Goal: Task Accomplishment & Management: Manage account settings

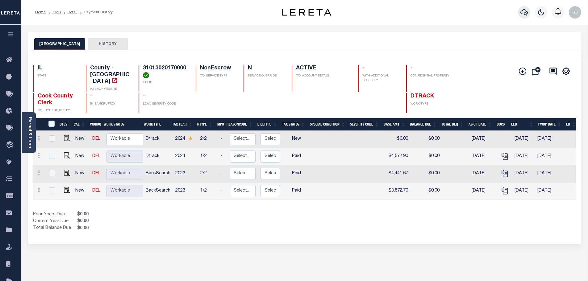
click at [524, 13] on icon "button" at bounding box center [524, 12] width 7 height 7
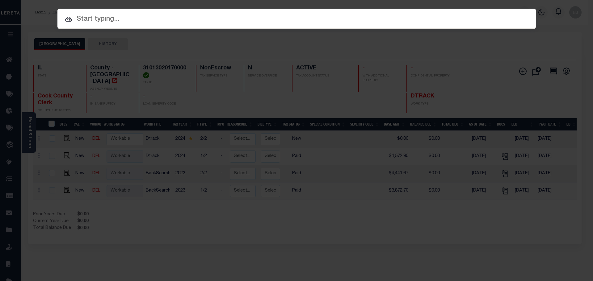
click at [239, 19] on input "text" at bounding box center [296, 19] width 478 height 11
paste input "20045"
type input "20045"
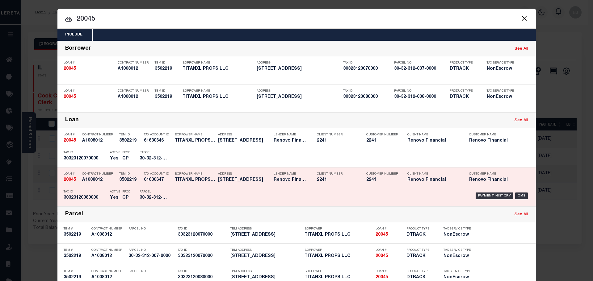
click at [130, 187] on div "TBM ID 3502219" at bounding box center [130, 178] width 22 height 18
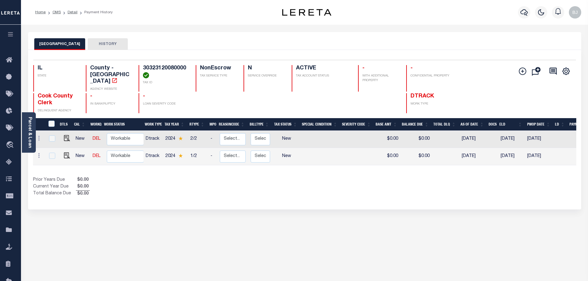
click at [62, 154] on link at bounding box center [65, 156] width 9 height 4
checkbox input "true"
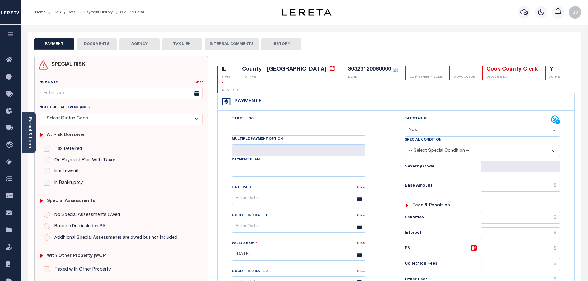
click at [444, 125] on select "- Select Status Code - Open Due/Unpaid Paid Incomplete No Tax Due Internal Refu…" at bounding box center [483, 131] width 156 height 12
select select "PYD"
click at [405, 125] on select "- Select Status Code - Open Due/Unpaid Paid Incomplete No Tax Due Internal Refu…" at bounding box center [483, 131] width 156 height 12
type input "[DATE]"
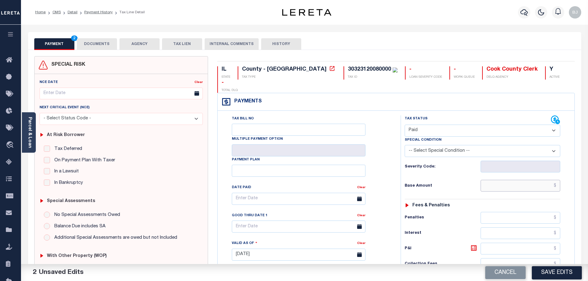
click at [508, 180] on input "text" at bounding box center [521, 186] width 80 height 12
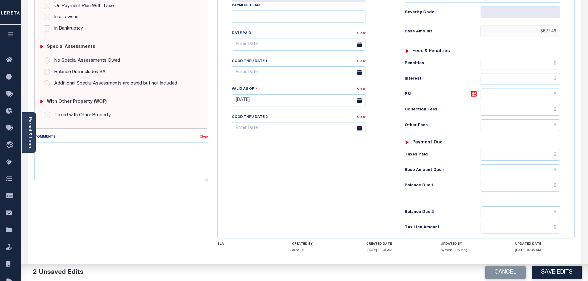
type input "$627.46"
click at [526, 180] on input "text" at bounding box center [521, 186] width 80 height 12
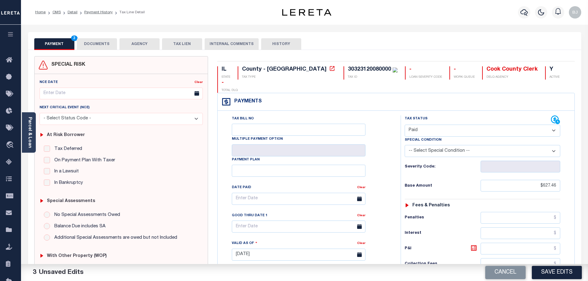
type input "$0.00"
click at [86, 38] on div "PAYMENT 4 DOCUMENTS AGENCY DELINQUENT PAYEE TAX LIEN" at bounding box center [304, 41] width 553 height 18
click at [95, 47] on button "DOCUMENTS" at bounding box center [97, 44] width 40 height 12
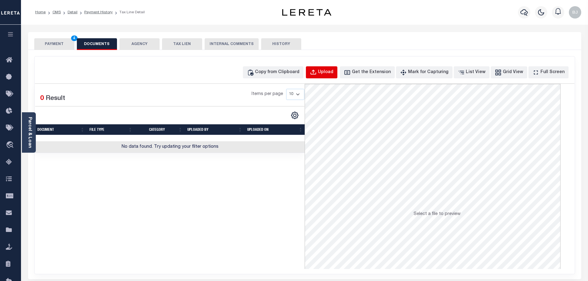
click at [331, 68] on button "Upload" at bounding box center [321, 72] width 31 height 12
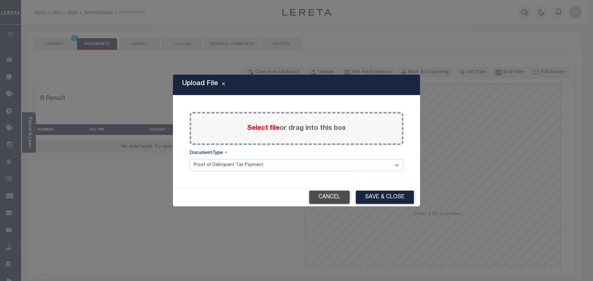
click at [326, 194] on button "Cancel" at bounding box center [329, 197] width 40 height 13
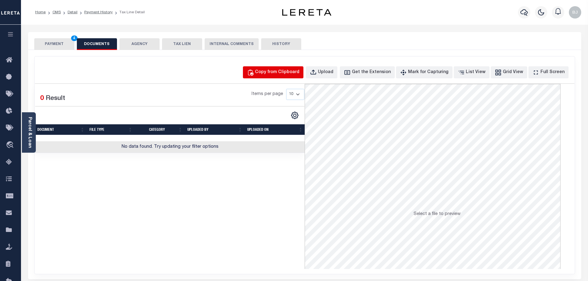
click at [278, 73] on div "Copy from Clipboard" at bounding box center [277, 72] width 44 height 7
select select "POP"
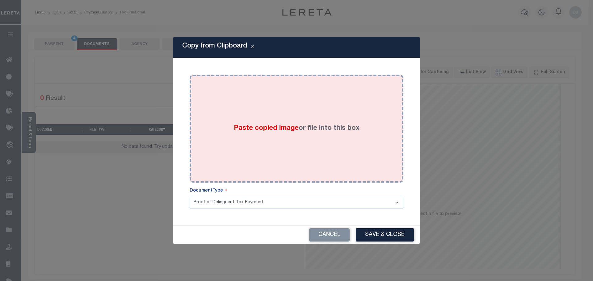
click at [335, 148] on div "Paste copied image or file into this box" at bounding box center [296, 128] width 204 height 99
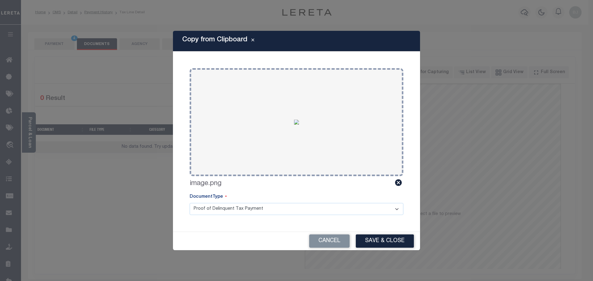
click at [399, 234] on div "Cancel Save & Close" at bounding box center [296, 241] width 247 height 18
click at [397, 241] on button "Save & Close" at bounding box center [385, 241] width 58 height 13
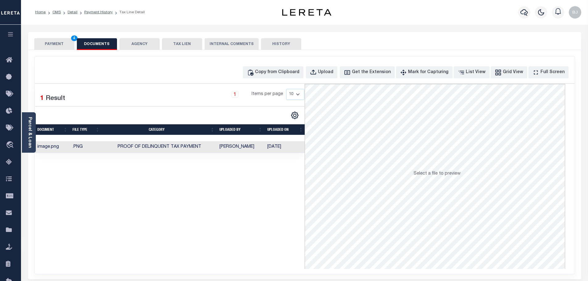
click at [57, 46] on button "PAYMENT 4" at bounding box center [54, 44] width 40 height 12
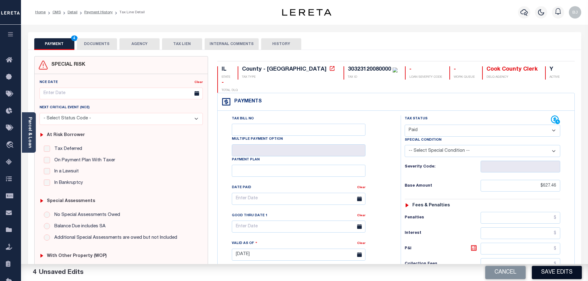
click at [558, 272] on button "Save Edits" at bounding box center [557, 272] width 50 height 13
checkbox input "false"
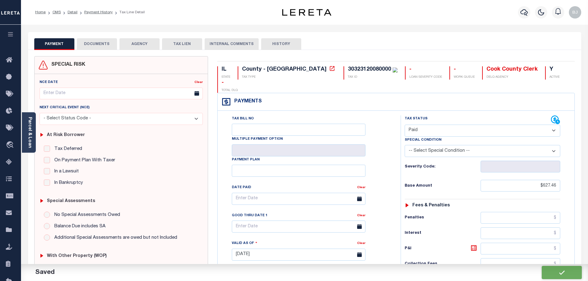
type input "$627.46"
type input "$0"
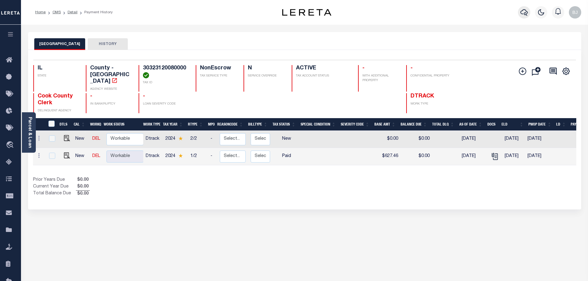
click at [522, 9] on button "button" at bounding box center [524, 12] width 12 height 12
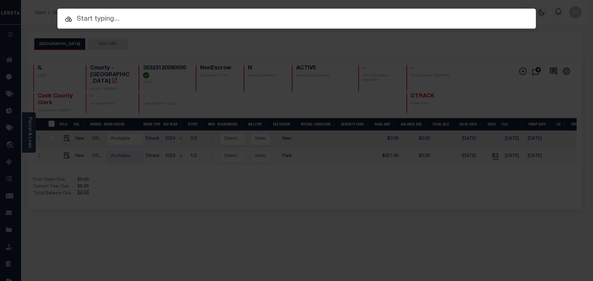
paste input "20045"
type input "20045"
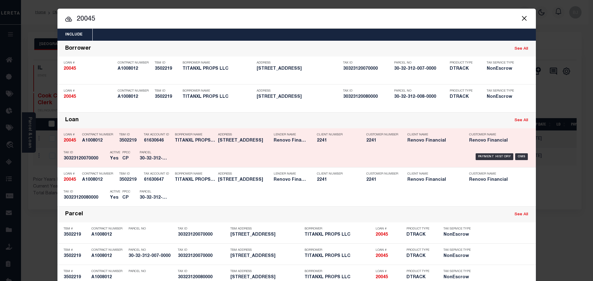
click at [171, 140] on div "Borrower Name TITANXL PROPS LLC" at bounding box center [191, 139] width 43 height 18
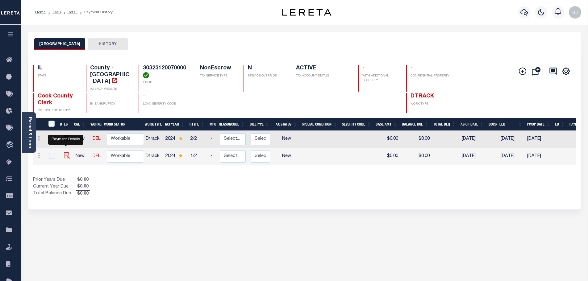
click at [66, 153] on img "" at bounding box center [67, 156] width 6 height 6
checkbox input "true"
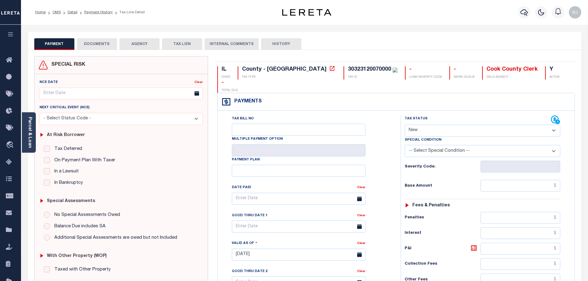
click at [472, 125] on select "- Select Status Code - Open Due/Unpaid Paid Incomplete No Tax Due Internal Refu…" at bounding box center [483, 131] width 156 height 12
select select "PYD"
click at [405, 125] on select "- Select Status Code - Open Due/Unpaid Paid Incomplete No Tax Due Internal Refu…" at bounding box center [483, 131] width 156 height 12
type input "[DATE]"
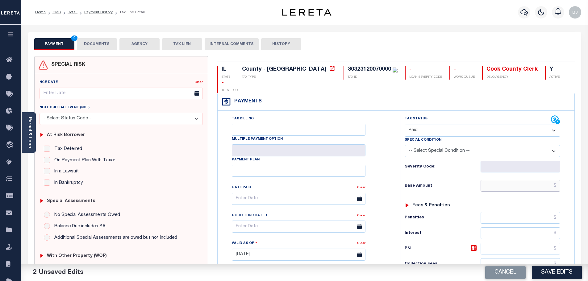
click at [510, 180] on input "text" at bounding box center [521, 186] width 80 height 12
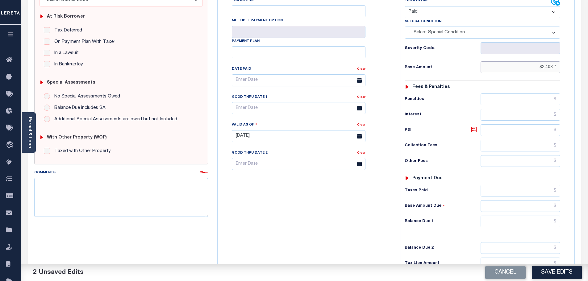
scroll to position [124, 0]
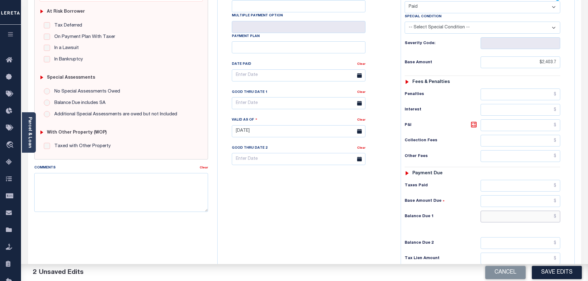
type input "$2,403.70"
click at [516, 211] on input "text" at bounding box center [521, 217] width 80 height 12
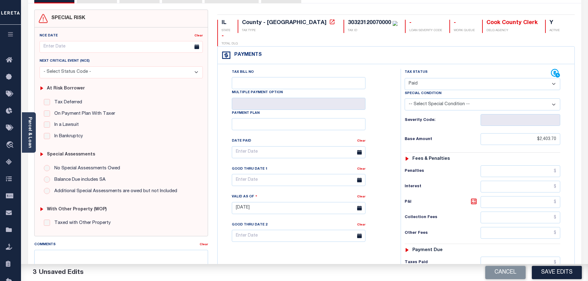
scroll to position [0, 0]
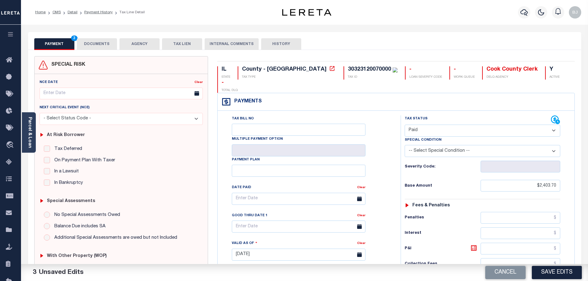
type input "$0.00"
drag, startPoint x: 67, startPoint y: 39, endPoint x: 77, endPoint y: 39, distance: 9.6
click at [67, 39] on button "PAYMENT 4" at bounding box center [54, 44] width 40 height 12
click at [97, 42] on button "DOCUMENTS" at bounding box center [97, 44] width 40 height 12
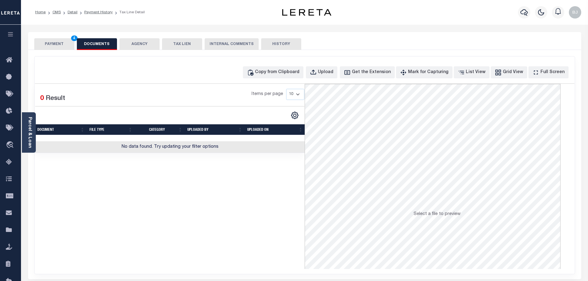
click at [253, 73] on div "Copy from Clipboard Upload Get the Extension Mark for Capturing Got it List Vie…" at bounding box center [305, 72] width 540 height 12
click at [298, 75] on div "Copy from Clipboard" at bounding box center [277, 72] width 44 height 7
select select "POP"
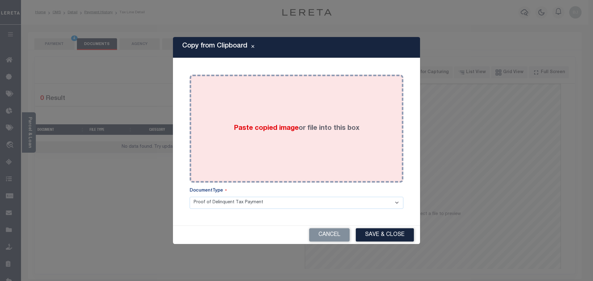
click at [314, 124] on label "Paste copied image or file into this box" at bounding box center [297, 129] width 126 height 10
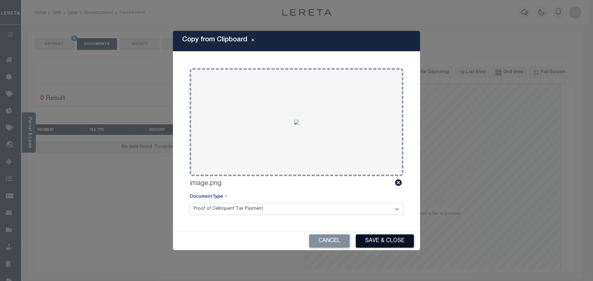
click at [389, 235] on button "Save & Close" at bounding box center [385, 241] width 58 height 13
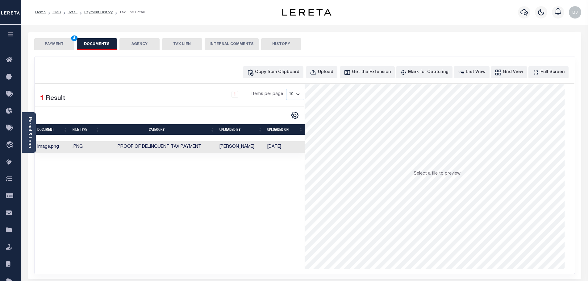
click at [54, 30] on div "Parcel & Loan Tax Bill Details 30323120070000 TAX ID AGENCY 2024/2024 2025" at bounding box center [304, 225] width 563 height 400
click at [53, 40] on button "PAYMENT 4" at bounding box center [54, 44] width 40 height 12
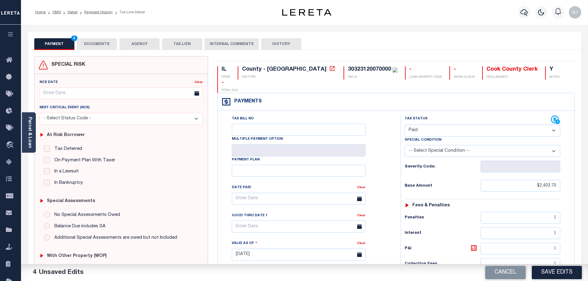
drag, startPoint x: 554, startPoint y: 279, endPoint x: 559, endPoint y: 278, distance: 4.7
click at [554, 279] on button "Save Edits" at bounding box center [557, 272] width 50 height 13
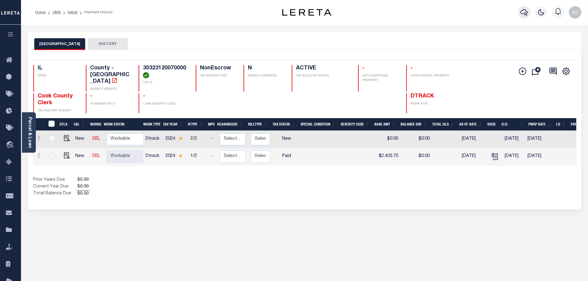
click at [527, 14] on icon "button" at bounding box center [524, 12] width 7 height 7
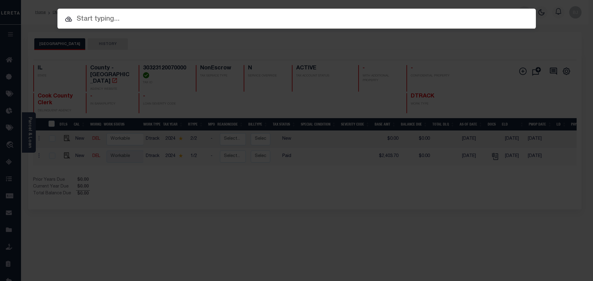
paste input "19121"
type input "19121"
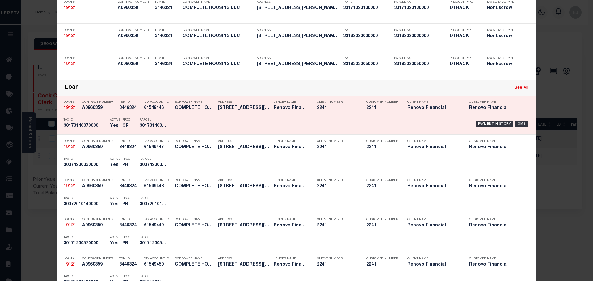
scroll to position [278, 0]
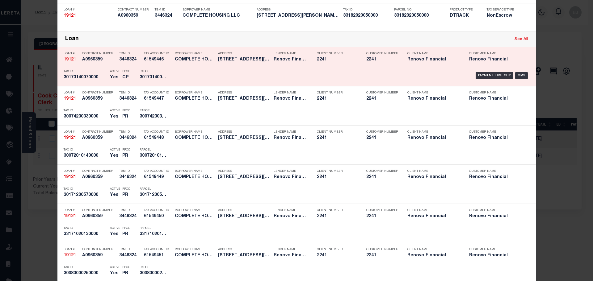
click at [136, 62] on h5 "3446324" at bounding box center [130, 59] width 22 height 5
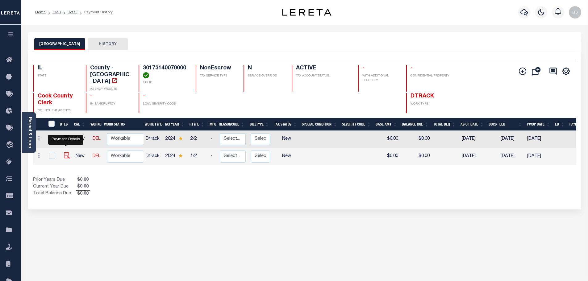
click at [66, 153] on img "" at bounding box center [67, 156] width 6 height 6
checkbox input "true"
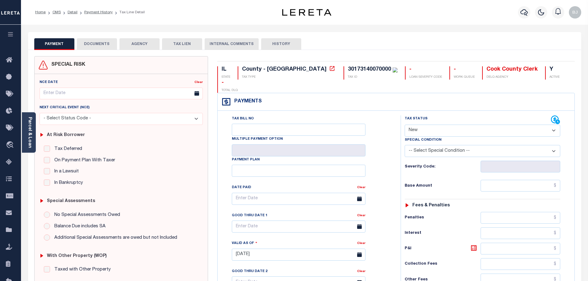
click at [92, 50] on button "DOCUMENTS" at bounding box center [97, 44] width 40 height 12
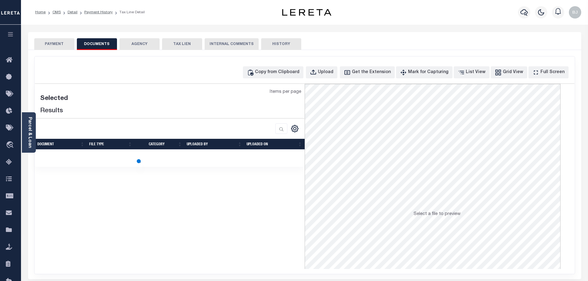
click at [98, 44] on button "DOCUMENTS" at bounding box center [97, 44] width 40 height 12
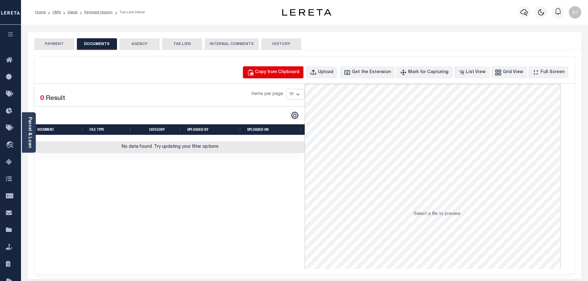
click at [293, 75] on div "Copy from Clipboard" at bounding box center [277, 72] width 44 height 7
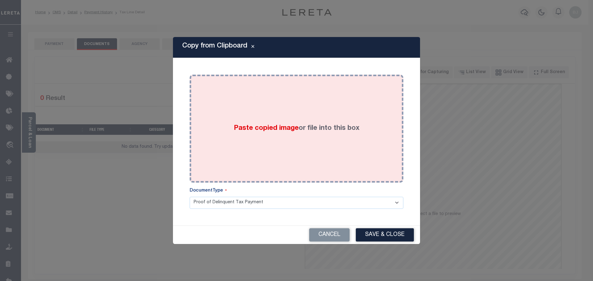
click at [341, 149] on div "Paste copied image or file into this box" at bounding box center [296, 128] width 204 height 99
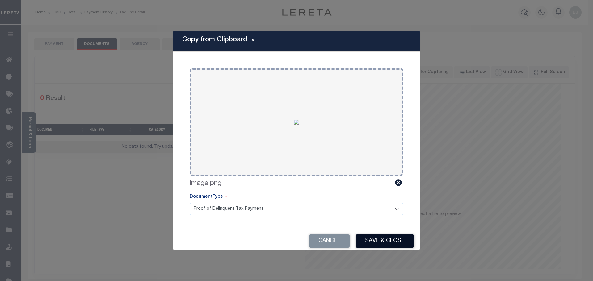
click at [392, 243] on button "Save & Close" at bounding box center [385, 241] width 58 height 13
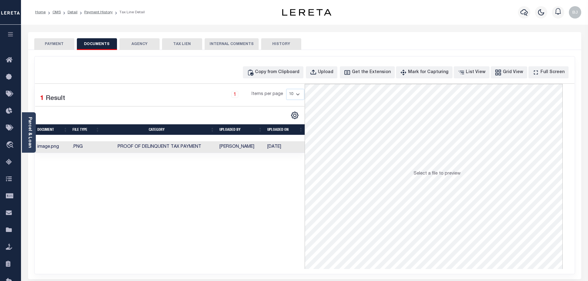
click at [51, 43] on button "PAYMENT" at bounding box center [54, 44] width 40 height 12
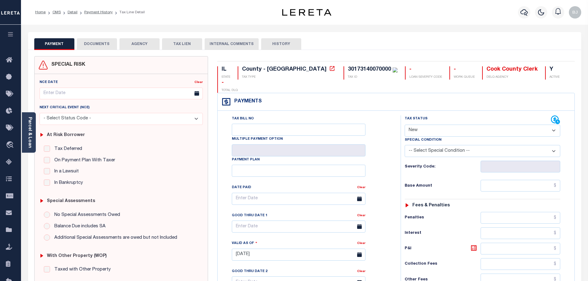
click at [440, 115] on div "Tax Status Status" at bounding box center [478, 119] width 146 height 9
click at [446, 125] on select "- Select Status Code - Open Due/Unpaid Paid Incomplete No Tax Due Internal Refu…" at bounding box center [483, 131] width 156 height 12
select select "PYD"
type input "[DATE]"
click at [449, 125] on select "- Select Status Code - Open Due/Unpaid Paid Incomplete No Tax Due Internal Refu…" at bounding box center [483, 131] width 156 height 12
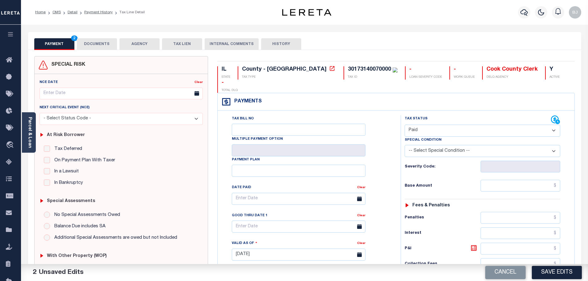
click at [531, 184] on div "Tax Status Status - Select Status Code -" at bounding box center [485, 251] width 168 height 273
click at [537, 180] on input "text" at bounding box center [521, 186] width 80 height 12
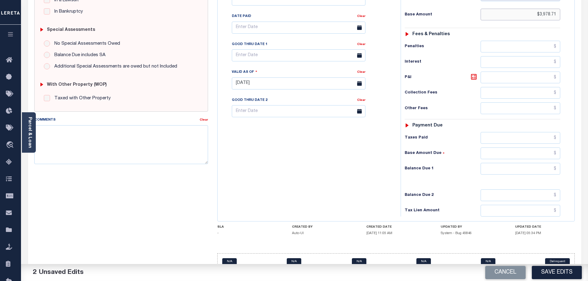
type input "$3,978.71"
click at [533, 176] on div "Tax Status Status - Select Status Code -" at bounding box center [485, 80] width 168 height 273
click at [517, 163] on input "text" at bounding box center [521, 169] width 80 height 12
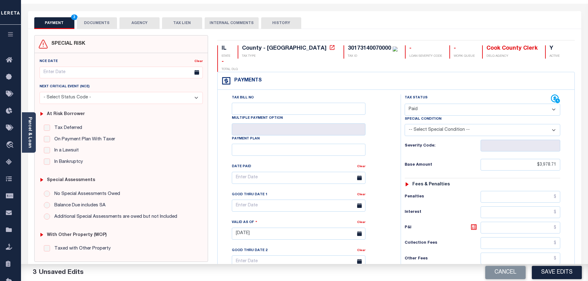
scroll to position [0, 0]
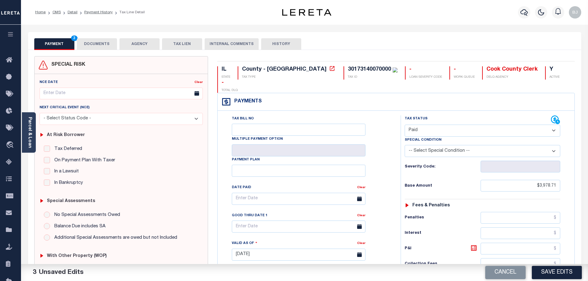
type input "$0.00"
click at [98, 48] on button "DOCUMENTS" at bounding box center [97, 44] width 40 height 12
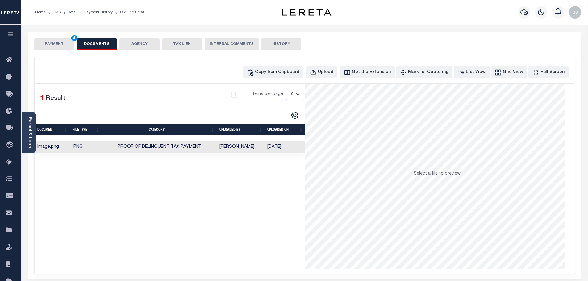
click at [47, 44] on button "PAYMENT 4" at bounding box center [54, 44] width 40 height 12
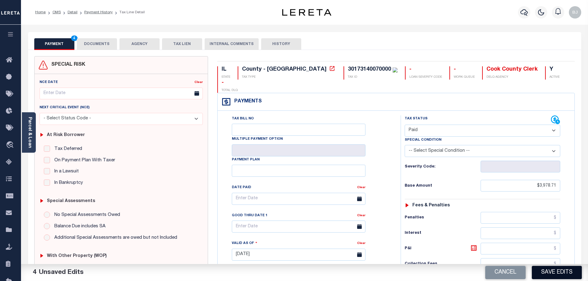
click at [549, 274] on button "Save Edits" at bounding box center [557, 272] width 50 height 13
checkbox input "false"
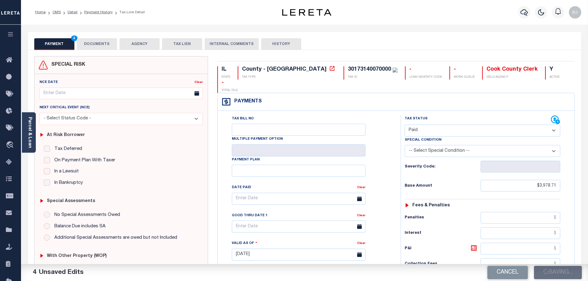
type input "$3,978.71"
type input "$0"
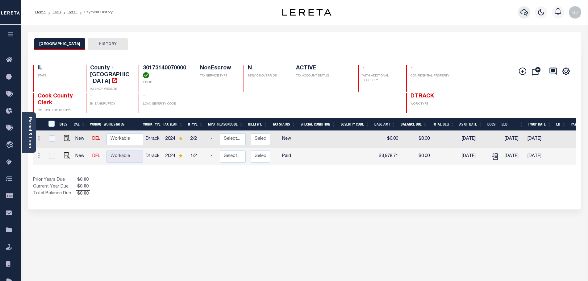
click at [520, 15] on button "button" at bounding box center [524, 12] width 12 height 12
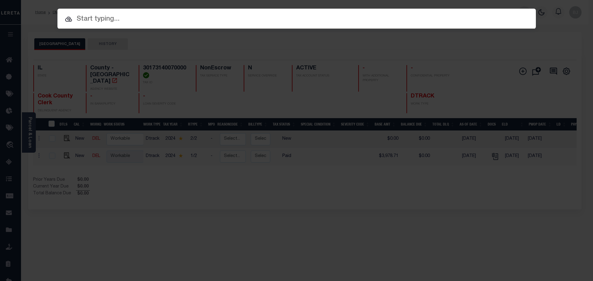
paste input "18018"
type input "18018"
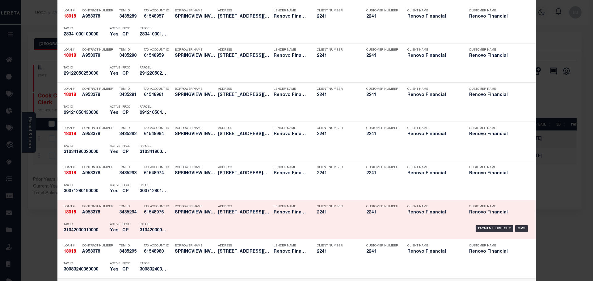
scroll to position [494, 0]
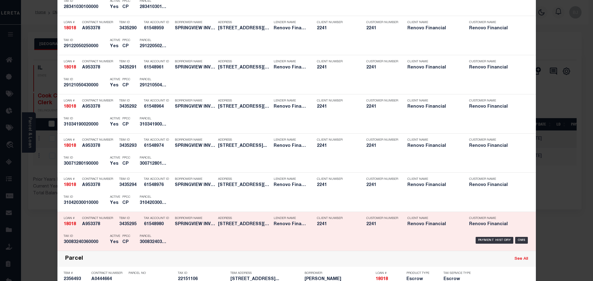
click at [110, 243] on h5 "Yes" at bounding box center [114, 242] width 9 height 5
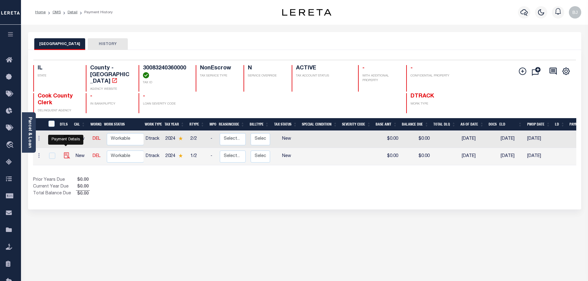
click at [64, 153] on img "" at bounding box center [67, 156] width 6 height 6
checkbox input "true"
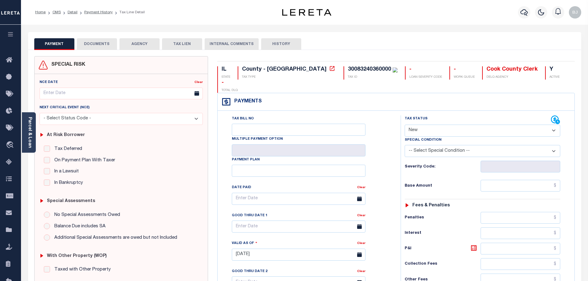
click at [108, 48] on button "DOCUMENTS" at bounding box center [97, 44] width 40 height 12
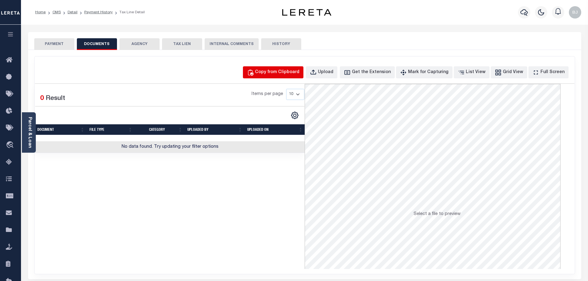
click at [299, 76] on button "Copy from Clipboard" at bounding box center [273, 72] width 61 height 12
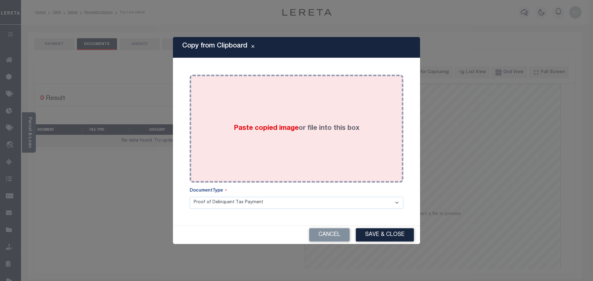
click at [307, 154] on div "Paste copied image or file into this box" at bounding box center [296, 128] width 204 height 99
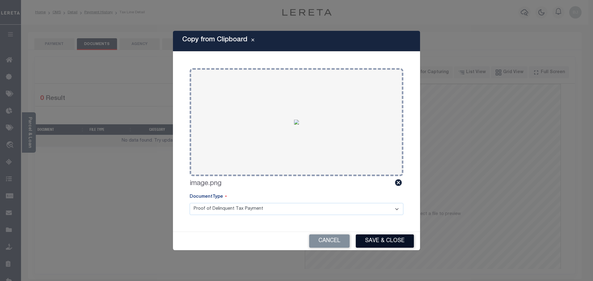
click at [382, 240] on button "Save & Close" at bounding box center [385, 241] width 58 height 13
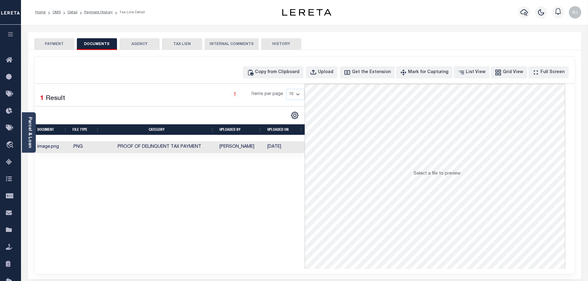
click at [50, 42] on button "PAYMENT" at bounding box center [54, 44] width 40 height 12
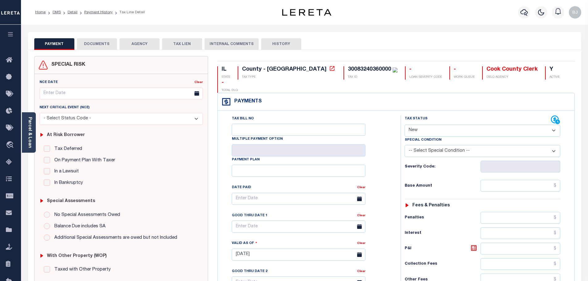
click at [471, 125] on select "- Select Status Code - Open Due/Unpaid Paid Incomplete No Tax Due Internal Refu…" at bounding box center [483, 131] width 156 height 12
select select "PYD"
click at [405, 125] on select "- Select Status Code - Open Due/Unpaid Paid Incomplete No Tax Due Internal Refu…" at bounding box center [483, 131] width 156 height 12
type input "[DATE]"
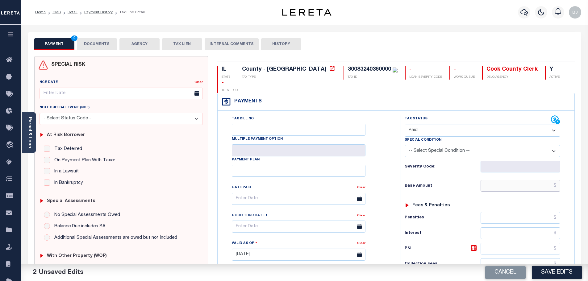
click at [490, 180] on input "text" at bounding box center [521, 186] width 80 height 12
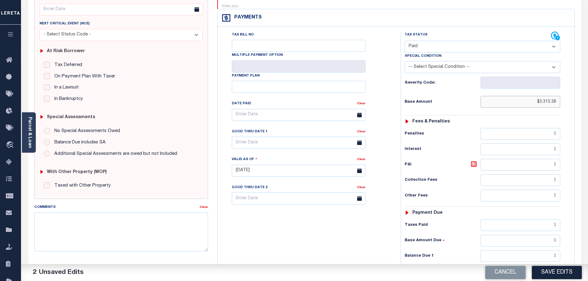
scroll to position [124, 0]
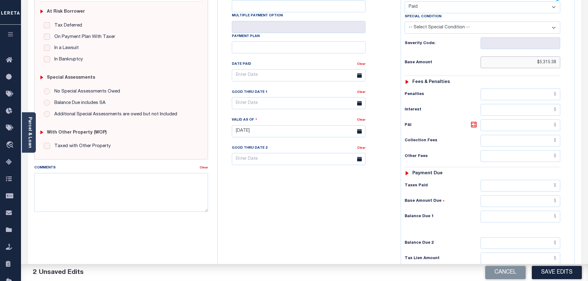
type input "$5,315.38"
click at [529, 211] on input "text" at bounding box center [521, 217] width 80 height 12
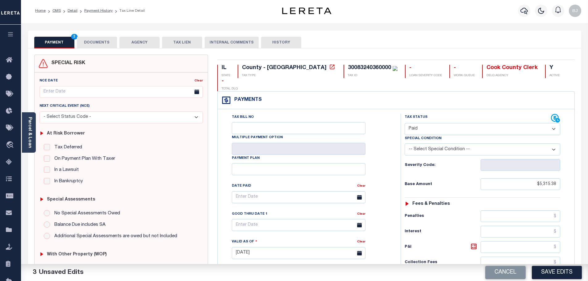
scroll to position [0, 0]
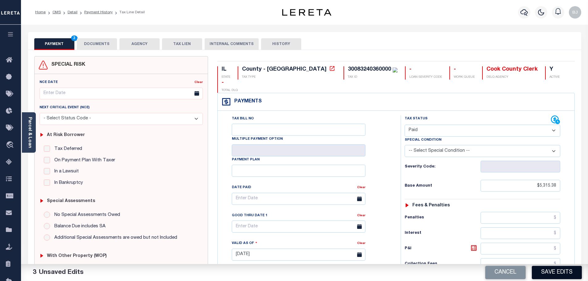
type input "$0.00"
click at [557, 273] on button "Save Edits" at bounding box center [557, 272] width 50 height 13
checkbox input "false"
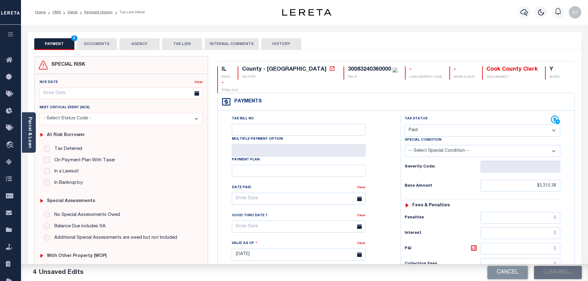
checkbox input "false"
type input "$5,315.38"
type input "$0"
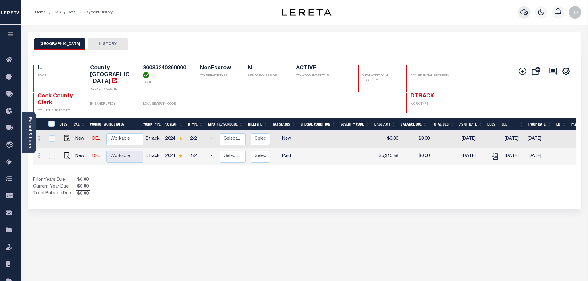
click at [524, 13] on icon "button" at bounding box center [524, 12] width 7 height 7
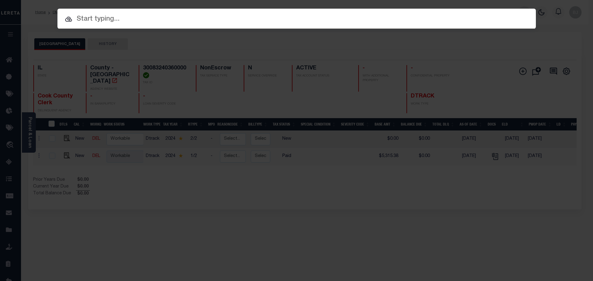
paste input "18018"
type input "18018"
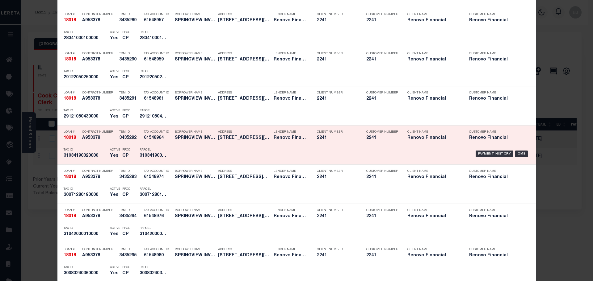
scroll to position [463, 0]
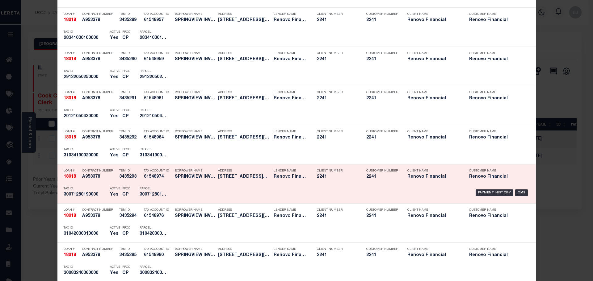
click at [118, 192] on div "PPCC CP" at bounding box center [126, 193] width 17 height 18
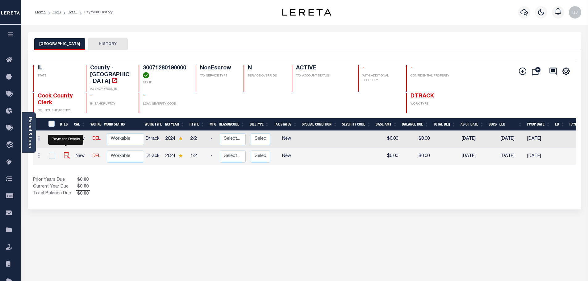
click at [68, 153] on img "" at bounding box center [67, 156] width 6 height 6
checkbox input "true"
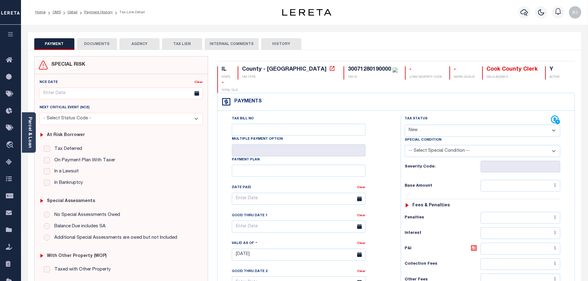
click at [465, 125] on select "- Select Status Code - Open Due/Unpaid Paid Incomplete No Tax Due Internal Refu…" at bounding box center [483, 131] width 156 height 12
select select "PYD"
click at [405, 125] on select "- Select Status Code - Open Due/Unpaid Paid Incomplete No Tax Due Internal Refu…" at bounding box center [483, 131] width 156 height 12
type input "[DATE]"
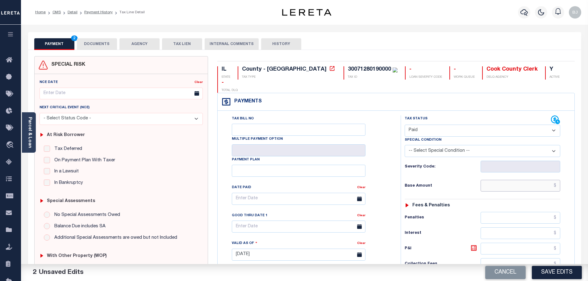
click at [496, 180] on input "text" at bounding box center [521, 186] width 80 height 12
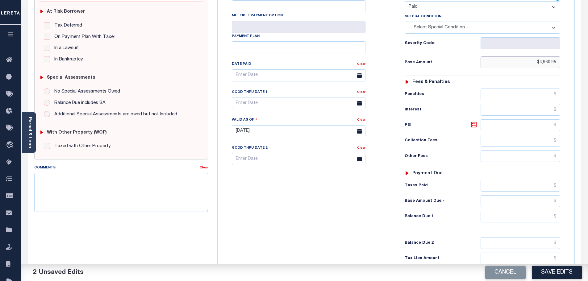
type input "$4,960.95"
click at [515, 211] on input "text" at bounding box center [521, 217] width 80 height 12
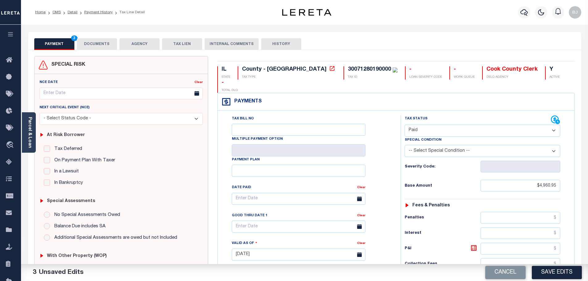
type input "$0.00"
click at [98, 36] on div "PAYMENT 4 DOCUMENTS AGENCY DELINQUENT PAYEE TAX LIEN" at bounding box center [304, 41] width 553 height 18
drag, startPoint x: 100, startPoint y: 44, endPoint x: 104, endPoint y: 46, distance: 4.3
click at [100, 44] on button "DOCUMENTS" at bounding box center [97, 44] width 40 height 12
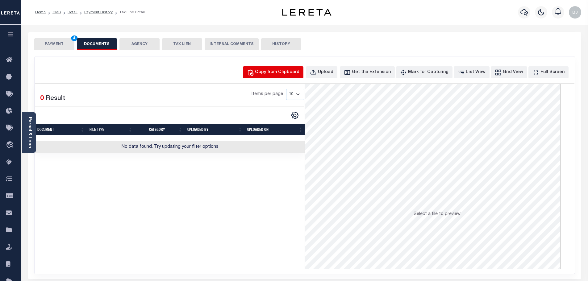
click at [285, 75] on div "Copy from Clipboard" at bounding box center [277, 72] width 44 height 7
select select "POP"
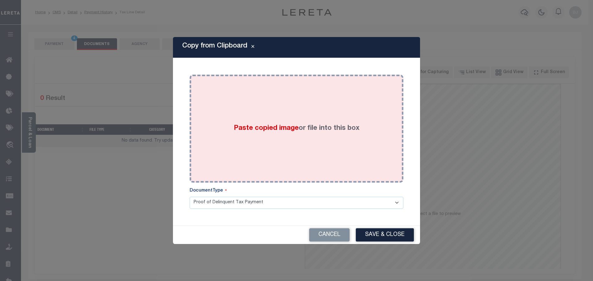
click at [318, 133] on label "Paste copied image or file into this box" at bounding box center [297, 129] width 126 height 10
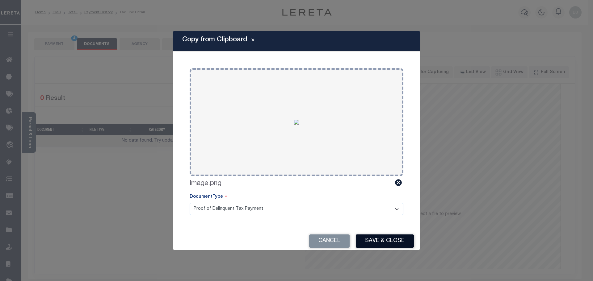
click at [372, 242] on button "Save & Close" at bounding box center [385, 241] width 58 height 13
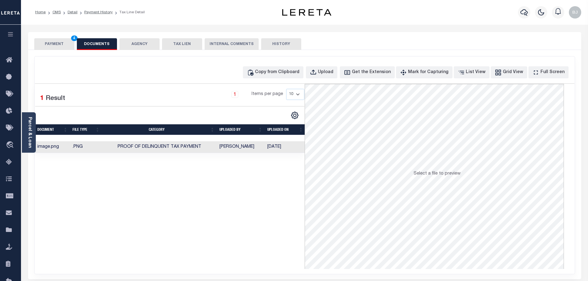
click at [63, 49] on button "PAYMENT 4" at bounding box center [54, 44] width 40 height 12
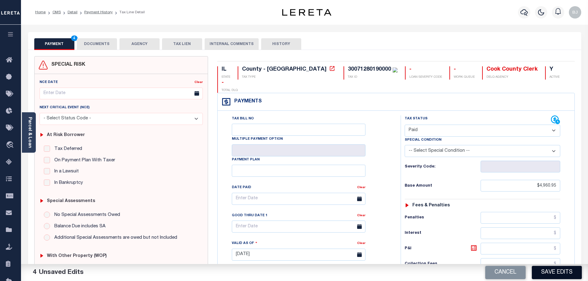
click at [539, 271] on button "Save Edits" at bounding box center [557, 272] width 50 height 13
checkbox input "false"
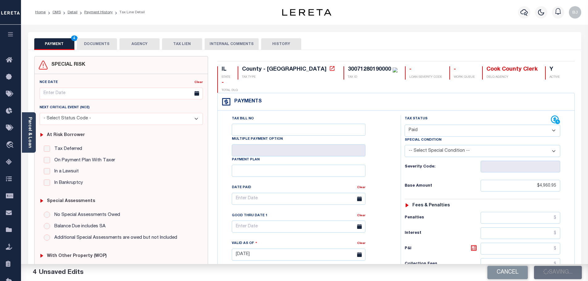
type input "$4,960.95"
type input "$0"
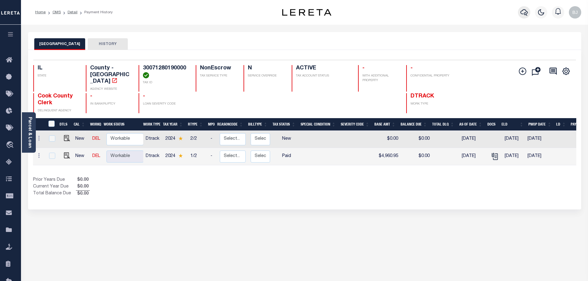
click at [526, 15] on icon "button" at bounding box center [524, 12] width 7 height 6
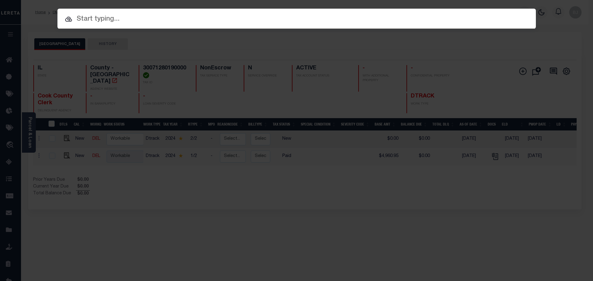
click at [317, 17] on input "text" at bounding box center [296, 19] width 478 height 11
paste input "18616"
type input "18616"
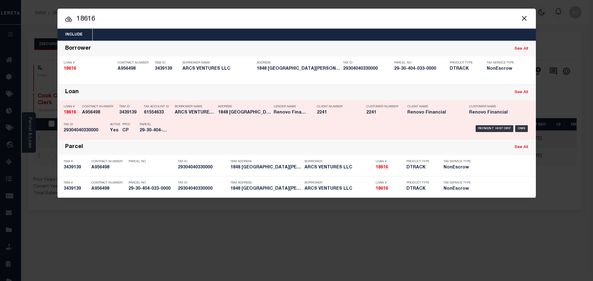
click at [267, 131] on div "Payment History OMS" at bounding box center [353, 129] width 353 height 18
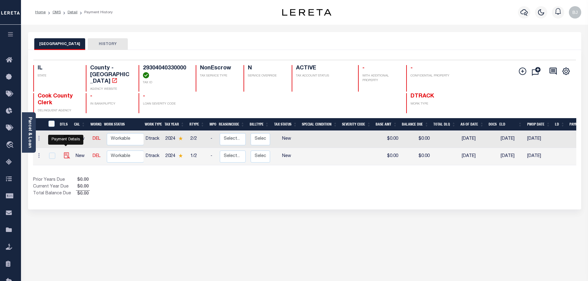
click at [65, 153] on img "" at bounding box center [67, 156] width 6 height 6
checkbox input "true"
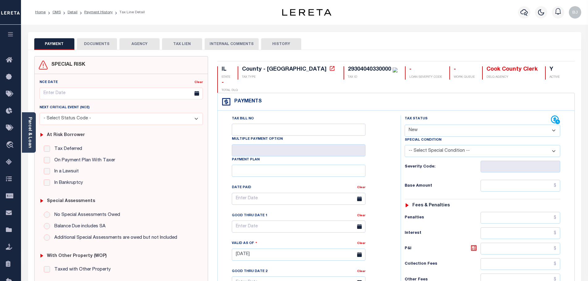
drag, startPoint x: 452, startPoint y: 115, endPoint x: 445, endPoint y: 123, distance: 10.7
click at [452, 125] on select "- Select Status Code - Open Due/Unpaid Paid Incomplete No Tax Due Internal Refu…" at bounding box center [483, 131] width 156 height 12
select select "PYD"
click at [405, 125] on select "- Select Status Code - Open Due/Unpaid Paid Incomplete No Tax Due Internal Refu…" at bounding box center [483, 131] width 156 height 12
type input "[DATE]"
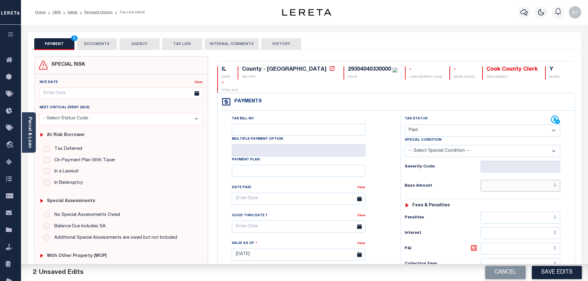
click at [518, 180] on input "text" at bounding box center [521, 186] width 80 height 12
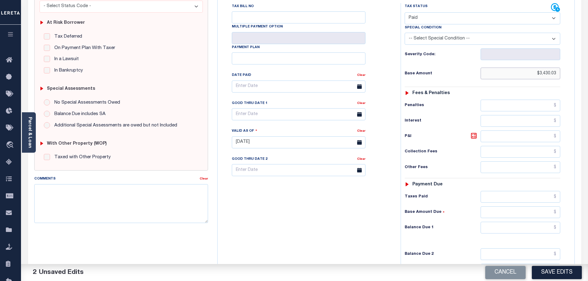
scroll to position [124, 0]
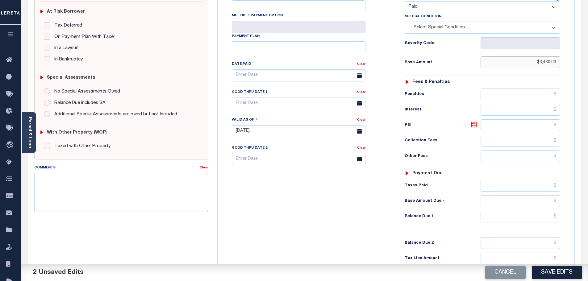
type input "$3,430.03"
click at [533, 211] on input "text" at bounding box center [521, 217] width 80 height 12
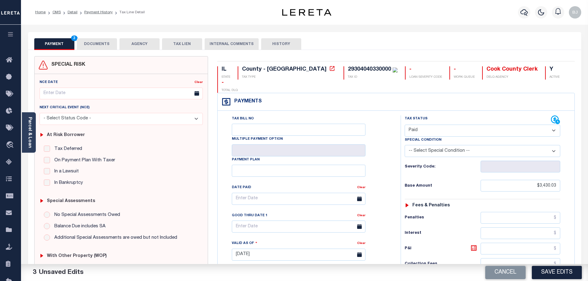
type input "$0.00"
click at [112, 46] on button "DOCUMENTS" at bounding box center [97, 44] width 40 height 12
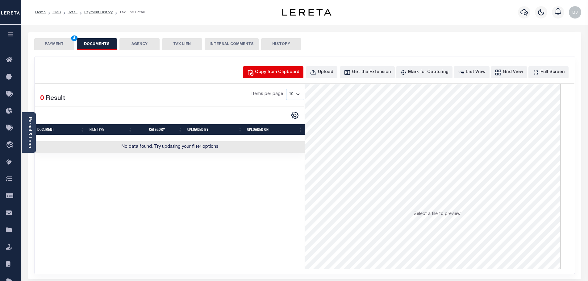
click at [281, 66] on div "Copy from Clipboard Upload Get the Extension Mark for Capturing Got it List Vie…" at bounding box center [305, 166] width 540 height 218
click at [287, 80] on div "Copy from Clipboard Upload Get the Extension Mark for Capturing Got it List Vie…" at bounding box center [305, 166] width 540 height 218
click at [288, 77] on button "Copy from Clipboard" at bounding box center [273, 72] width 61 height 12
select select "POP"
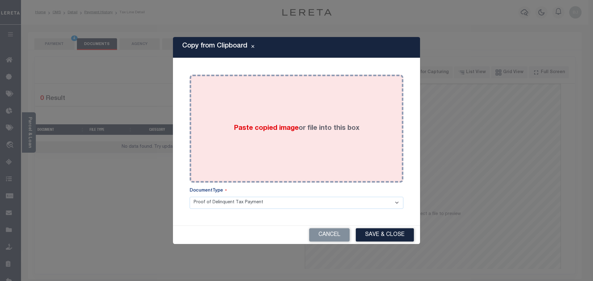
click at [297, 128] on span "Paste copied image" at bounding box center [266, 128] width 65 height 7
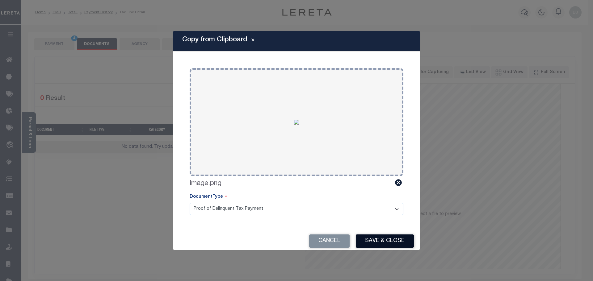
click at [399, 241] on button "Save & Close" at bounding box center [385, 241] width 58 height 13
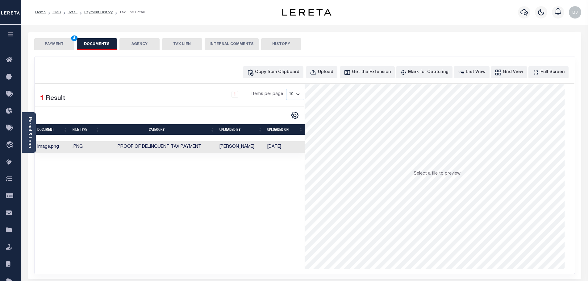
click at [51, 43] on button "PAYMENT 4" at bounding box center [54, 44] width 40 height 12
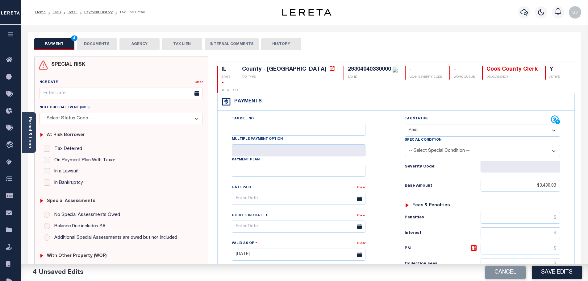
click at [97, 46] on button "DOCUMENTS" at bounding box center [97, 44] width 40 height 12
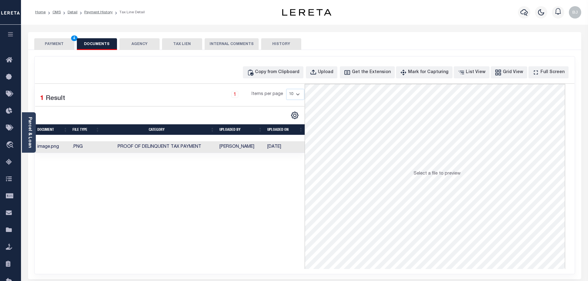
click at [64, 52] on div "SPECIAL RISK NCE Date Clear" at bounding box center [304, 164] width 553 height 229
click at [63, 42] on button "PAYMENT 4" at bounding box center [54, 44] width 40 height 12
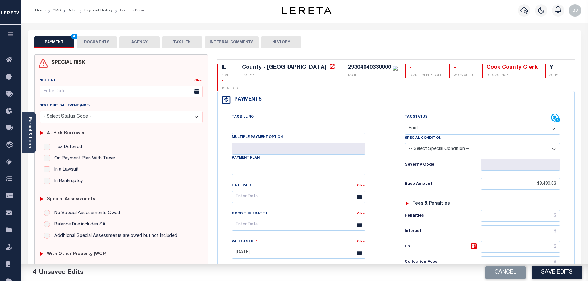
scroll to position [93, 0]
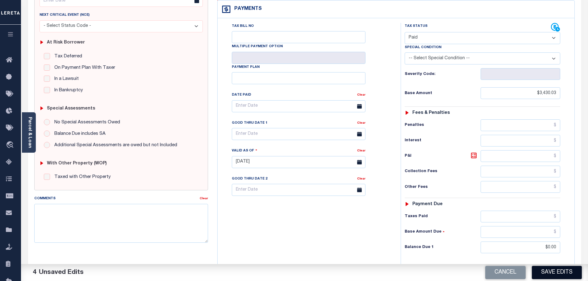
click at [566, 270] on button "Save Edits" at bounding box center [557, 272] width 50 height 13
checkbox input "false"
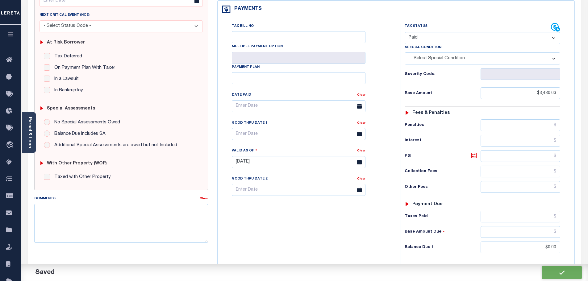
type input "$3,430.03"
type input "$0"
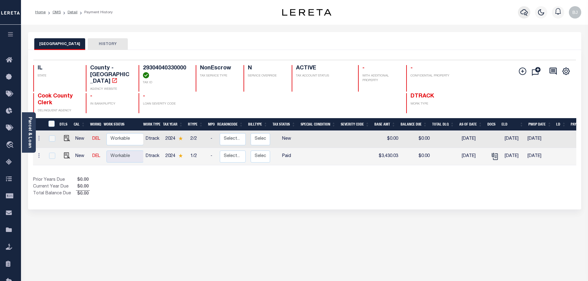
click at [521, 15] on icon "button" at bounding box center [524, 12] width 7 height 7
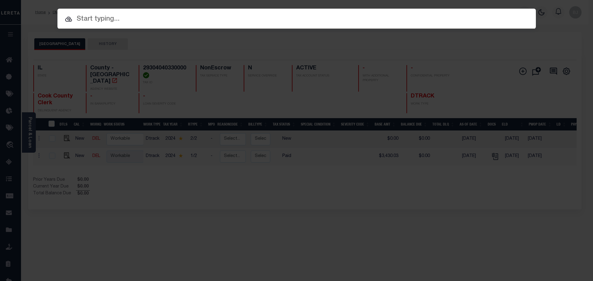
click at [333, 20] on input "text" at bounding box center [296, 19] width 478 height 11
paste input "14466"
type input "14466"
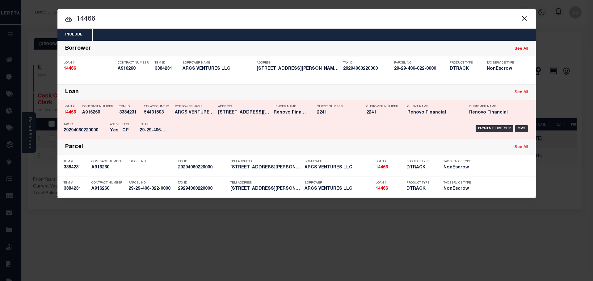
click at [273, 125] on div "Payment History OMS" at bounding box center [353, 129] width 353 height 18
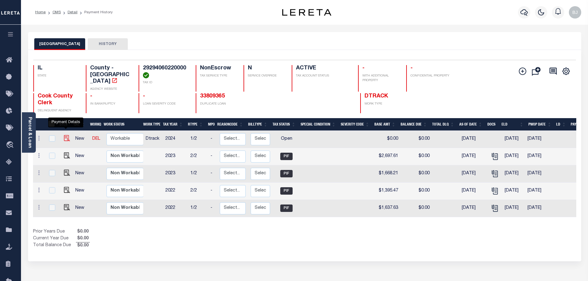
click at [66, 135] on img "" at bounding box center [67, 138] width 6 height 6
checkbox input "true"
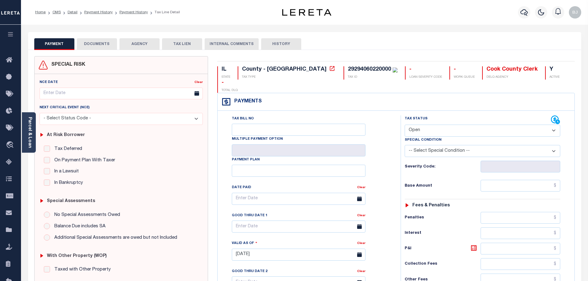
drag, startPoint x: 413, startPoint y: 116, endPoint x: 422, endPoint y: 124, distance: 12.2
click at [413, 125] on select "- Select Status Code - Open Due/Unpaid Paid Incomplete No Tax Due Internal Refu…" at bounding box center [483, 131] width 156 height 12
select select "DUE"
click at [405, 125] on select "- Select Status Code - Open Due/Unpaid Paid Incomplete No Tax Due Internal Refu…" at bounding box center [483, 131] width 156 height 12
type input "[DATE]"
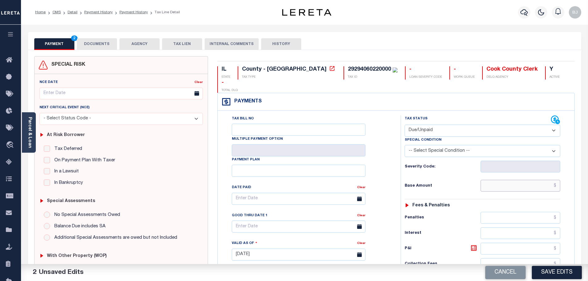
click at [521, 180] on input "text" at bounding box center [521, 186] width 80 height 12
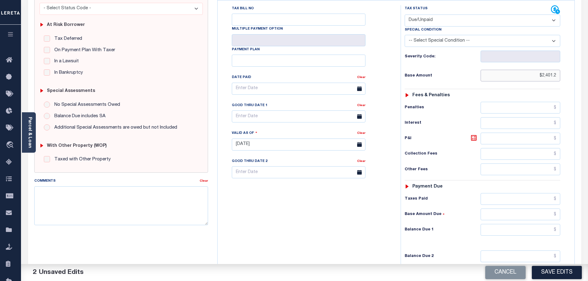
scroll to position [124, 0]
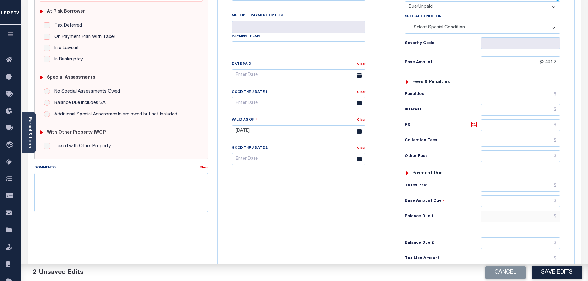
type input "$2,401.20"
click at [524, 211] on input "text" at bounding box center [521, 217] width 80 height 12
type input "$2,527.27"
click at [476, 122] on icon at bounding box center [474, 125] width 6 height 6
type input "$126.07"
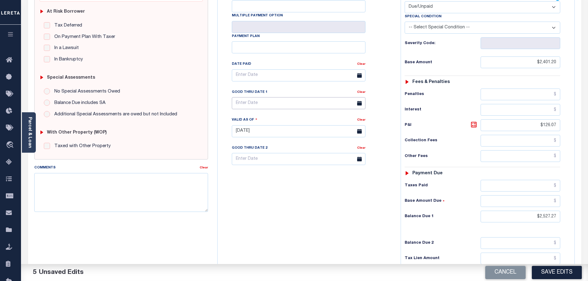
click at [260, 97] on input "text" at bounding box center [299, 103] width 134 height 12
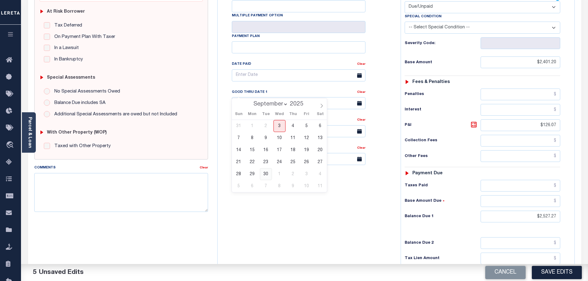
click at [262, 172] on span "30" at bounding box center [266, 174] width 12 height 12
type input "09/30/2025"
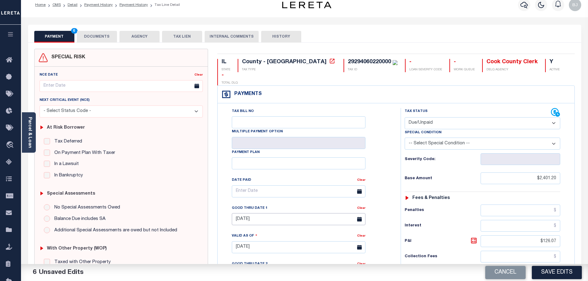
scroll to position [0, 0]
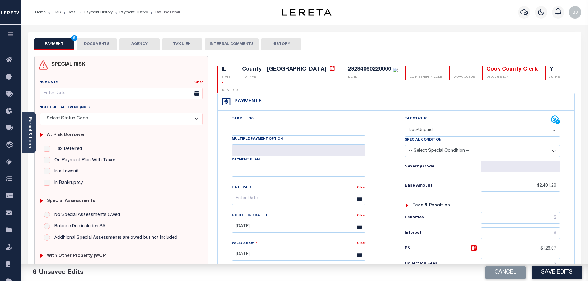
click at [111, 48] on button "DOCUMENTS" at bounding box center [97, 44] width 40 height 12
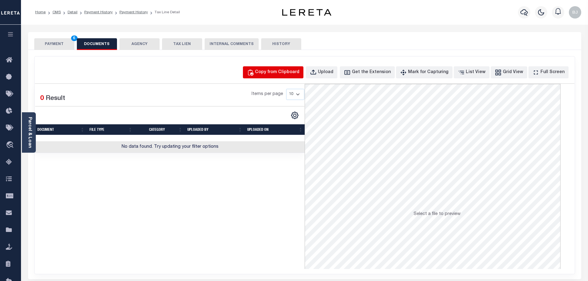
click at [298, 71] on div "Copy from Clipboard" at bounding box center [277, 72] width 44 height 7
select select "POP"
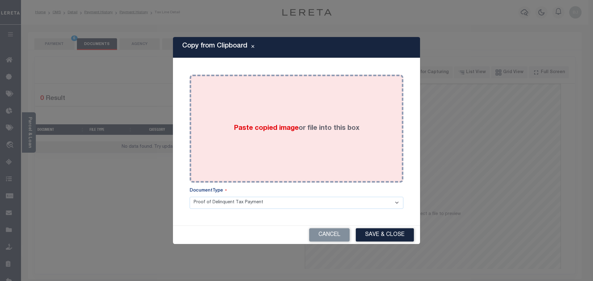
click at [313, 162] on div "Paste copied image or file into this box" at bounding box center [296, 128] width 204 height 99
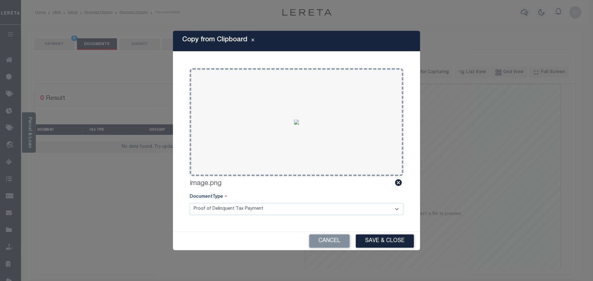
click at [395, 244] on button "Save & Close" at bounding box center [385, 241] width 58 height 13
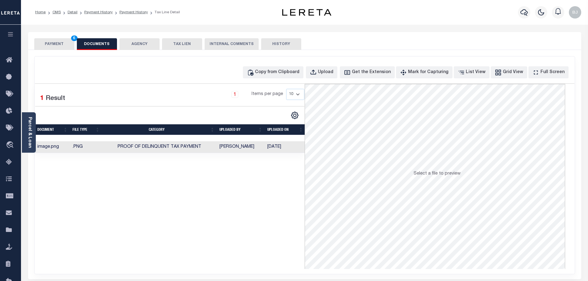
click at [57, 41] on button "PAYMENT 6" at bounding box center [54, 44] width 40 height 12
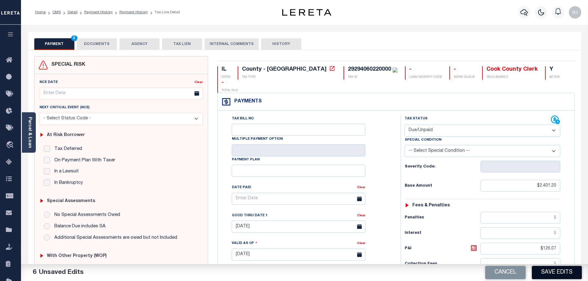
click at [551, 274] on button "Save Edits" at bounding box center [557, 272] width 50 height 13
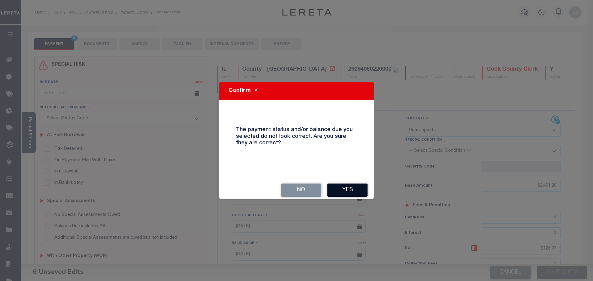
click at [339, 185] on button "Yes" at bounding box center [347, 190] width 40 height 13
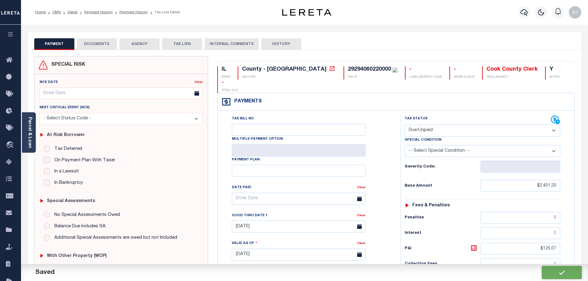
checkbox input "false"
type input "$2,401.2"
type input "$126.07"
type input "$2,527.27"
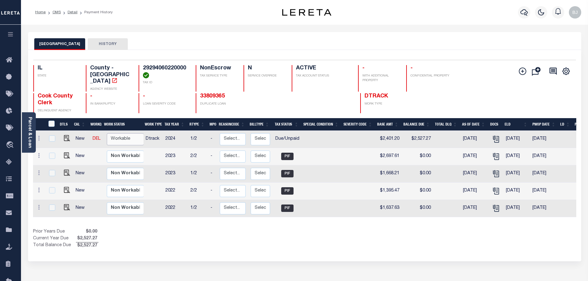
drag, startPoint x: 130, startPoint y: 129, endPoint x: 132, endPoint y: 139, distance: 9.8
click at [130, 133] on select "Non Workable Workable" at bounding box center [125, 139] width 37 height 12
checkbox input "true"
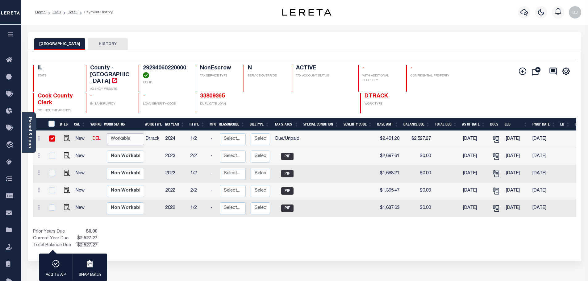
select select "true"
click at [107, 133] on select "Non Workable Workable" at bounding box center [125, 139] width 37 height 12
checkbox input "false"
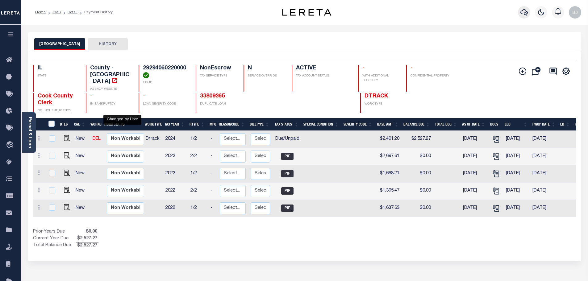
click at [521, 12] on icon "button" at bounding box center [524, 12] width 7 height 7
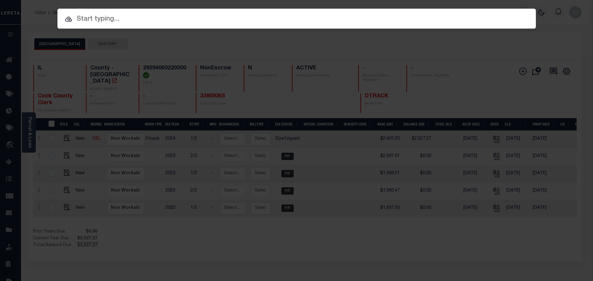
click at [324, 21] on input "text" at bounding box center [296, 19] width 478 height 11
paste input "18018"
type input "18018"
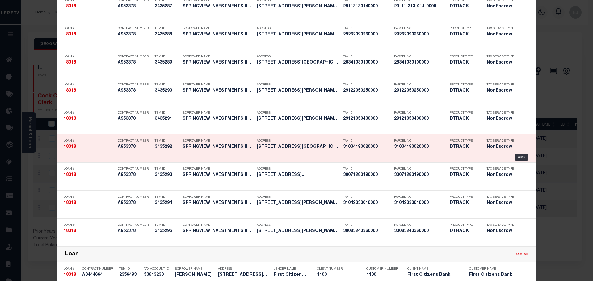
scroll to position [62, 0]
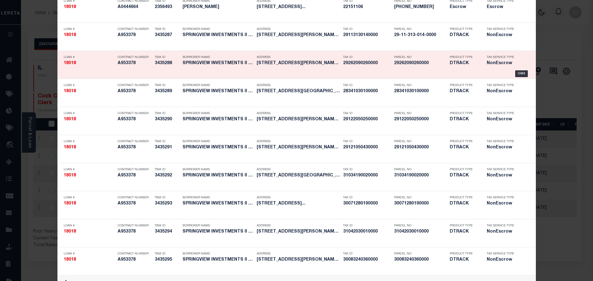
click at [415, 64] on h5 "29262090260000" at bounding box center [420, 63] width 52 height 5
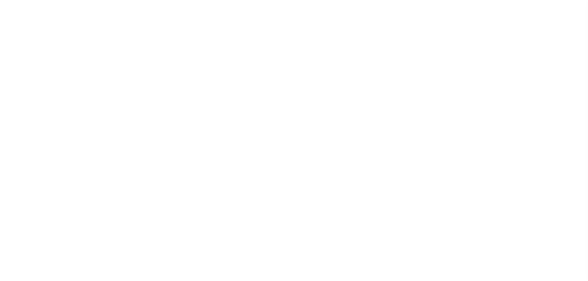
select select "10"
select select "NonEscrow"
type input "[STREET_ADDRESS][PERSON_NAME]"
select select
type input "[GEOGRAPHIC_DATA]"
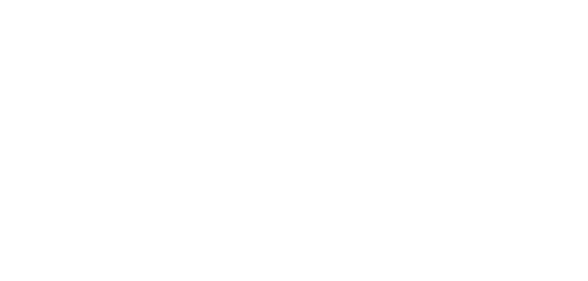
type input "a0kUS000009fs5h"
type input "IL"
select select
type textarea "LEGAL REQUIRED"
select select "25066"
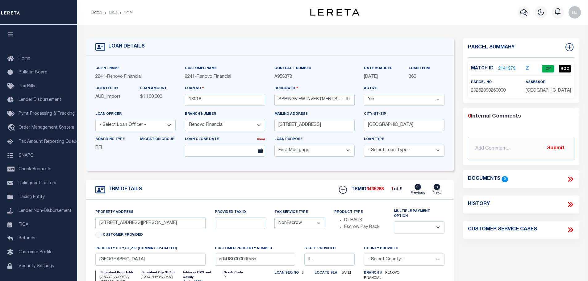
click at [493, 67] on label "Match ID" at bounding box center [484, 68] width 27 height 6
click at [506, 67] on link "2141379" at bounding box center [506, 69] width 17 height 6
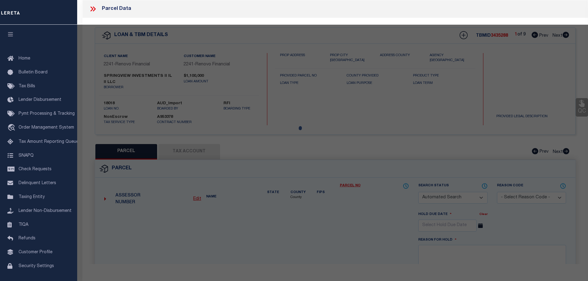
checkbox input "false"
select select "CP"
type input "SPRINGVIEW INVESTMENTS II IL FOUR LLC"
select select "AGW"
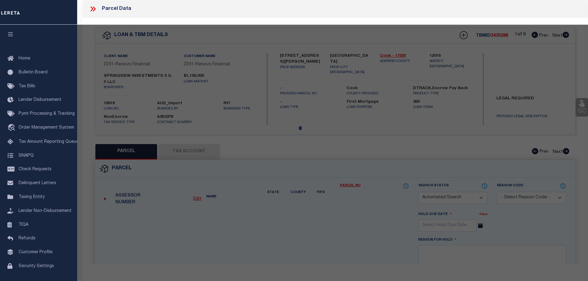
select select "LEG"
type input "17156 VOLBRECHT RD"
type textarea "S 26 T 36 R 14 HUGUELETS4ASH Lot 109."
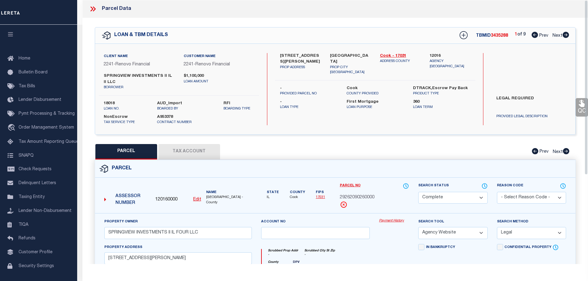
click at [391, 220] on link "Payment History" at bounding box center [394, 221] width 30 height 5
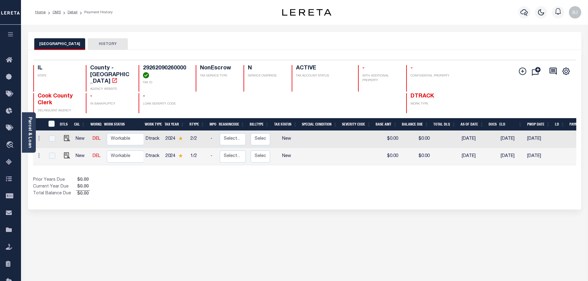
click at [62, 154] on link at bounding box center [65, 156] width 9 height 4
checkbox input "true"
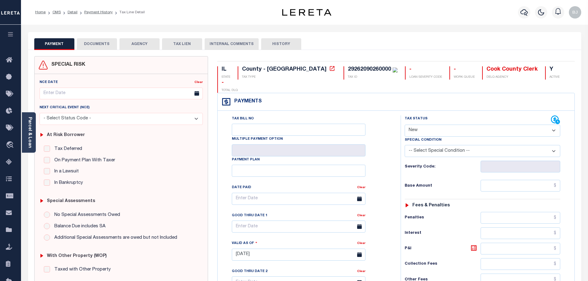
click at [451, 125] on select "- Select Status Code - Open Due/Unpaid Paid Incomplete No Tax Due Internal Refu…" at bounding box center [483, 131] width 156 height 12
select select "PYD"
click at [405, 125] on select "- Select Status Code - Open Due/Unpaid Paid Incomplete No Tax Due Internal Refu…" at bounding box center [483, 131] width 156 height 12
type input "[DATE]"
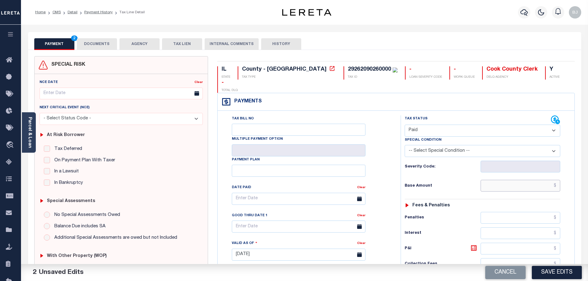
click at [523, 180] on input "text" at bounding box center [521, 186] width 80 height 12
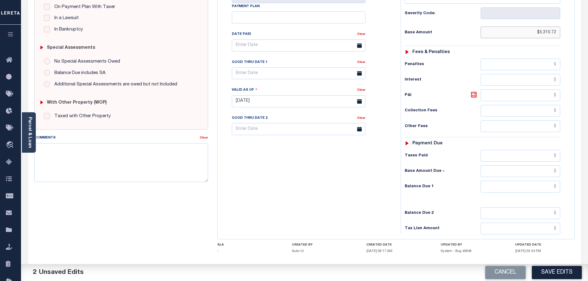
scroll to position [154, 0]
type input "$5,310.72"
click at [524, 180] on input "text" at bounding box center [521, 186] width 80 height 12
type input "$0"
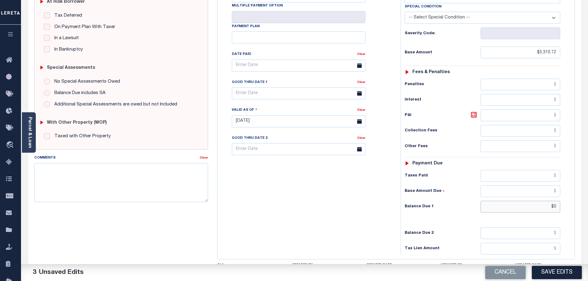
scroll to position [0, 0]
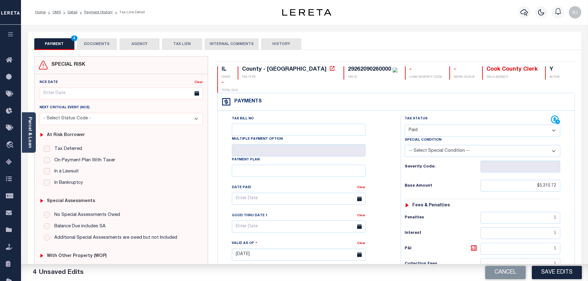
click at [87, 47] on button "DOCUMENTS" at bounding box center [97, 44] width 40 height 12
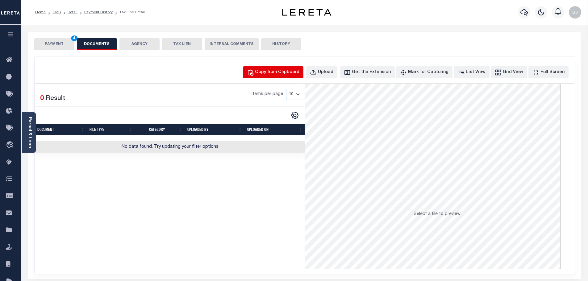
click at [287, 77] on button "Copy from Clipboard" at bounding box center [273, 72] width 61 height 12
select select "POP"
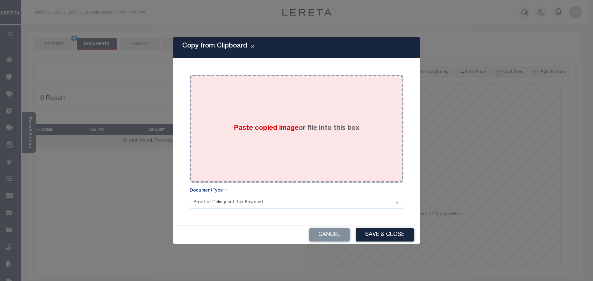
click at [313, 153] on div "Paste copied image or file into this box" at bounding box center [296, 128] width 204 height 99
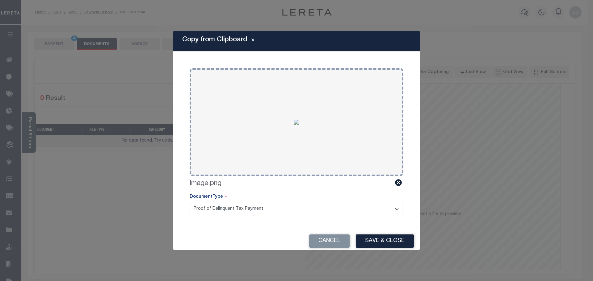
click at [375, 243] on button "Save & Close" at bounding box center [385, 241] width 58 height 13
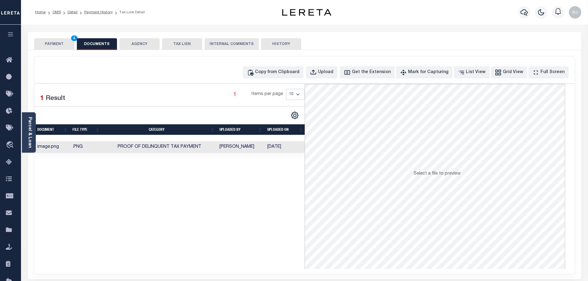
click at [52, 46] on button "PAYMENT 4" at bounding box center [54, 44] width 40 height 12
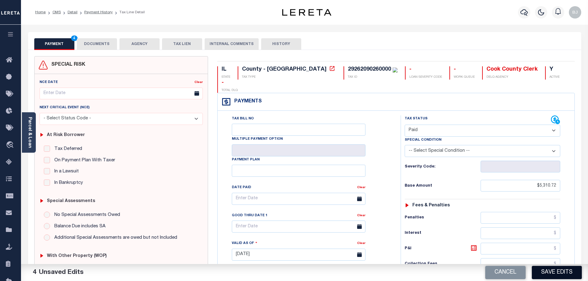
click at [561, 270] on button "Save Edits" at bounding box center [557, 272] width 50 height 13
checkbox input "false"
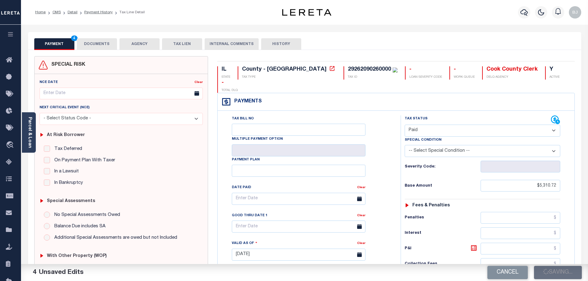
type input "$5,310.72"
type input "$0"
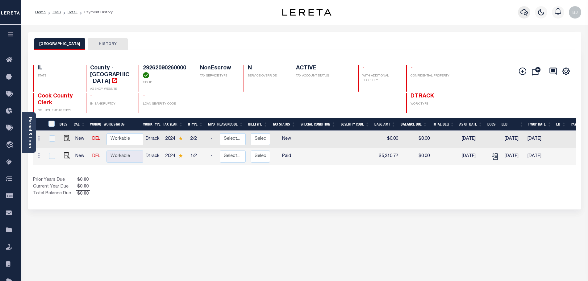
click at [521, 11] on icon "button" at bounding box center [524, 12] width 7 height 7
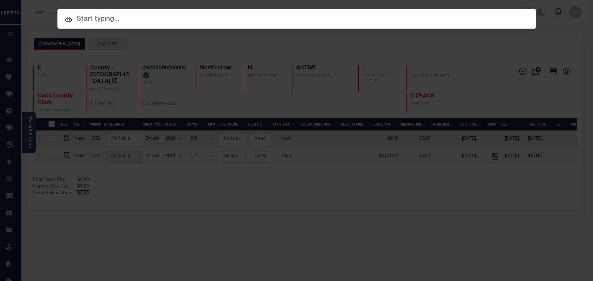
paste input "14003"
type input "14003"
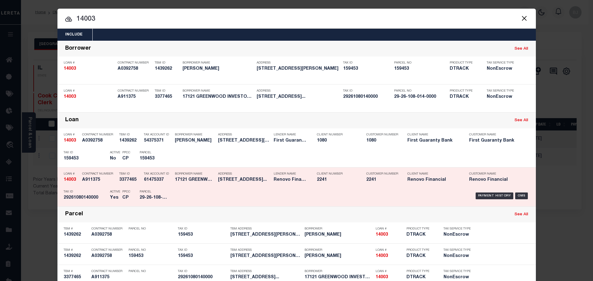
click at [370, 178] on div "Customer Number 2241" at bounding box center [382, 178] width 32 height 18
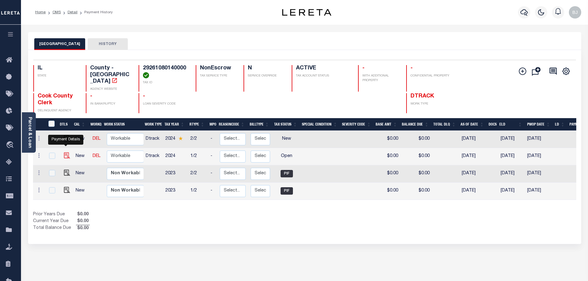
click at [66, 153] on img "" at bounding box center [67, 156] width 6 height 6
checkbox input "true"
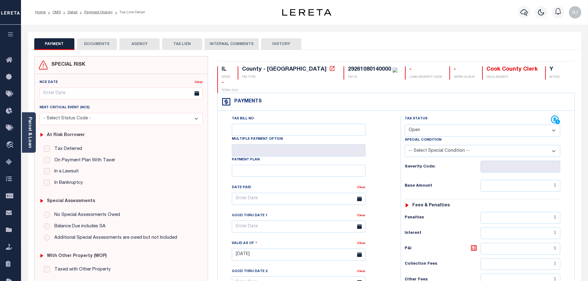
click at [416, 125] on select "- Select Status Code - Open Due/Unpaid Paid Incomplete No Tax Due Internal Refu…" at bounding box center [483, 131] width 156 height 12
select select "PYD"
click at [405, 125] on select "- Select Status Code - Open Due/Unpaid Paid Incomplete No Tax Due Internal Refu…" at bounding box center [483, 131] width 156 height 12
type input "09/03/2025"
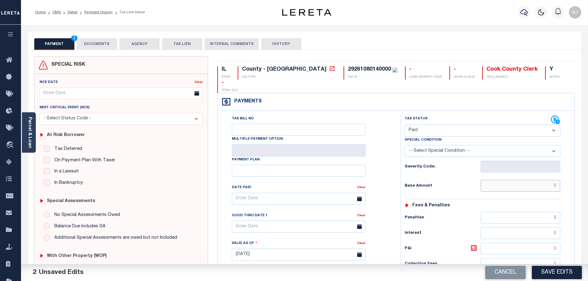
click at [511, 180] on input "text" at bounding box center [521, 186] width 80 height 12
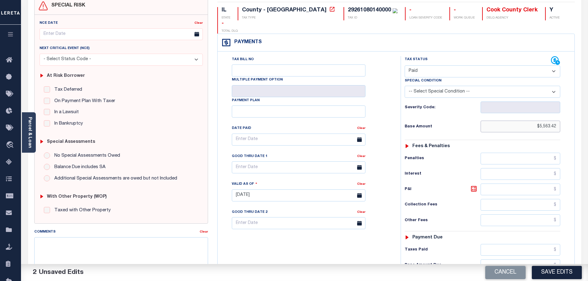
scroll to position [173, 0]
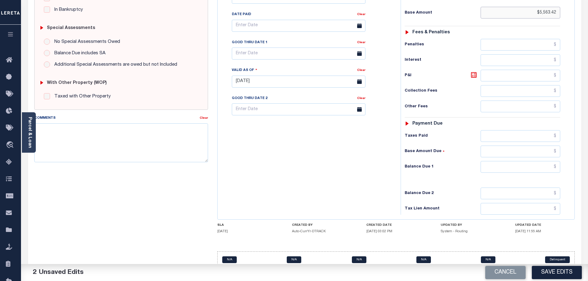
type input "$5,563.42"
click at [530, 161] on div "Tax Status Status - Select Status Code -" at bounding box center [485, 78] width 168 height 273
click at [539, 161] on input "text" at bounding box center [521, 167] width 80 height 12
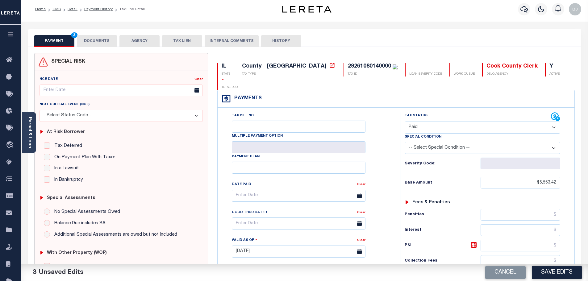
scroll to position [0, 0]
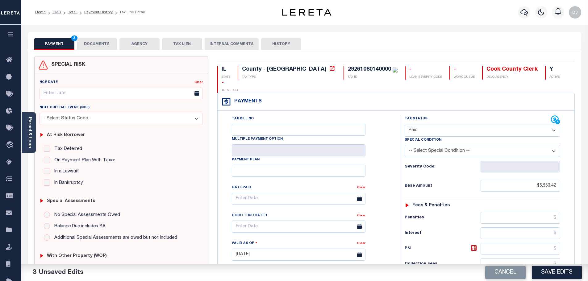
type input "$0.00"
click at [76, 46] on div "PAYMENT 4 DOCUMENTS AGENCY DELINQUENT PAYEE TAX LIEN HISTORY" at bounding box center [304, 43] width 541 height 11
click at [68, 43] on button "PAYMENT 4" at bounding box center [54, 44] width 40 height 12
click at [94, 44] on button "DOCUMENTS" at bounding box center [97, 44] width 40 height 12
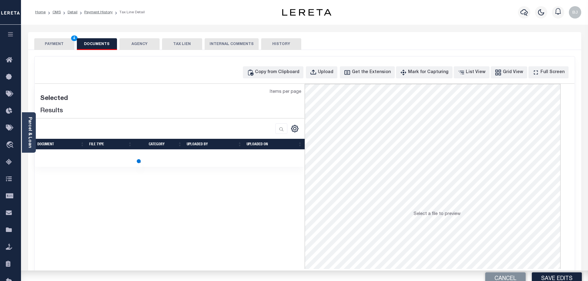
click at [325, 79] on div "Copy from Clipboard Upload Get the Extension Mark for Capturing Got it List Vie…" at bounding box center [305, 166] width 540 height 218
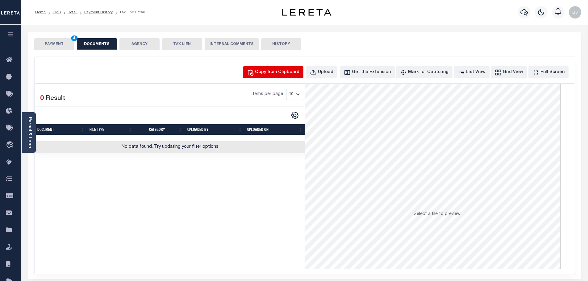
click at [300, 75] on div "Copy from Clipboard" at bounding box center [277, 72] width 44 height 7
select select "POP"
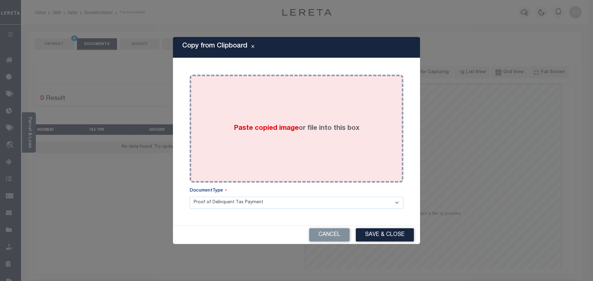
click at [329, 141] on div "Paste copied image or file into this box" at bounding box center [296, 128] width 204 height 99
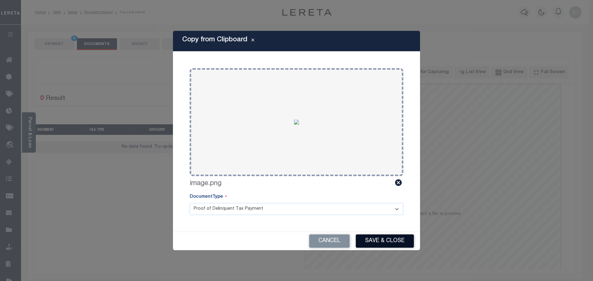
click at [384, 235] on button "Save & Close" at bounding box center [385, 241] width 58 height 13
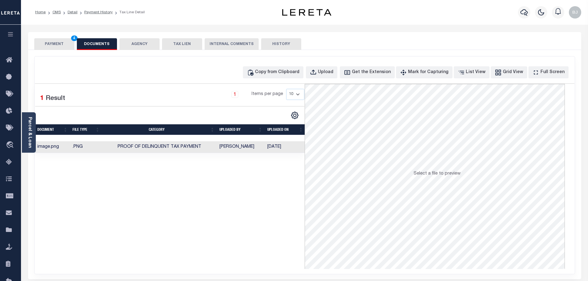
click at [48, 41] on button "PAYMENT 4" at bounding box center [54, 44] width 40 height 12
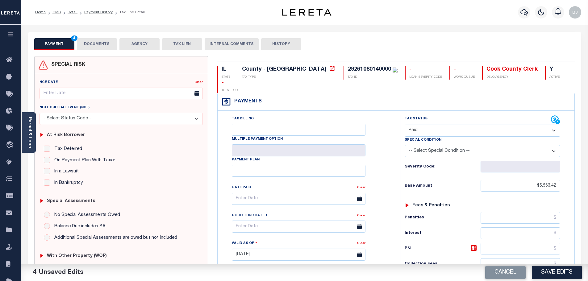
drag, startPoint x: 458, startPoint y: 249, endPoint x: 472, endPoint y: 250, distance: 14.9
click at [458, 258] on div "Collection Fees" at bounding box center [483, 264] width 156 height 12
click at [543, 268] on button "Save Edits" at bounding box center [557, 272] width 50 height 13
checkbox input "false"
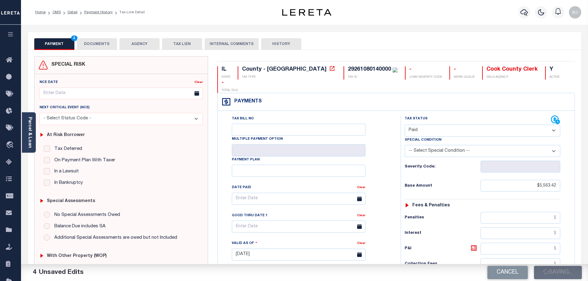
checkbox input "false"
type input "$5,563.42"
type input "$0"
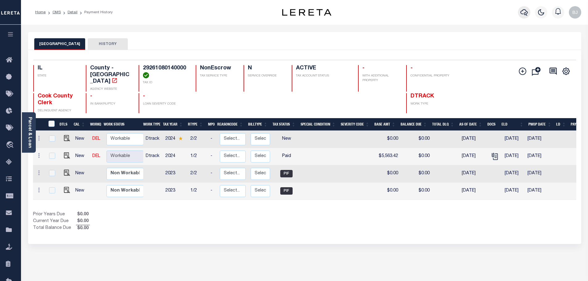
click at [526, 15] on icon "button" at bounding box center [524, 12] width 7 height 6
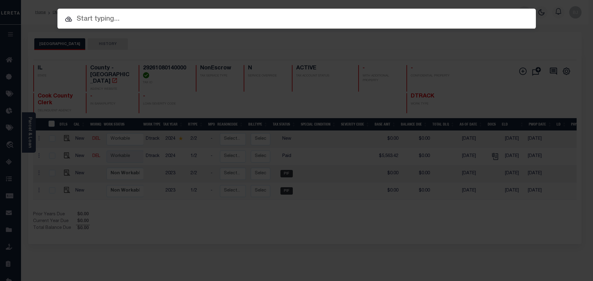
paste input "14463"
type input "14463"
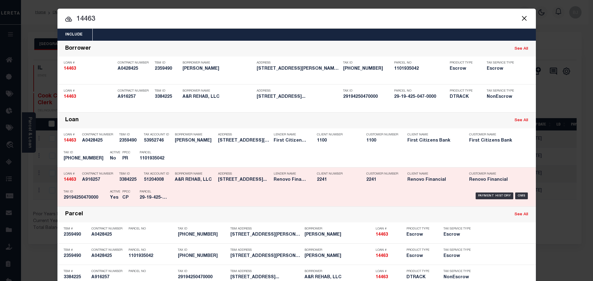
click at [143, 191] on div "Parcel 29-19-425-047-0000" at bounding box center [154, 196] width 28 height 18
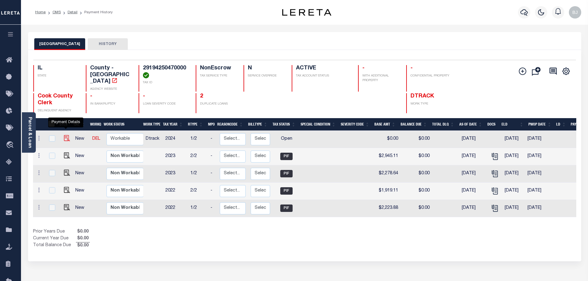
click at [66, 135] on img "" at bounding box center [67, 138] width 6 height 6
checkbox input "true"
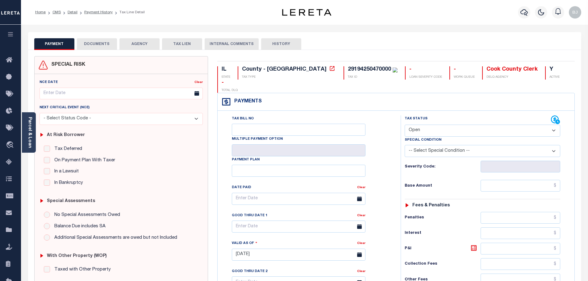
drag, startPoint x: 444, startPoint y: 118, endPoint x: 442, endPoint y: 121, distance: 4.0
click at [444, 125] on select "- Select Status Code - Open Due/Unpaid Paid Incomplete No Tax Due Internal Refu…" at bounding box center [483, 131] width 156 height 12
select select "PYD"
click at [405, 125] on select "- Select Status Code - Open Due/Unpaid Paid Incomplete No Tax Due Internal Refu…" at bounding box center [483, 131] width 156 height 12
type input "[DATE]"
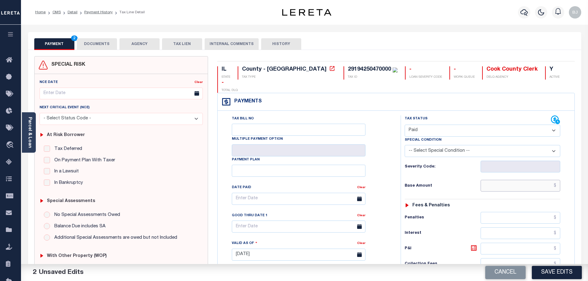
click at [514, 180] on input "text" at bounding box center [521, 186] width 80 height 12
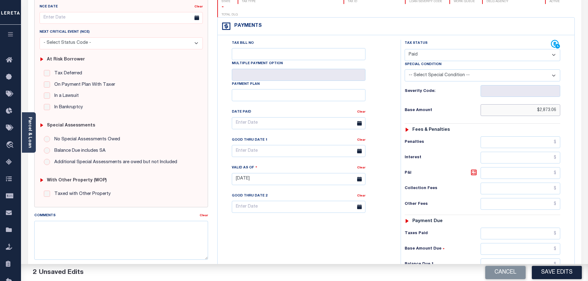
scroll to position [93, 0]
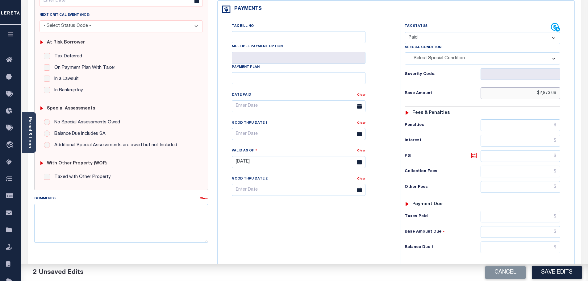
type input "$2,873.06"
click at [518, 242] on input "text" at bounding box center [521, 248] width 80 height 12
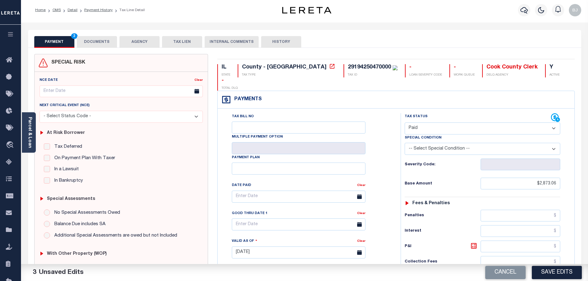
scroll to position [0, 0]
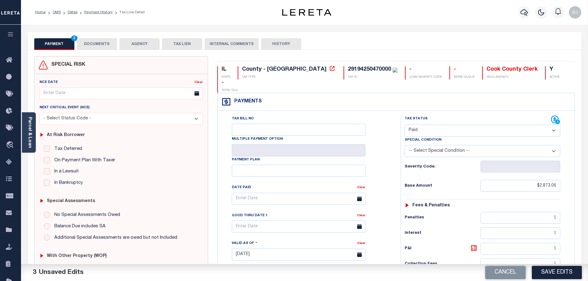
type input "$0.00"
drag, startPoint x: 100, startPoint y: 52, endPoint x: 94, endPoint y: 50, distance: 6.1
click at [99, 52] on div "SPECIAL RISK NCE Date Clear" at bounding box center [304, 254] width 553 height 408
click at [91, 46] on button "DOCUMENTS" at bounding box center [97, 44] width 40 height 12
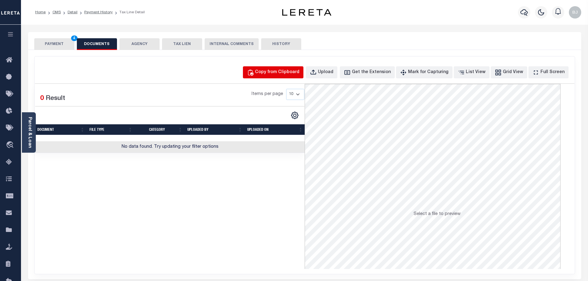
click at [299, 69] on div "Copy from Clipboard" at bounding box center [277, 72] width 44 height 7
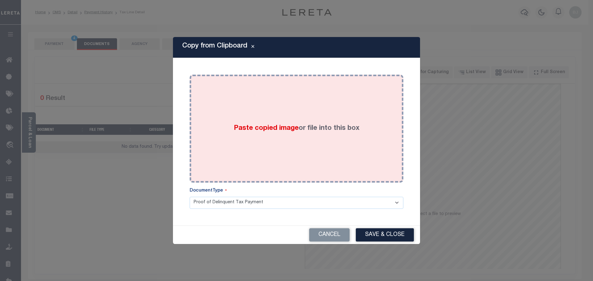
click at [333, 164] on div "Paste copied image or file into this box" at bounding box center [296, 128] width 204 height 99
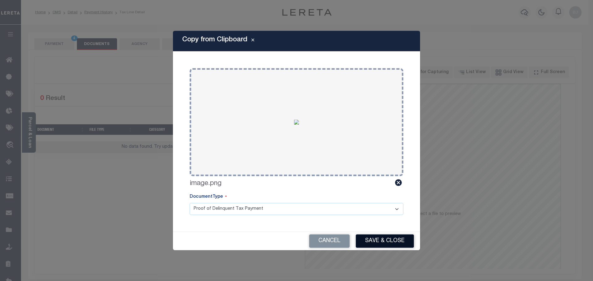
click at [400, 239] on button "Save & Close" at bounding box center [385, 241] width 58 height 13
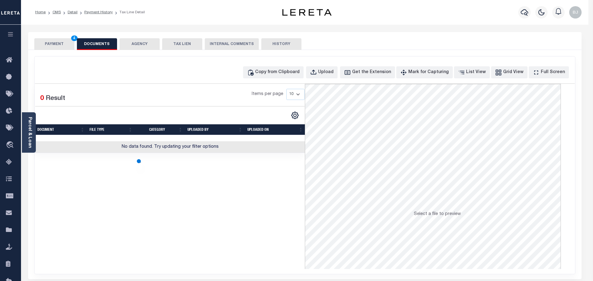
drag, startPoint x: 86, startPoint y: 49, endPoint x: 78, endPoint y: 43, distance: 9.7
click at [85, 46] on body "Home OMS Detail Payment History Tax Line Detail" at bounding box center [296, 212] width 593 height 424
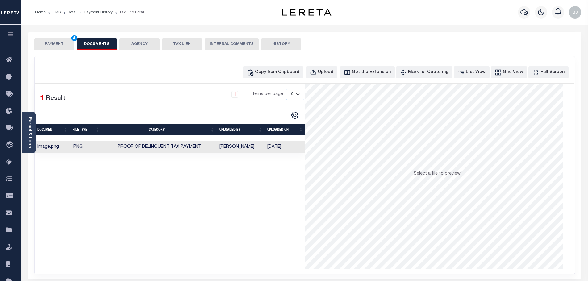
click at [52, 41] on button "PAYMENT 4" at bounding box center [54, 44] width 40 height 12
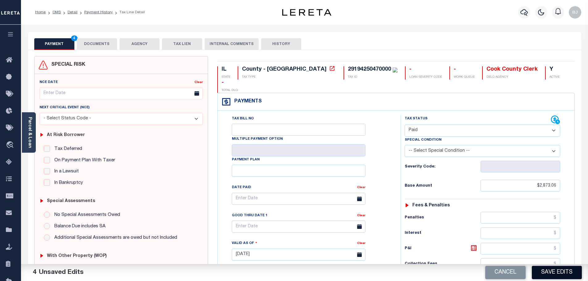
click at [559, 277] on button "Save Edits" at bounding box center [557, 272] width 50 height 13
checkbox input "false"
type input "$2,873.06"
type input "$0"
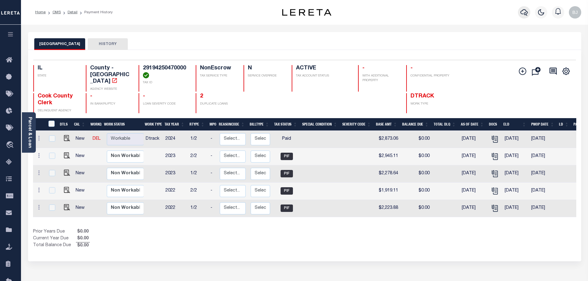
click at [522, 8] on button "button" at bounding box center [524, 12] width 12 height 12
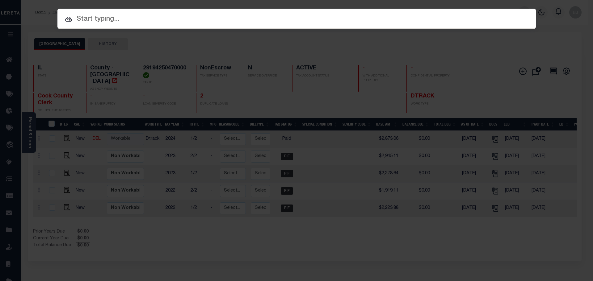
paste input "18018"
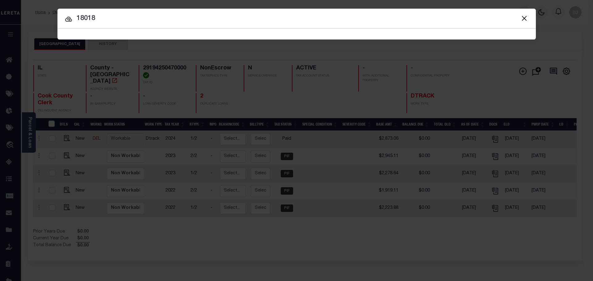
type input "18018"
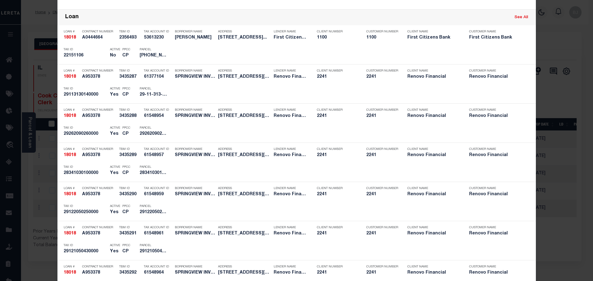
scroll to position [371, 0]
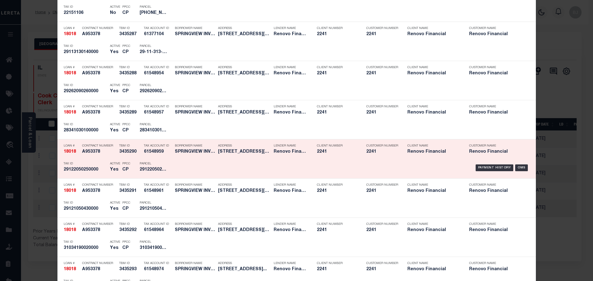
click at [213, 158] on div "Address [STREET_ADDRESS][PERSON_NAME]..." at bounding box center [241, 150] width 56 height 18
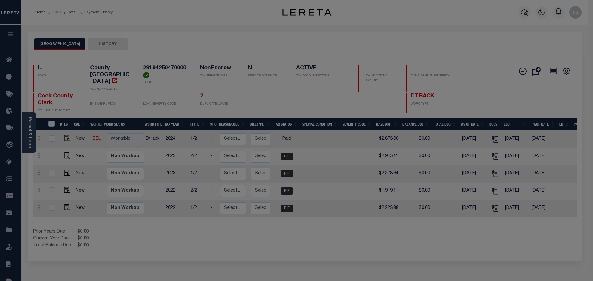
scroll to position [0, 0]
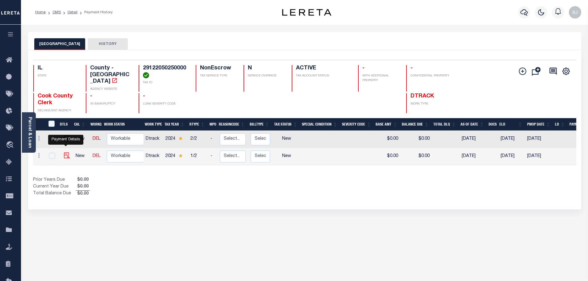
click at [64, 153] on img "" at bounding box center [67, 156] width 6 height 6
checkbox input "true"
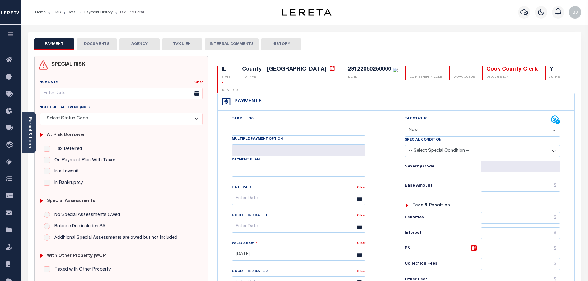
drag, startPoint x: 425, startPoint y: 117, endPoint x: 425, endPoint y: 122, distance: 5.2
click at [425, 125] on select "- Select Status Code - Open Due/Unpaid Paid Incomplete No Tax Due Internal Refu…" at bounding box center [483, 131] width 156 height 12
select select "PYD"
click at [405, 125] on select "- Select Status Code - Open Due/Unpaid Paid Incomplete No Tax Due Internal Refu…" at bounding box center [483, 131] width 156 height 12
type input "[DATE]"
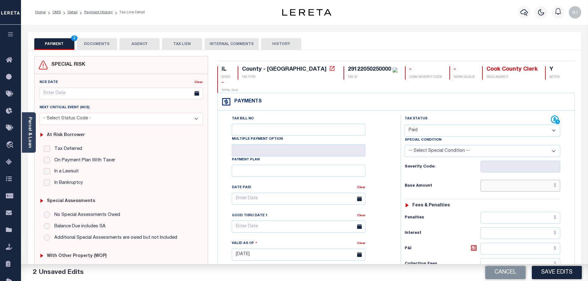
click at [509, 180] on input "text" at bounding box center [521, 186] width 80 height 12
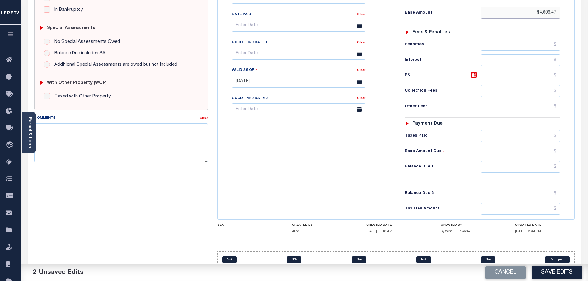
type input "$4,606.47"
click at [513, 163] on div "Tax Status Status - Select Status Code -" at bounding box center [485, 78] width 168 height 273
click at [515, 161] on input "text" at bounding box center [521, 167] width 80 height 12
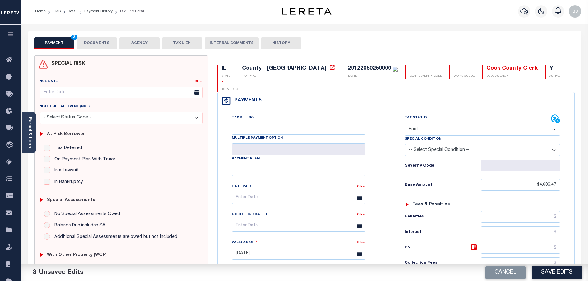
scroll to position [0, 0]
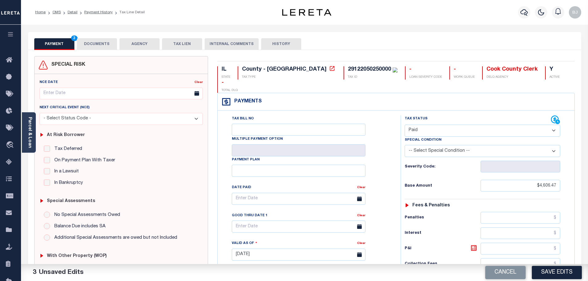
type input "$0.00"
click at [94, 43] on button "DOCUMENTS" at bounding box center [97, 44] width 40 height 12
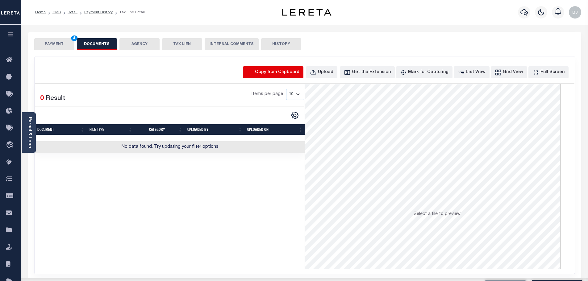
click at [254, 74] on icon "button" at bounding box center [250, 72] width 7 height 7
select select "POP"
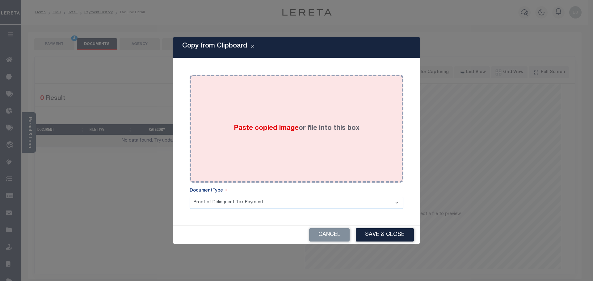
drag, startPoint x: 297, startPoint y: 117, endPoint x: 320, endPoint y: 157, distance: 46.0
click at [296, 125] on span "Paste copied image" at bounding box center [266, 128] width 65 height 7
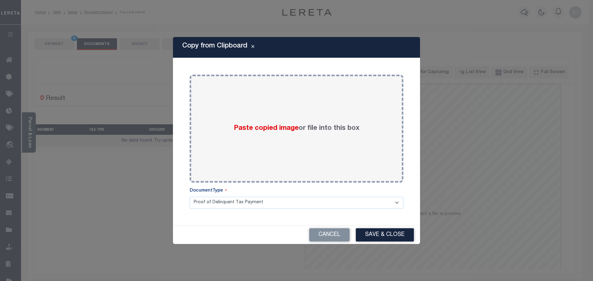
click at [392, 245] on div "Copy from Clipboard Paste copied image or file into this box Select file or dra…" at bounding box center [296, 140] width 593 height 281
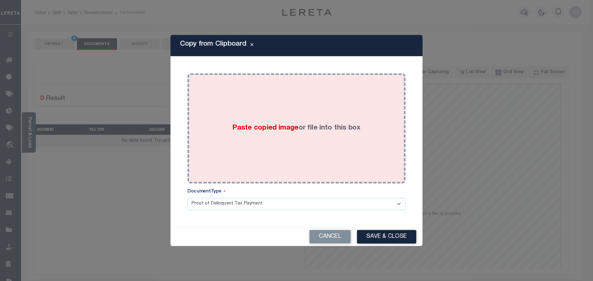
click at [338, 162] on div "Paste copied image or file into this box" at bounding box center [296, 128] width 208 height 101
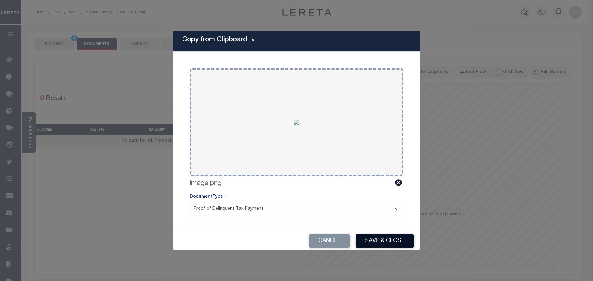
click at [397, 243] on button "Save & Close" at bounding box center [385, 241] width 58 height 13
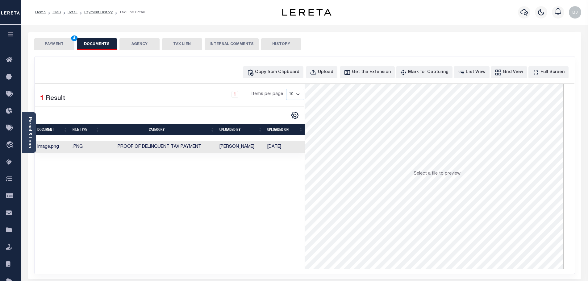
click at [46, 48] on button "PAYMENT 4" at bounding box center [54, 44] width 40 height 12
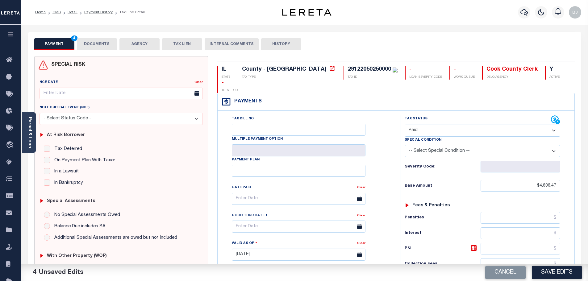
drag, startPoint x: 561, startPoint y: 270, endPoint x: 587, endPoint y: 269, distance: 26.3
click at [560, 270] on button "Save Edits" at bounding box center [557, 272] width 50 height 13
checkbox input "false"
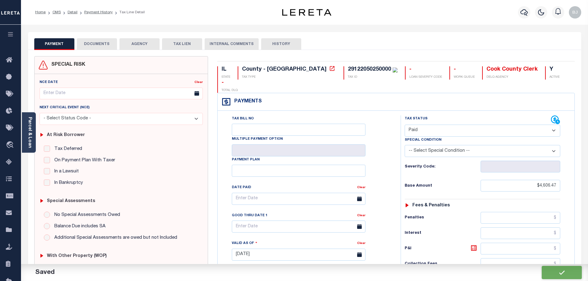
checkbox input "false"
type input "$4,606.47"
type input "$0"
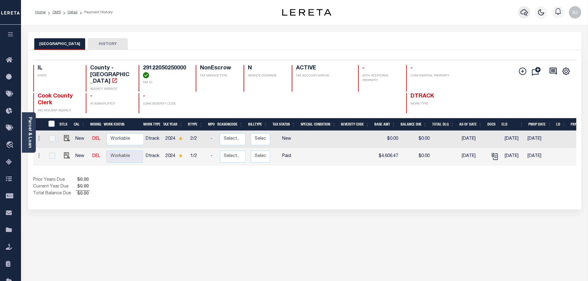
click at [523, 11] on icon "button" at bounding box center [524, 12] width 7 height 7
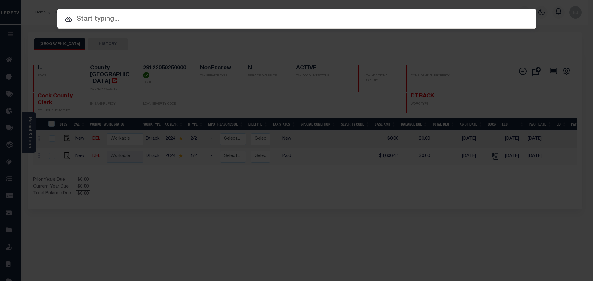
click at [283, 10] on div at bounding box center [296, 19] width 478 height 20
drag, startPoint x: 283, startPoint y: 10, endPoint x: 231, endPoint y: 13, distance: 52.2
click at [231, 13] on div at bounding box center [296, 19] width 478 height 20
drag, startPoint x: 231, startPoint y: 13, endPoint x: 194, endPoint y: 16, distance: 37.2
click at [194, 16] on input "text" at bounding box center [296, 19] width 478 height 11
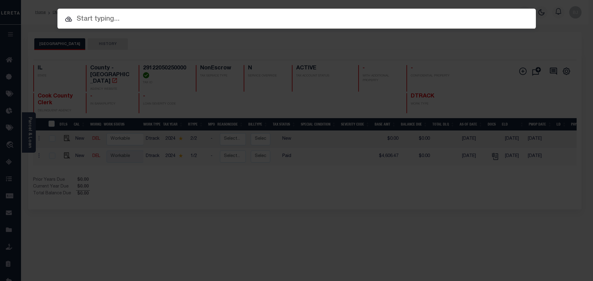
paste input "18018"
type input "18018"
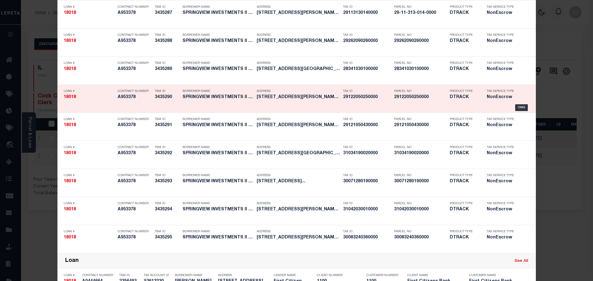
scroll to position [124, 0]
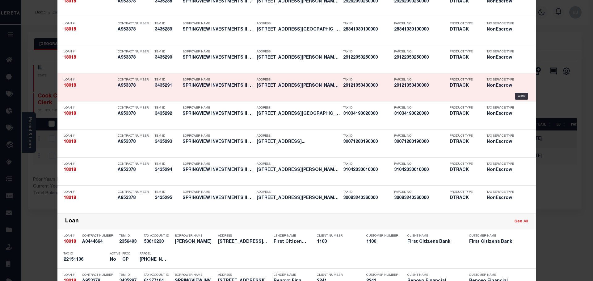
click at [373, 83] on div "Tax ID 29121050430000" at bounding box center [367, 84] width 48 height 18
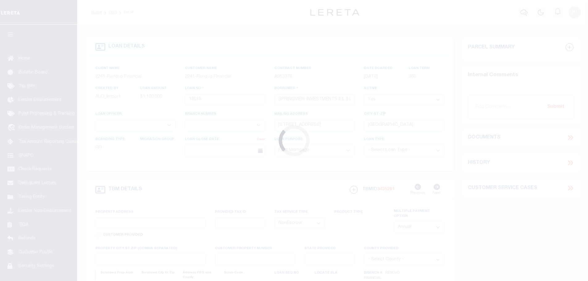
select select "10"
select select "NonEscrow"
type input "[STREET_ADDRESS][PERSON_NAME]"
select select
type input "[GEOGRAPHIC_DATA]"
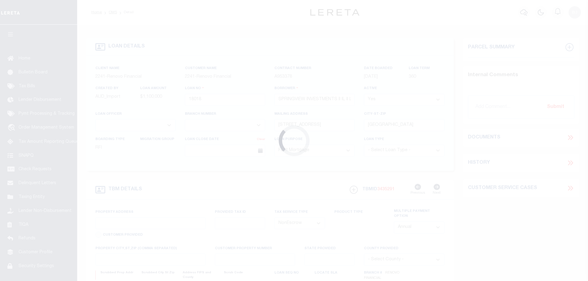
type input "a0kUS000009frw1"
type input "IL"
select select
type textarea "LEGAL REQUIRED"
select select "25066"
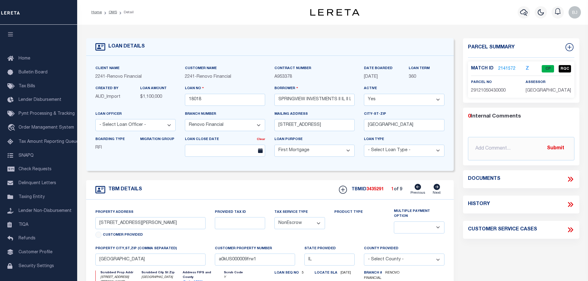
click at [509, 67] on link "2141572" at bounding box center [506, 69] width 17 height 6
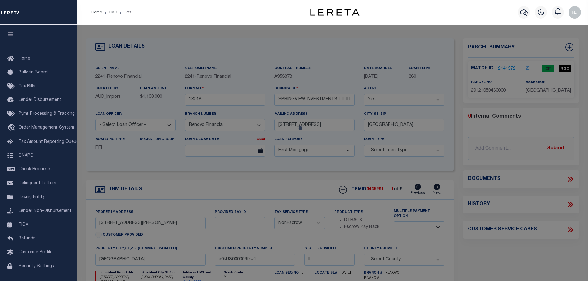
checkbox input "false"
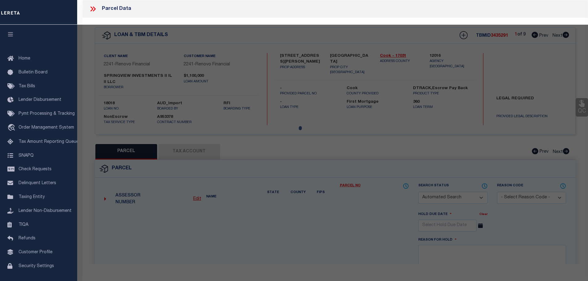
select select "CP"
type input "SPRINGVIEW INVESTMENTS II IL II LLC"
select select "AGW"
select select "LEG"
type input "[STREET_ADDRESS][PERSON_NAME]"
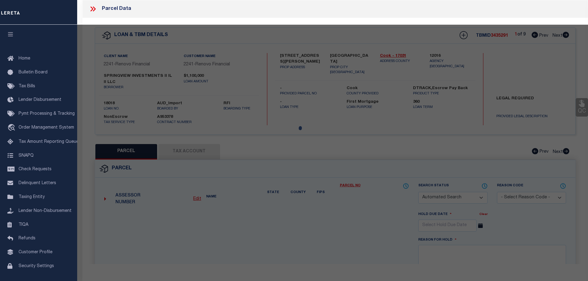
type textarea "S12 T 36 R14 CRYERSCCA Lot 20 Block 3."
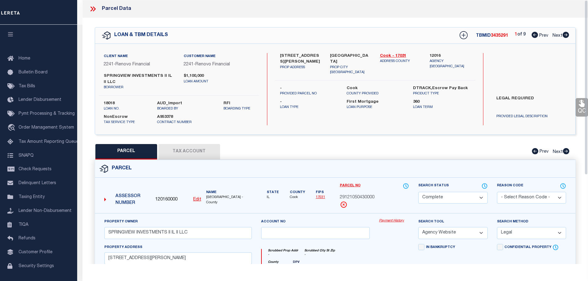
click at [396, 226] on div "Payment History" at bounding box center [394, 231] width 39 height 25
click at [400, 222] on link "Payment History" at bounding box center [394, 221] width 30 height 5
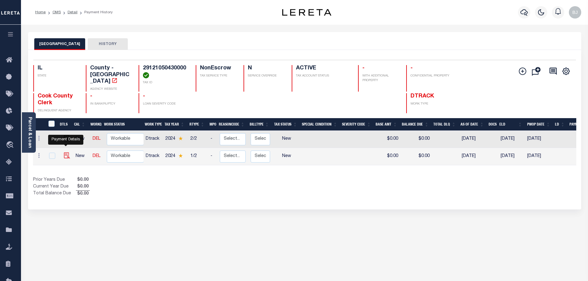
click at [64, 153] on img "" at bounding box center [67, 156] width 6 height 6
checkbox input "true"
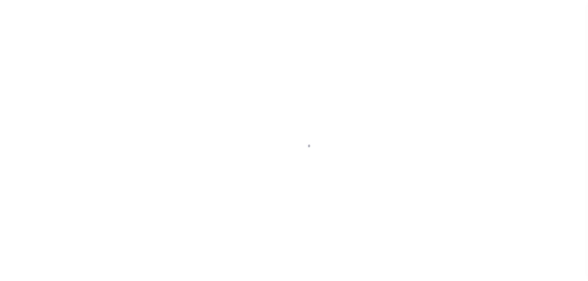
select select "NW2"
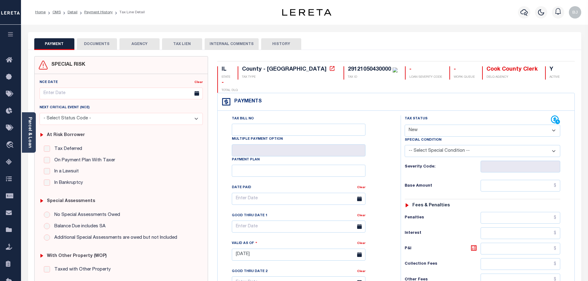
click at [74, 46] on div "PAYMENT DOCUMENTS AGENCY DELINQUENT PAYEE TAX LIEN HISTORY" at bounding box center [304, 43] width 541 height 11
click at [100, 47] on button "DOCUMENTS" at bounding box center [97, 44] width 40 height 12
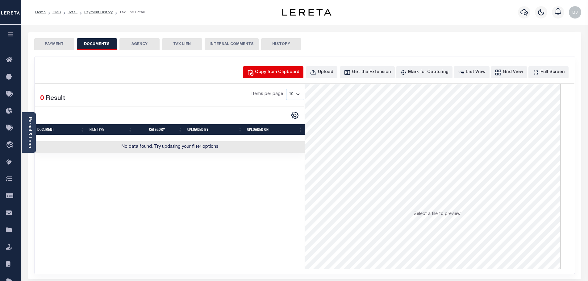
click at [284, 70] on div "Copy from Clipboard" at bounding box center [277, 72] width 44 height 7
select select "POP"
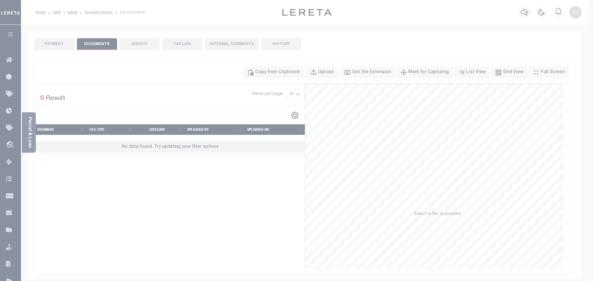
drag, startPoint x: 323, startPoint y: 130, endPoint x: 342, endPoint y: 174, distance: 48.4
click at [0, 0] on div "Paste copied image or file into this box" at bounding box center [0, 0] width 0 height 0
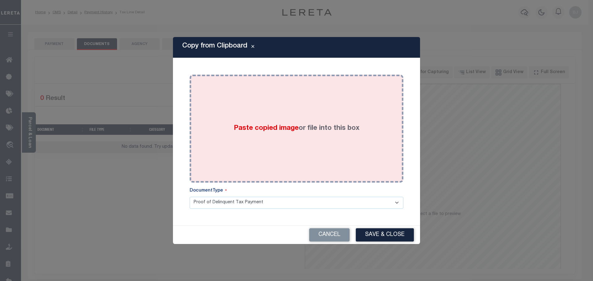
click at [350, 153] on div "Paste copied image or file into this box" at bounding box center [296, 128] width 204 height 99
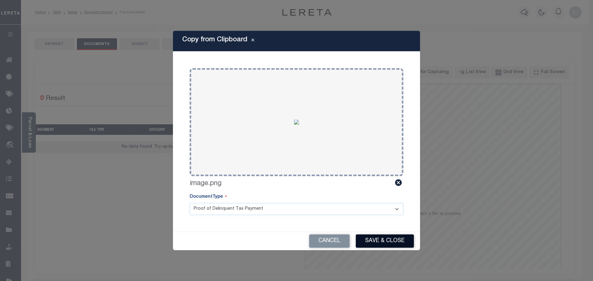
click at [388, 240] on button "Save & Close" at bounding box center [385, 241] width 58 height 13
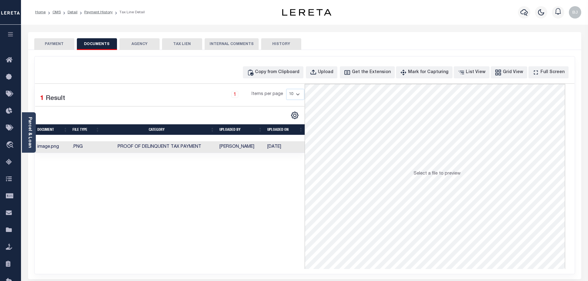
click at [57, 43] on button "PAYMENT" at bounding box center [54, 44] width 40 height 12
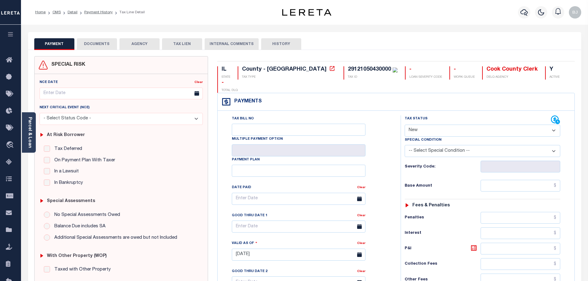
click at [468, 125] on select "- Select Status Code - Open Due/Unpaid Paid Incomplete No Tax Due Internal Refu…" at bounding box center [483, 131] width 156 height 12
select select "PYD"
click at [405, 125] on select "- Select Status Code - Open Due/Unpaid Paid Incomplete No Tax Due Internal Refu…" at bounding box center [483, 131] width 156 height 12
type input "[DATE]"
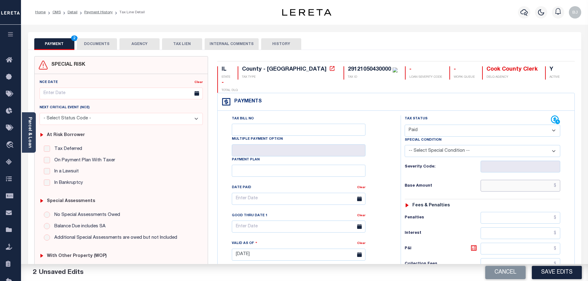
click at [512, 180] on input "text" at bounding box center [521, 186] width 80 height 12
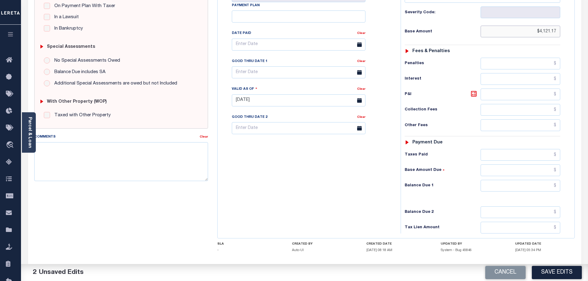
type input "$4,121.17"
click at [514, 180] on input "text" at bounding box center [521, 186] width 80 height 12
type input "$0"
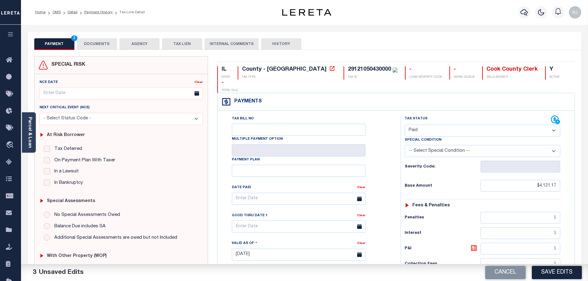
click at [104, 41] on button "DOCUMENTS" at bounding box center [97, 44] width 40 height 12
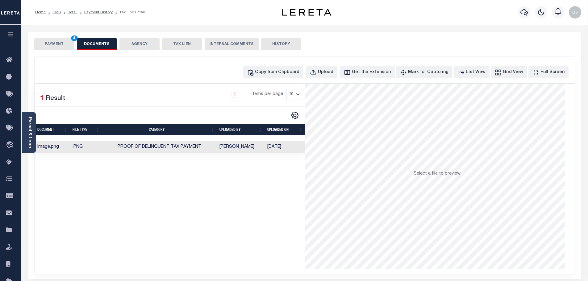
click at [65, 46] on button "PAYMENT 4" at bounding box center [54, 44] width 40 height 12
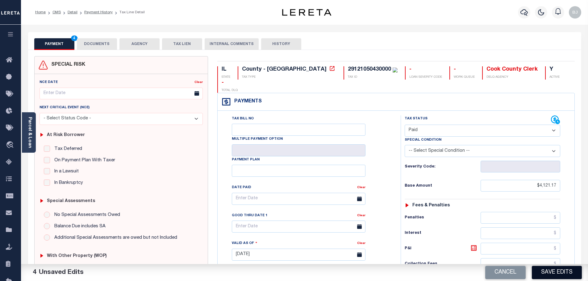
click at [568, 271] on button "Save Edits" at bounding box center [557, 272] width 50 height 13
checkbox input "false"
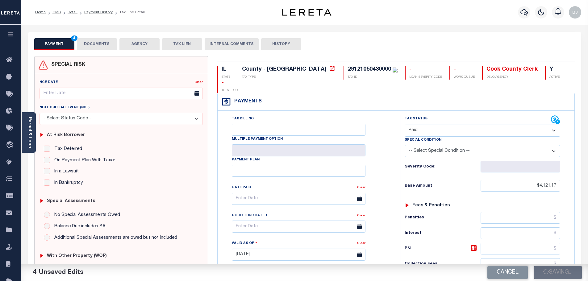
type input "$4,121.17"
type input "$0"
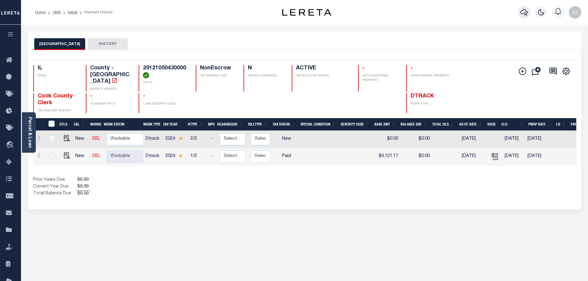
click at [530, 10] on button "button" at bounding box center [524, 12] width 12 height 12
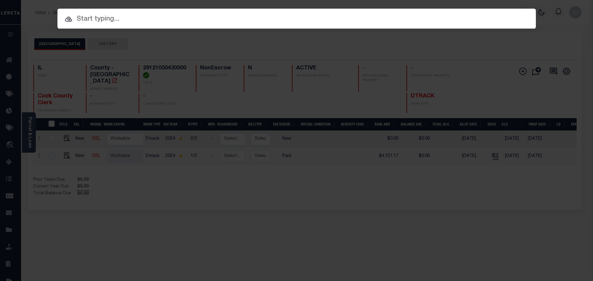
click at [249, 16] on input "text" at bounding box center [296, 19] width 478 height 11
paste input "18018"
type input "18018"
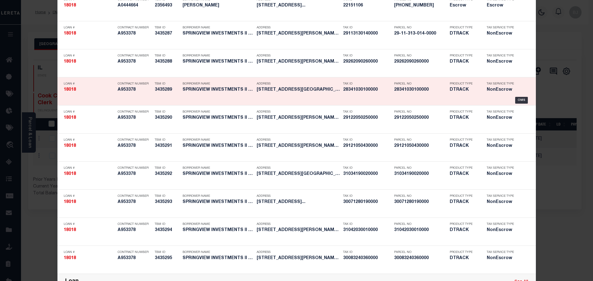
scroll to position [62, 0]
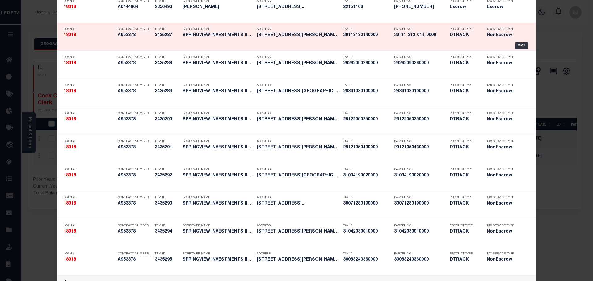
click at [389, 36] on div "Parcel No 29-11-313-014-0000" at bounding box center [417, 33] width 56 height 18
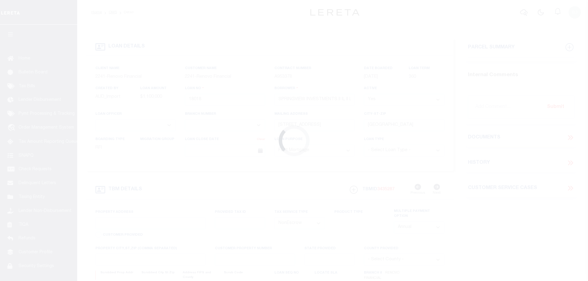
select select "10"
select select "NonEscrow"
type input "[STREET_ADDRESS][PERSON_NAME]"
select select
type input "[GEOGRAPHIC_DATA]"
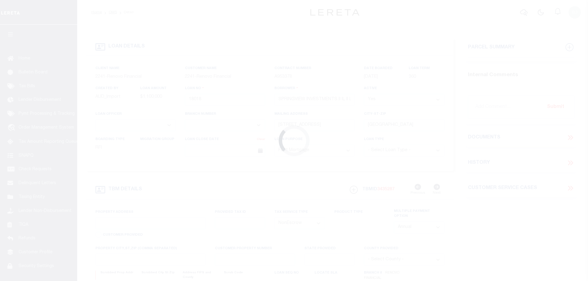
type input "a0kUS000009fs2T"
type input "IL"
select select
type textarea "LEGAL REQUIRED"
select select "25066"
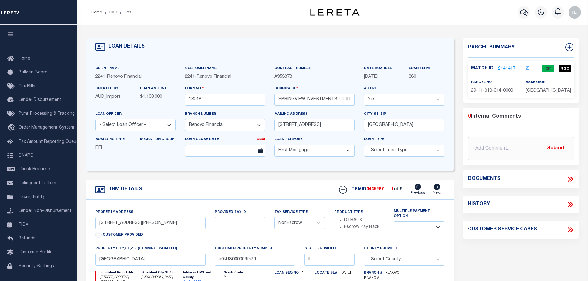
click at [506, 67] on link "2141417" at bounding box center [506, 69] width 17 height 6
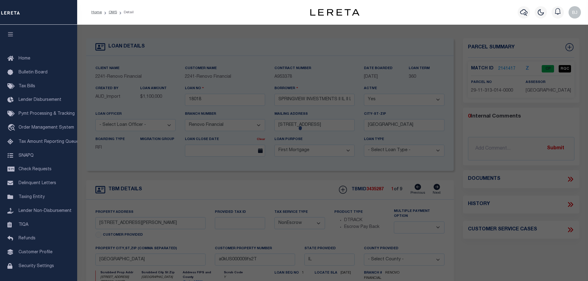
checkbox input "false"
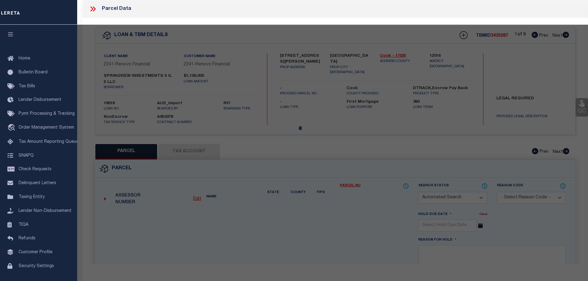
select select "CP"
type input "SPRINGVIEW INVESTMENTS II IL II LLC"
select select "AGW"
select select "LEG"
type input "[STREET_ADDRESS][PERSON_NAME]"
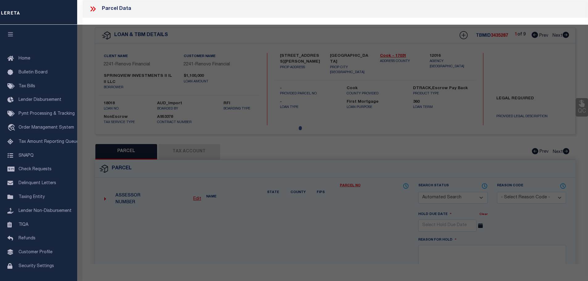
type textarea "[PERSON_NAME] LOT 11 BLK 4 S 11 T36 R14"
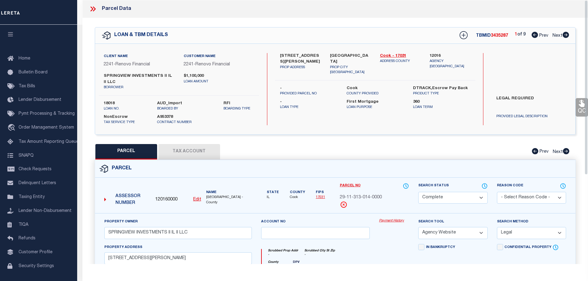
click at [401, 219] on link "Payment History" at bounding box center [394, 221] width 30 height 5
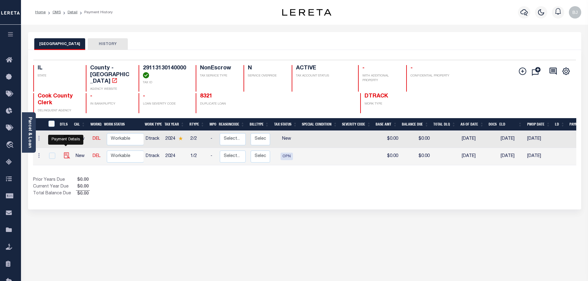
click at [66, 153] on img "" at bounding box center [67, 156] width 6 height 6
checkbox input "true"
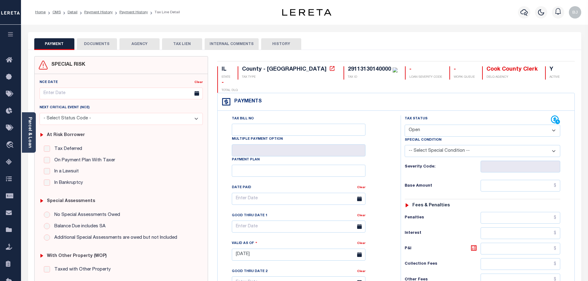
click at [423, 125] on select "- Select Status Code - Open Due/Unpaid Paid Incomplete No Tax Due Internal Refu…" at bounding box center [483, 131] width 156 height 12
select select "PYD"
click at [405, 125] on select "- Select Status Code - Open Due/Unpaid Paid Incomplete No Tax Due Internal Refu…" at bounding box center [483, 131] width 156 height 12
type input "[DATE]"
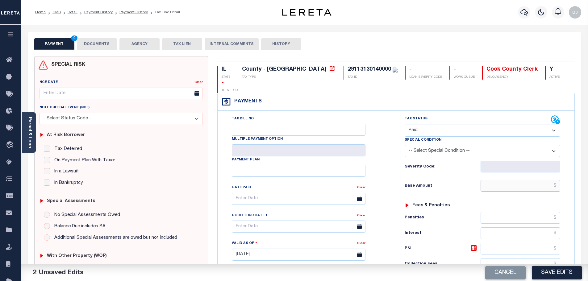
click at [520, 180] on input "text" at bounding box center [521, 186] width 80 height 12
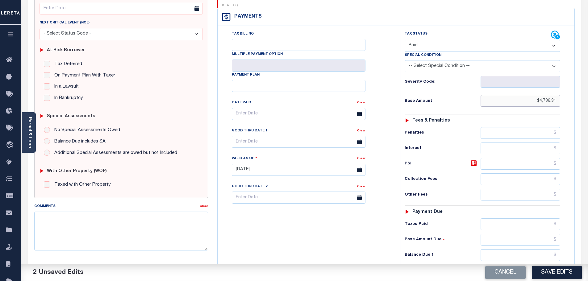
scroll to position [93, 0]
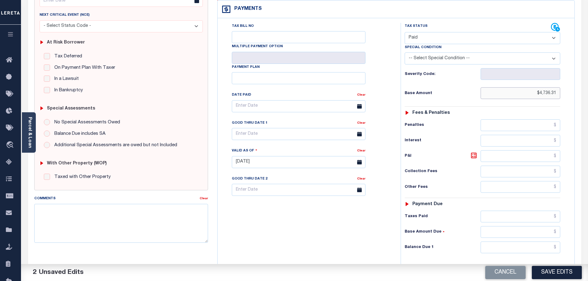
type input "$4,736.31"
click at [492, 242] on input "text" at bounding box center [521, 248] width 80 height 12
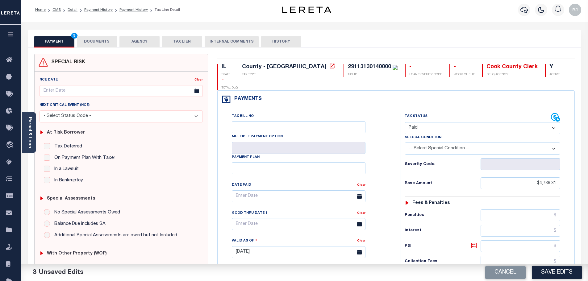
scroll to position [0, 0]
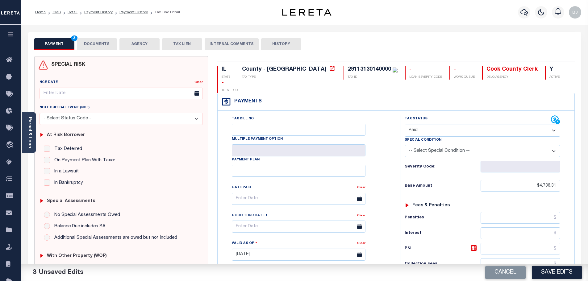
type input "$0.00"
click at [102, 48] on button "DOCUMENTS" at bounding box center [97, 44] width 40 height 12
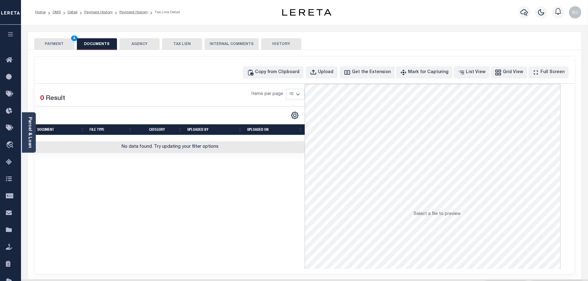
click at [298, 60] on div "Copy from Clipboard Upload Get the Extension Mark for Capturing Got it List Vie…" at bounding box center [305, 166] width 540 height 218
click at [300, 73] on div "Copy from Clipboard" at bounding box center [277, 72] width 44 height 7
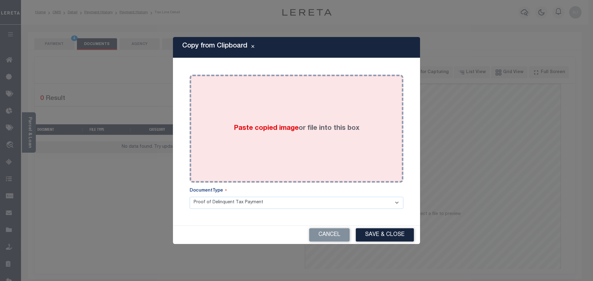
click at [330, 127] on label "Paste copied image or file into this box" at bounding box center [297, 129] width 126 height 10
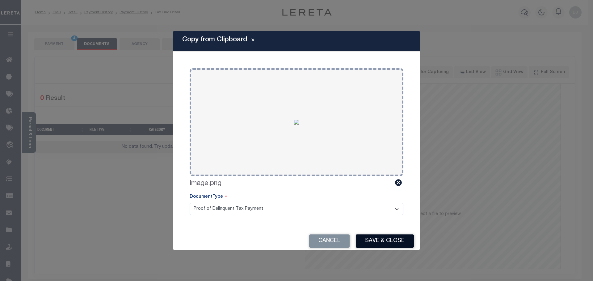
click at [388, 242] on button "Save & Close" at bounding box center [385, 241] width 58 height 13
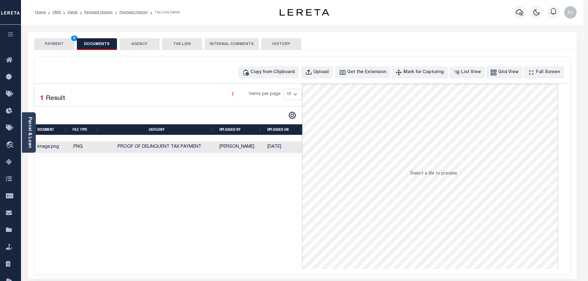
click at [50, 42] on button "PAYMENT 4" at bounding box center [54, 44] width 40 height 12
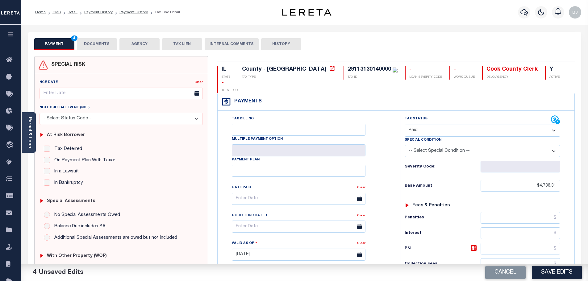
drag, startPoint x: 576, startPoint y: 274, endPoint x: 586, endPoint y: 274, distance: 10.8
click at [575, 275] on button "Save Edits" at bounding box center [557, 272] width 50 height 13
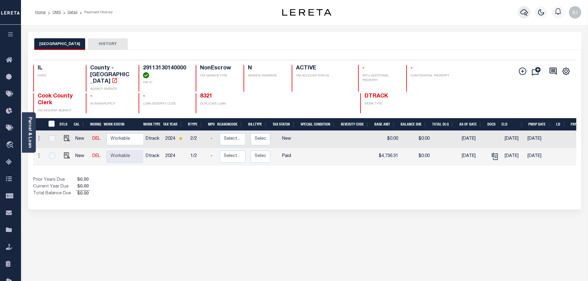
click at [522, 14] on icon "button" at bounding box center [524, 12] width 7 height 7
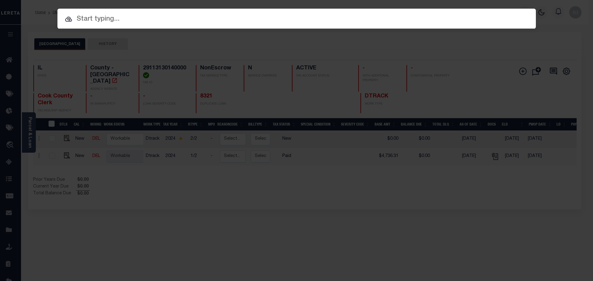
paste input "12974"
type input "12974"
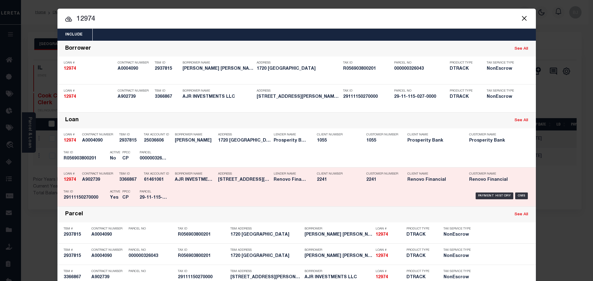
click at [252, 193] on div "Payment History OMS" at bounding box center [353, 196] width 353 height 18
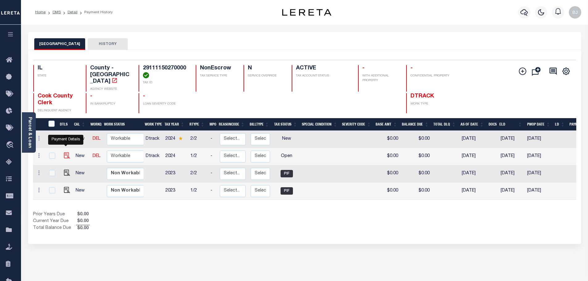
click at [66, 153] on img "" at bounding box center [67, 156] width 6 height 6
checkbox input "true"
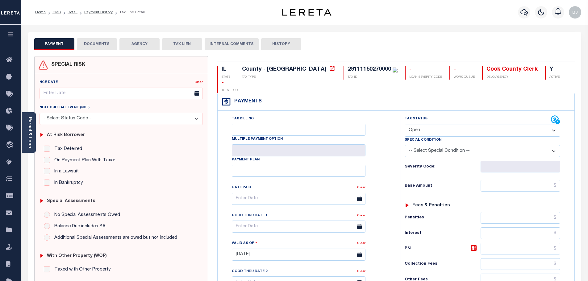
click at [463, 125] on select "- Select Status Code - Open Due/Unpaid Paid Incomplete No Tax Due Internal Refu…" at bounding box center [483, 131] width 156 height 12
select select "PYD"
click at [405, 125] on select "- Select Status Code - Open Due/Unpaid Paid Incomplete No Tax Due Internal Refu…" at bounding box center [483, 131] width 156 height 12
type input "[DATE]"
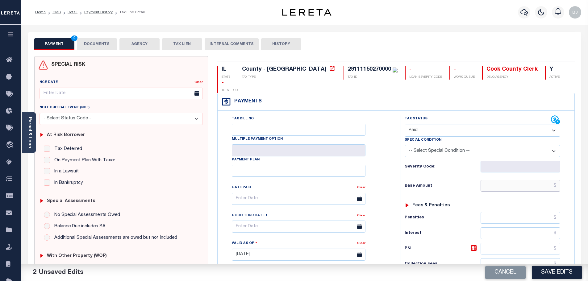
click at [529, 180] on input "text" at bounding box center [521, 186] width 80 height 12
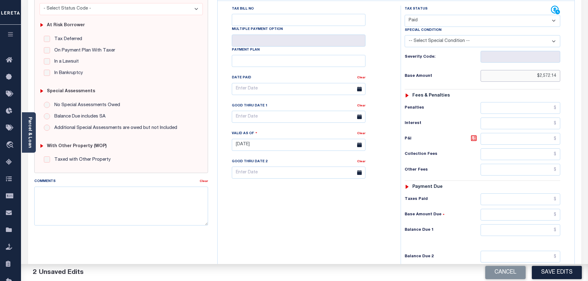
scroll to position [124, 0]
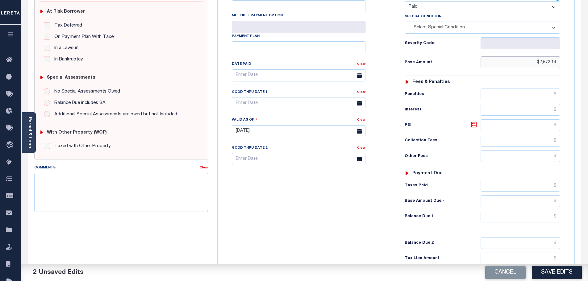
type input "$2,572.14"
click at [504, 211] on input "text" at bounding box center [521, 217] width 80 height 12
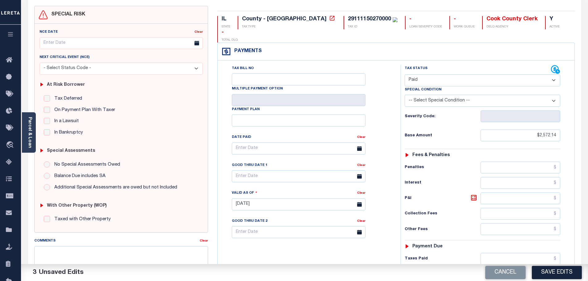
scroll to position [0, 0]
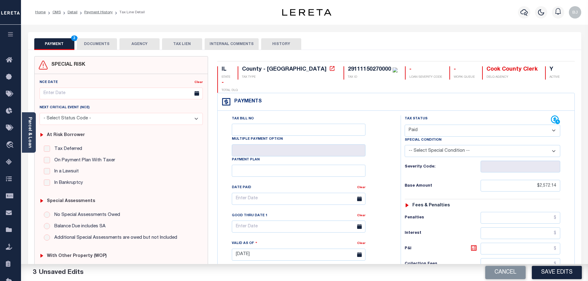
type input "$0.00"
drag, startPoint x: 90, startPoint y: 39, endPoint x: 96, endPoint y: 43, distance: 6.9
click at [90, 40] on button "DOCUMENTS" at bounding box center [97, 44] width 40 height 12
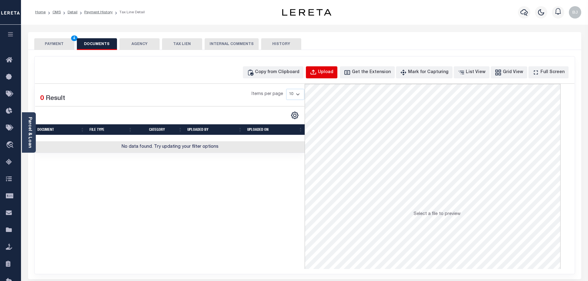
click at [322, 76] on button "Upload" at bounding box center [321, 72] width 31 height 12
select select "POP"
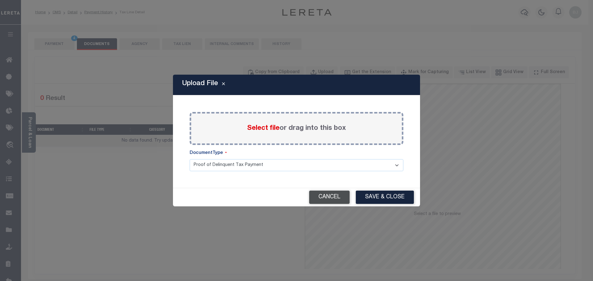
click at [328, 199] on button "Cancel" at bounding box center [329, 197] width 40 height 13
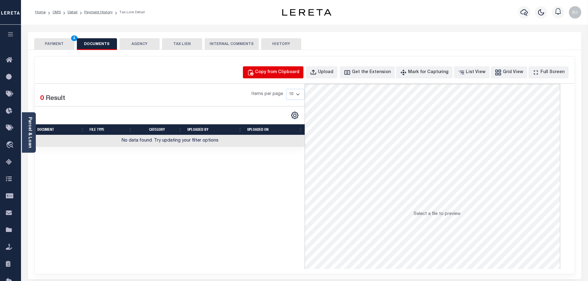
click at [293, 70] on button "Copy from Clipboard" at bounding box center [273, 72] width 61 height 12
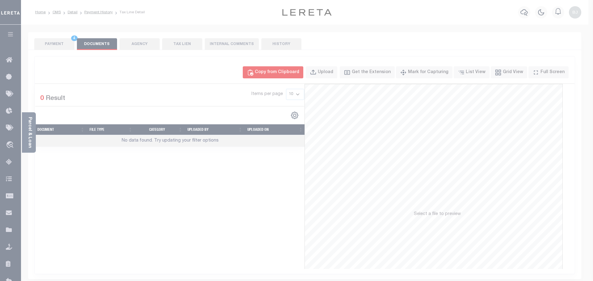
click at [292, 74] on body "Home OMS Detail Payment History Tax Line Detail" at bounding box center [296, 212] width 593 height 424
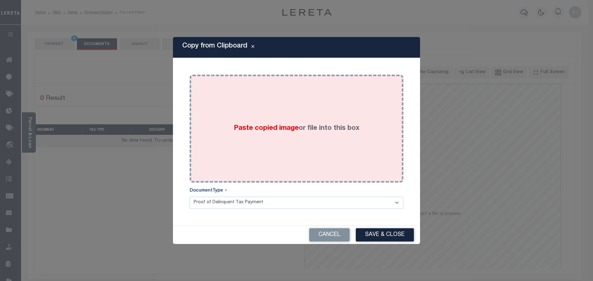
click at [329, 115] on div "Paste copied image or file into this box" at bounding box center [296, 128] width 204 height 99
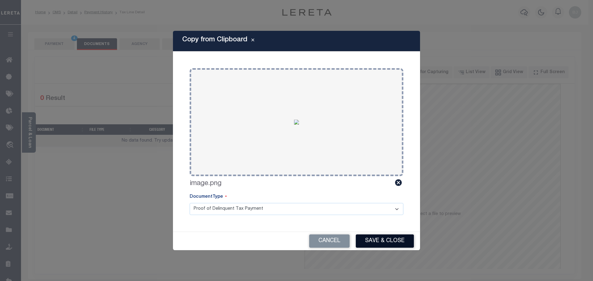
click at [392, 238] on button "Save & Close" at bounding box center [385, 241] width 58 height 13
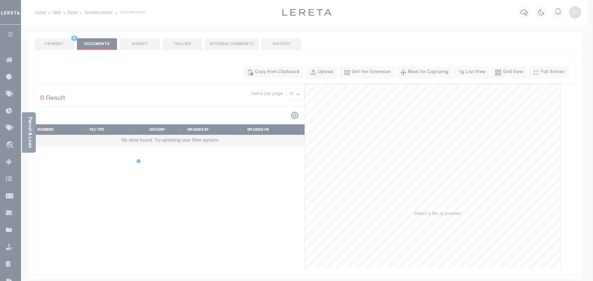
click at [57, 47] on div at bounding box center [296, 140] width 593 height 281
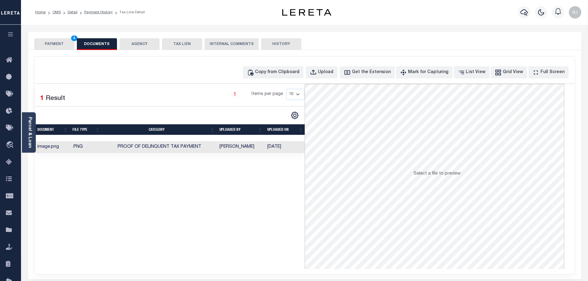
click at [57, 47] on button "PAYMENT 4" at bounding box center [54, 44] width 40 height 12
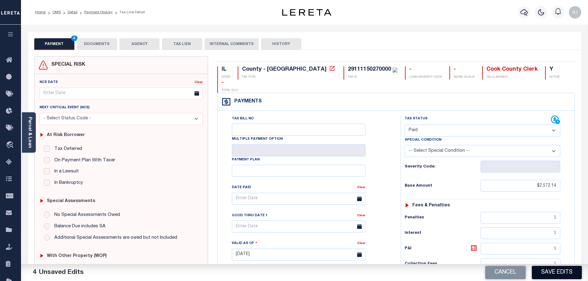
click at [555, 271] on button "Save Edits" at bounding box center [557, 272] width 50 height 13
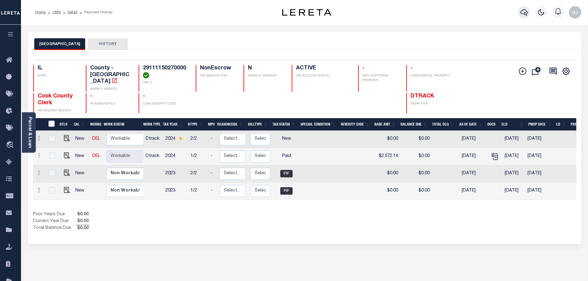
click at [526, 18] on button "button" at bounding box center [524, 12] width 12 height 12
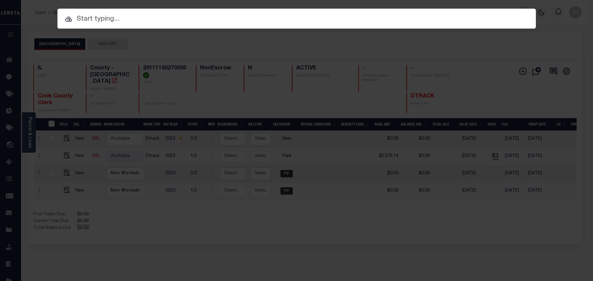
paste input "20219"
type input "20219"
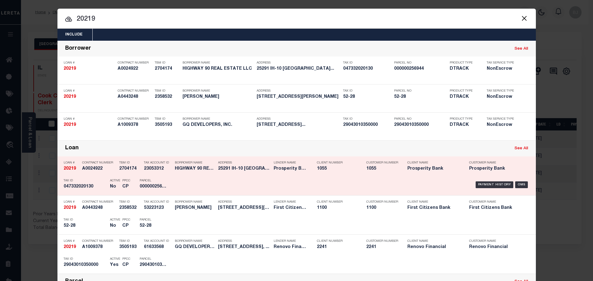
scroll to position [124, 0]
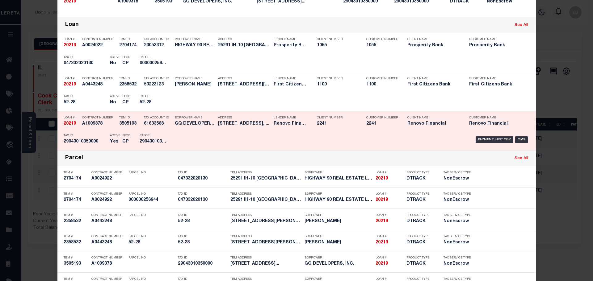
click at [201, 134] on div "Payment History OMS" at bounding box center [353, 140] width 353 height 18
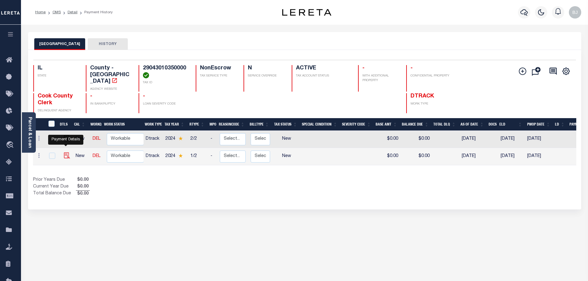
click at [64, 153] on img "" at bounding box center [67, 156] width 6 height 6
checkbox input "true"
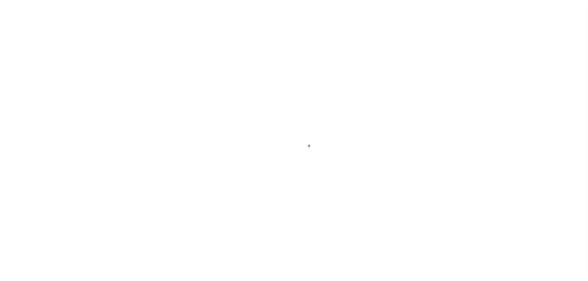
select select "NW2"
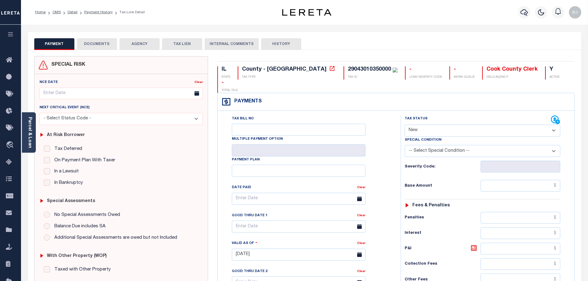
click at [100, 43] on button "DOCUMENTS" at bounding box center [97, 44] width 40 height 12
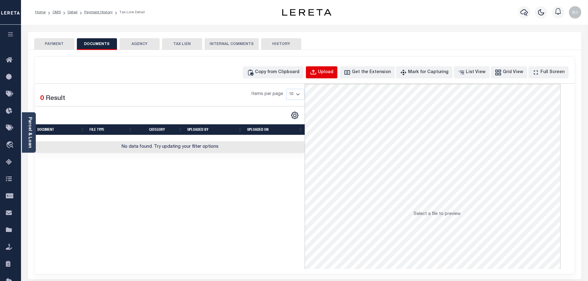
click at [333, 66] on button "Upload" at bounding box center [321, 72] width 31 height 12
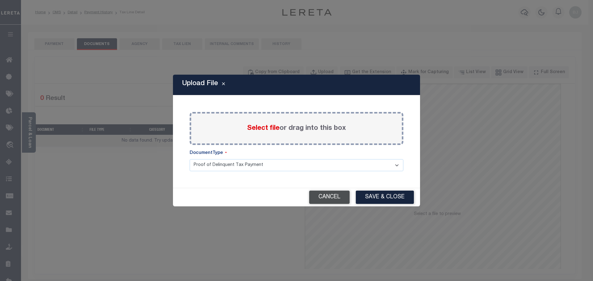
click at [325, 196] on button "Cancel" at bounding box center [329, 197] width 40 height 13
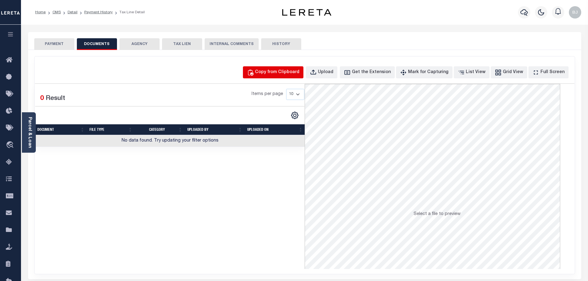
click at [272, 70] on div "Copy from Clipboard" at bounding box center [277, 72] width 44 height 7
select select "POP"
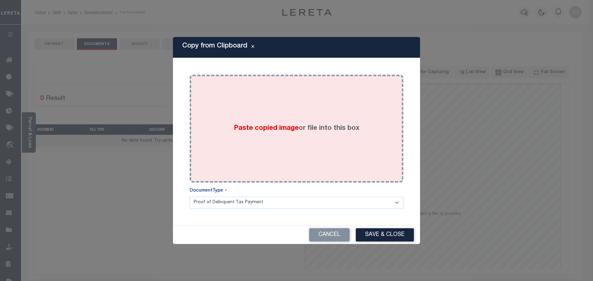
click at [270, 129] on span "Paste copied image" at bounding box center [266, 128] width 65 height 7
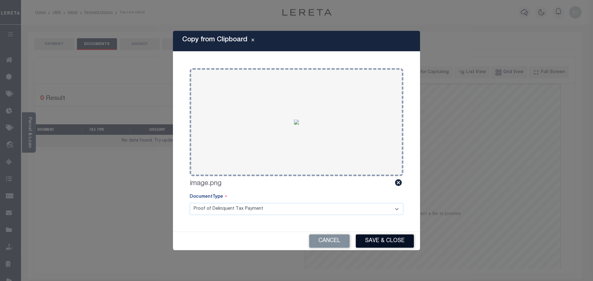
click at [379, 244] on button "Save & Close" at bounding box center [385, 241] width 58 height 13
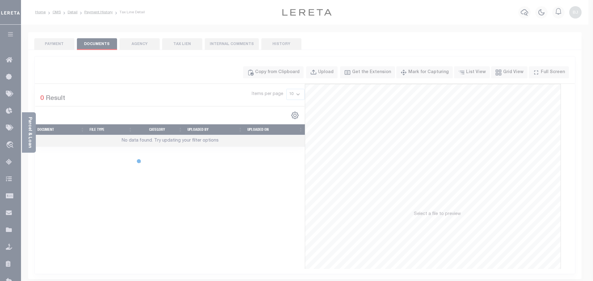
click at [53, 43] on div at bounding box center [296, 140] width 593 height 281
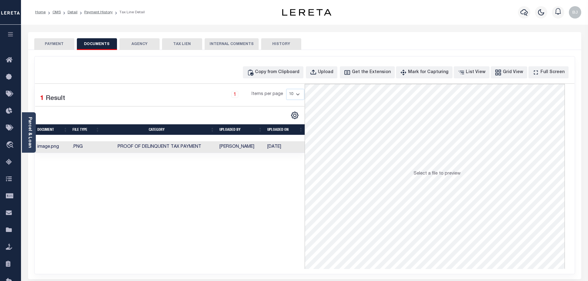
click at [59, 37] on div "PAYMENT DOCUMENTS AGENCY DELINQUENT PAYEE TAX LIEN" at bounding box center [304, 41] width 553 height 18
click at [52, 51] on div "SPECIAL RISK NCE Date Clear" at bounding box center [304, 164] width 553 height 229
click at [50, 47] on button "PAYMENT" at bounding box center [54, 44] width 40 height 12
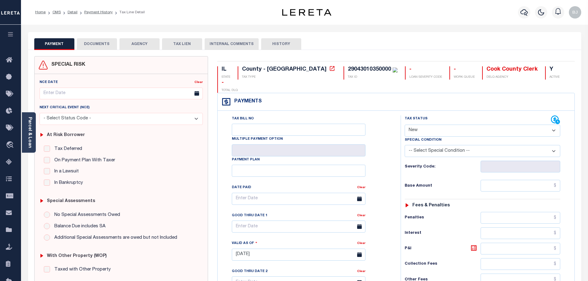
drag, startPoint x: 504, startPoint y: 115, endPoint x: 500, endPoint y: 121, distance: 7.4
click at [504, 125] on select "- Select Status Code - Open Due/Unpaid Paid Incomplete No Tax Due Internal Refu…" at bounding box center [483, 131] width 156 height 12
select select "PYD"
click at [405, 125] on select "- Select Status Code - Open Due/Unpaid Paid Incomplete No Tax Due Internal Refu…" at bounding box center [483, 131] width 156 height 12
type input "[DATE]"
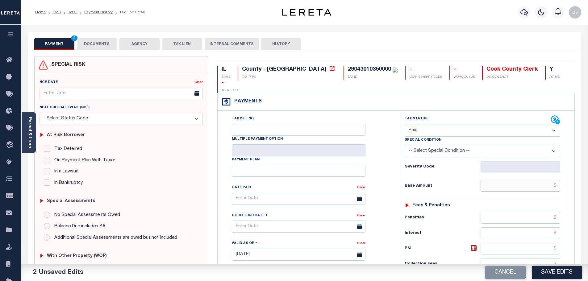
click at [514, 180] on input "text" at bounding box center [521, 186] width 80 height 12
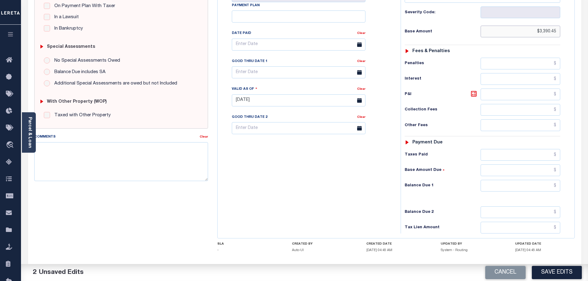
type input "$3,390.45"
click at [512, 180] on input "text" at bounding box center [521, 186] width 80 height 12
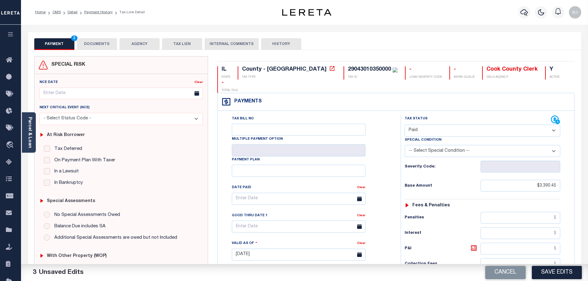
type input "$0.00"
click at [550, 273] on button "Save Edits" at bounding box center [557, 272] width 50 height 13
checkbox input "false"
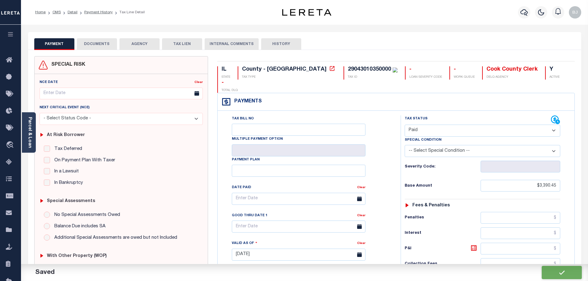
checkbox input "false"
type input "$3,390.45"
type input "$0"
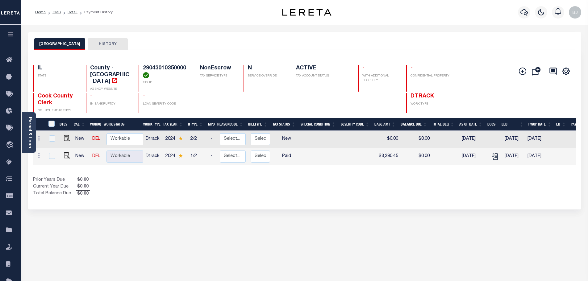
click at [517, 13] on div at bounding box center [524, 13] width 17 height 22
click at [523, 14] on icon "button" at bounding box center [524, 12] width 7 height 7
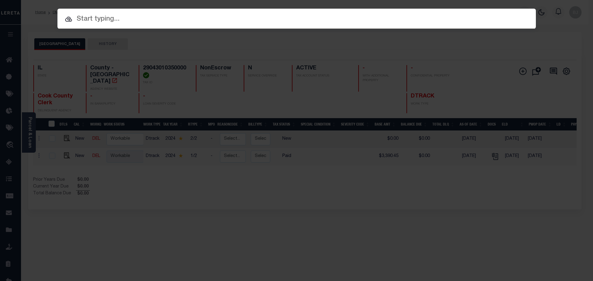
paste input "20198"
type input "20198"
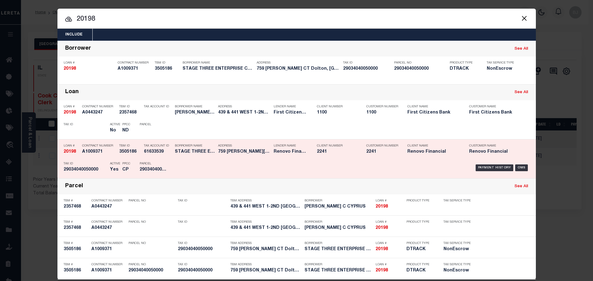
click at [274, 163] on div "Payment History OMS" at bounding box center [353, 168] width 353 height 18
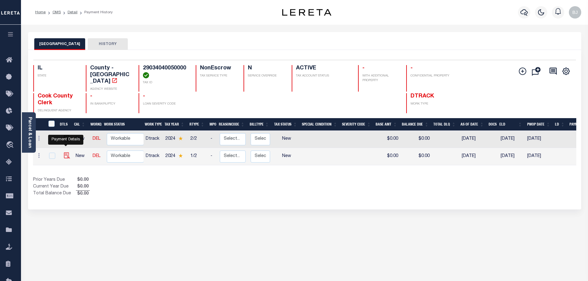
click at [67, 153] on img "" at bounding box center [67, 156] width 6 height 6
checkbox input "true"
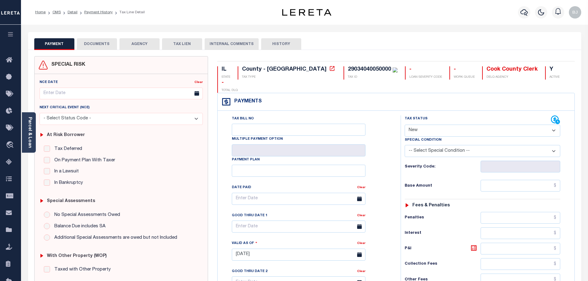
click at [424, 125] on select "- Select Status Code - Open Due/Unpaid Paid Incomplete No Tax Due Internal Refu…" at bounding box center [483, 131] width 156 height 12
select select "PYD"
click at [405, 125] on select "- Select Status Code - Open Due/Unpaid Paid Incomplete No Tax Due Internal Refu…" at bounding box center [483, 131] width 156 height 12
type input "[DATE]"
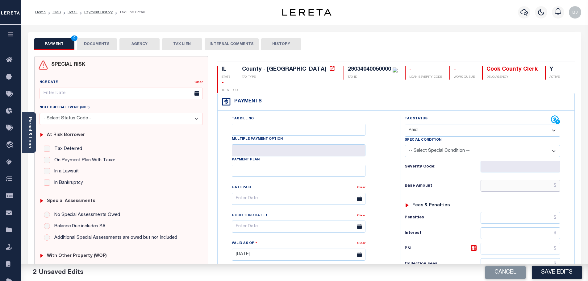
click at [523, 180] on input "text" at bounding box center [521, 186] width 80 height 12
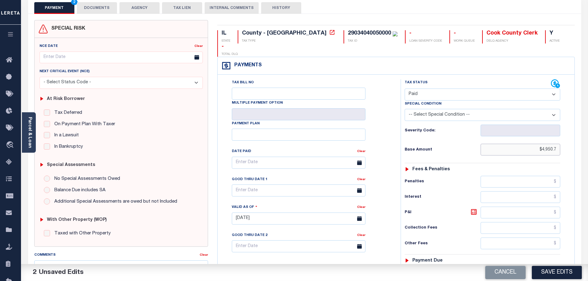
scroll to position [173, 0]
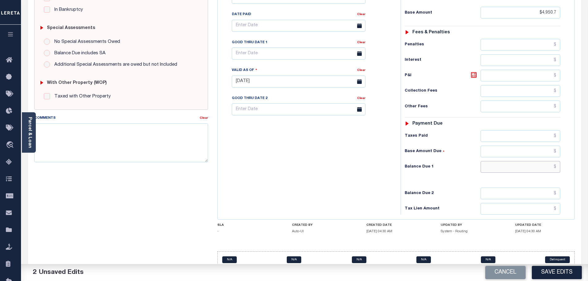
type input "$4,950.70"
click at [535, 161] on input "text" at bounding box center [521, 167] width 80 height 12
type input "$0"
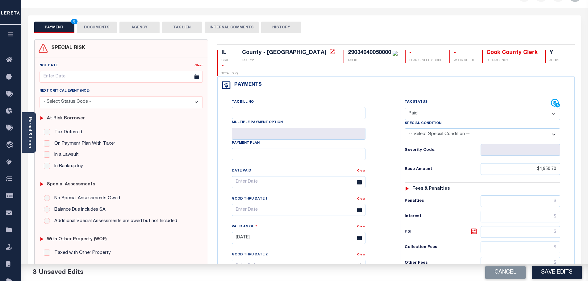
scroll to position [0, 0]
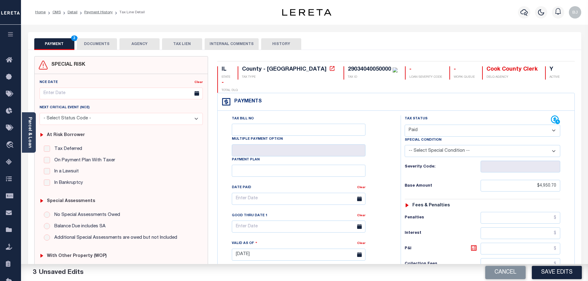
click at [107, 46] on button "DOCUMENTS" at bounding box center [97, 44] width 40 height 12
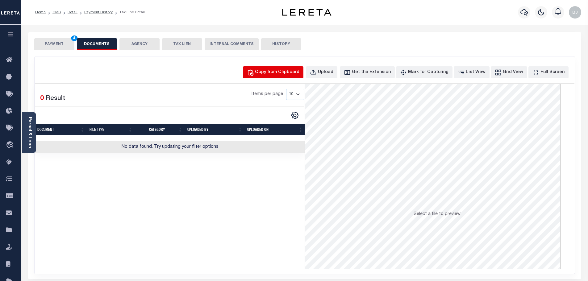
click at [280, 74] on div "Copy from Clipboard" at bounding box center [277, 72] width 44 height 7
select select "POP"
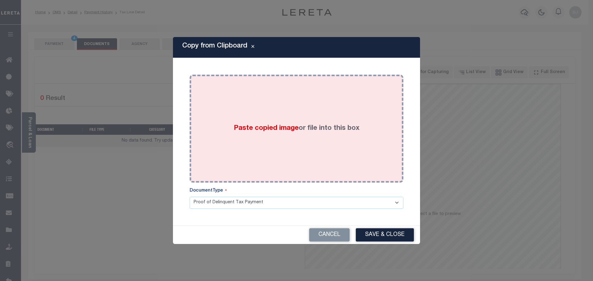
click at [332, 145] on div "Paste copied image or file into this box" at bounding box center [296, 128] width 204 height 99
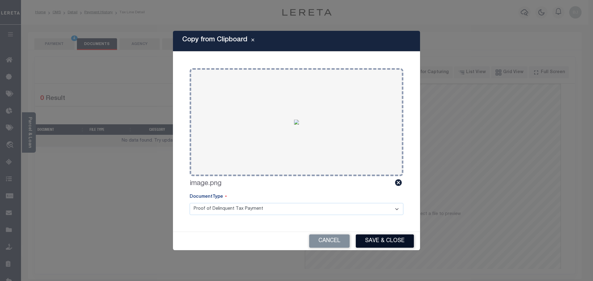
click at [407, 245] on button "Save & Close" at bounding box center [385, 241] width 58 height 13
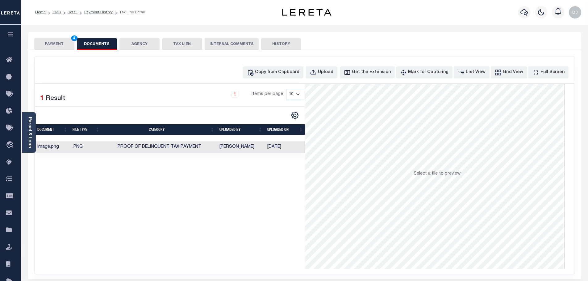
click at [48, 42] on button "PAYMENT 4" at bounding box center [54, 44] width 40 height 12
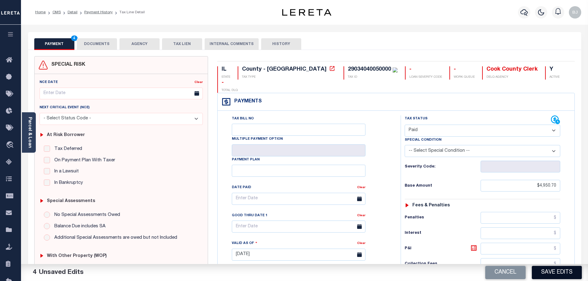
click at [545, 268] on button "Save Edits" at bounding box center [557, 272] width 50 height 13
checkbox input "false"
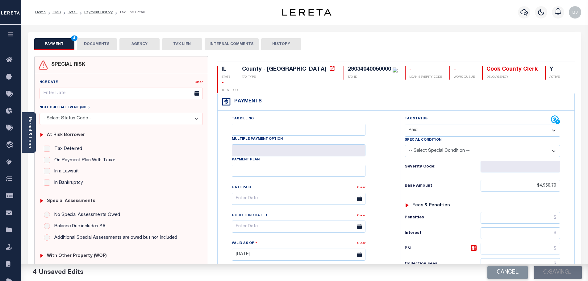
type input "$4,950.7"
type input "$0"
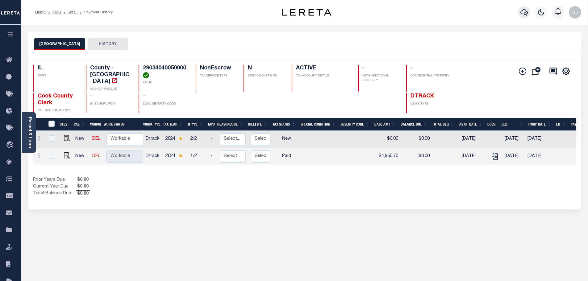
click at [529, 13] on button "button" at bounding box center [524, 12] width 12 height 12
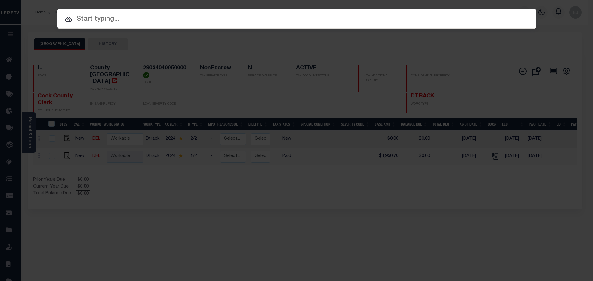
paste input "18018"
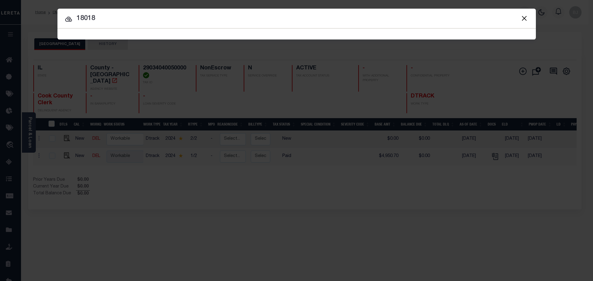
type input "18018"
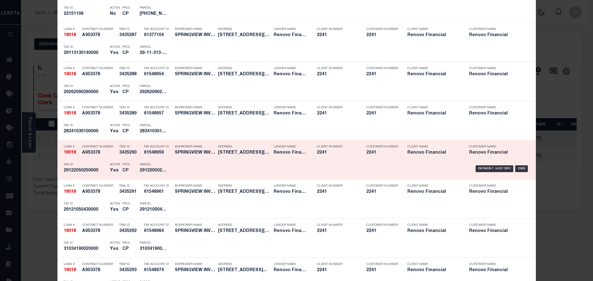
scroll to position [371, 0]
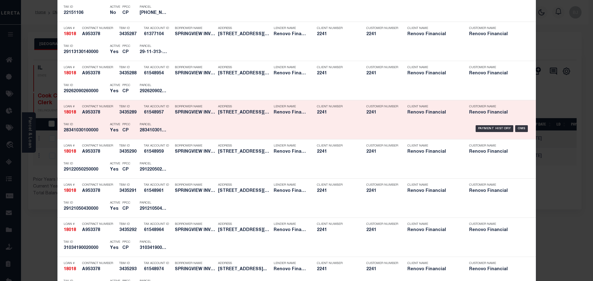
click at [167, 127] on div "Parcel 28341030100000" at bounding box center [153, 129] width 37 height 18
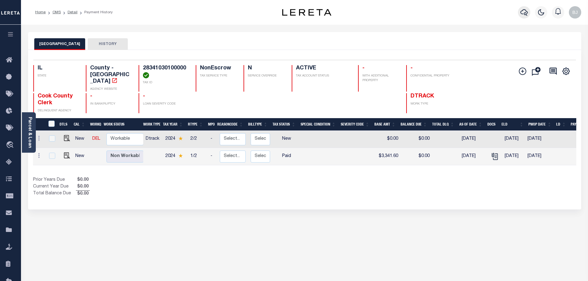
click at [527, 15] on icon "button" at bounding box center [524, 12] width 7 height 6
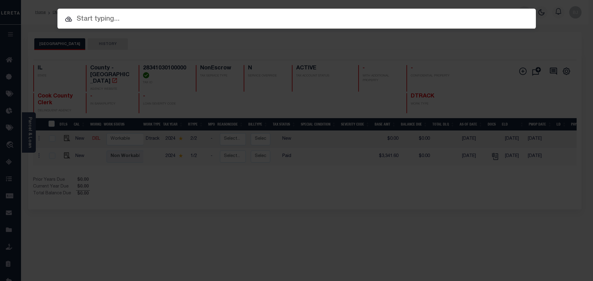
paste input "12488"
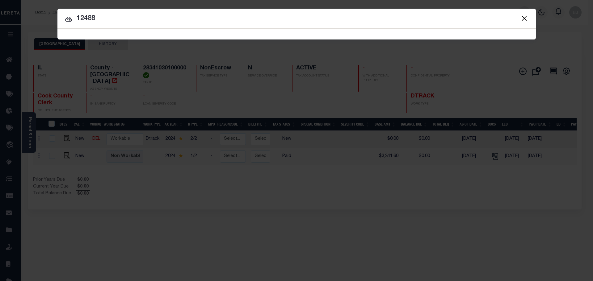
type input "12488"
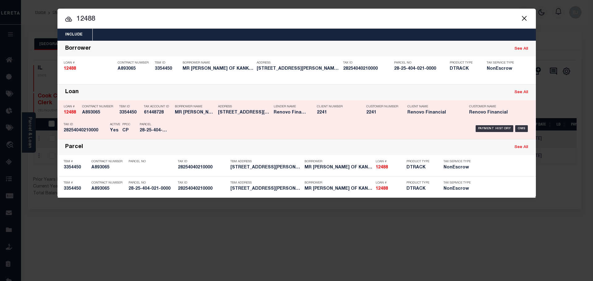
click at [304, 125] on div "Payment History OMS" at bounding box center [353, 129] width 353 height 18
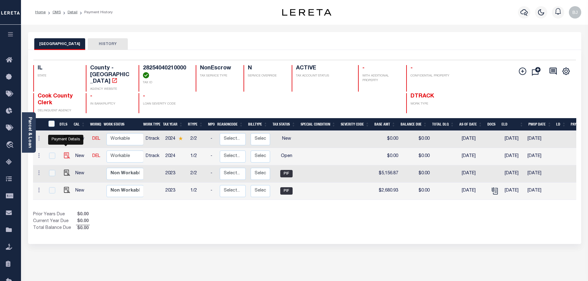
click at [65, 153] on img "" at bounding box center [67, 156] width 6 height 6
checkbox input "true"
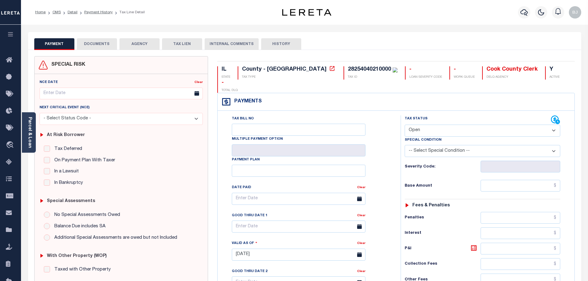
click at [449, 125] on select "- Select Status Code - Open Due/Unpaid Paid Incomplete No Tax Due Internal Refu…" at bounding box center [483, 131] width 156 height 12
select select "PYD"
click at [405, 125] on select "- Select Status Code - Open Due/Unpaid Paid Incomplete No Tax Due Internal Refu…" at bounding box center [483, 131] width 156 height 12
type input "09/03/2025"
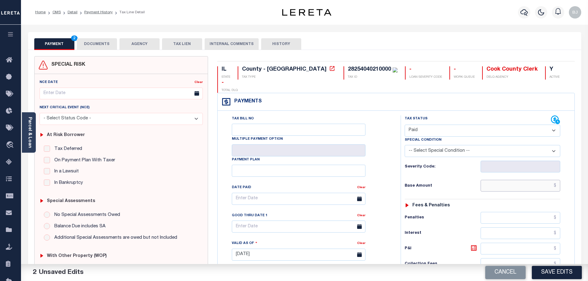
click at [517, 180] on input "text" at bounding box center [521, 186] width 80 height 12
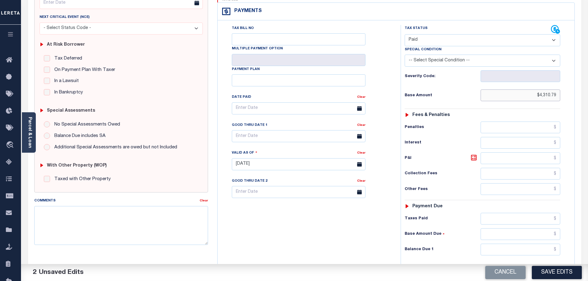
scroll to position [93, 0]
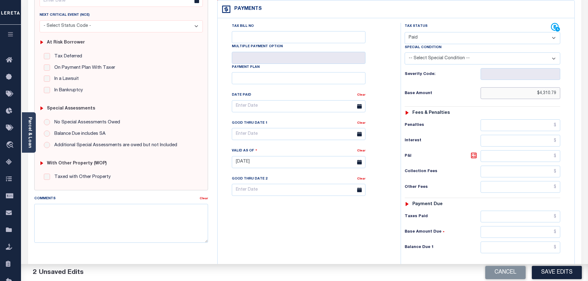
type input "$4,310.79"
click at [539, 242] on input "text" at bounding box center [521, 248] width 80 height 12
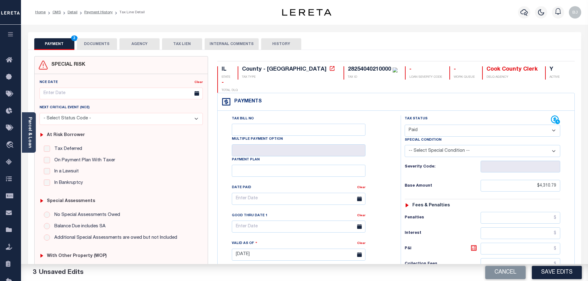
type input "$0.00"
click at [94, 45] on button "DOCUMENTS" at bounding box center [97, 44] width 40 height 12
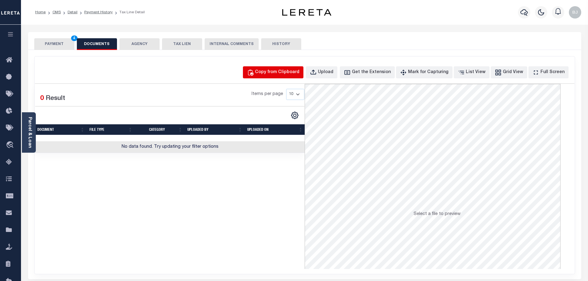
click at [294, 78] on button "Copy from Clipboard" at bounding box center [273, 72] width 61 height 12
select select "POP"
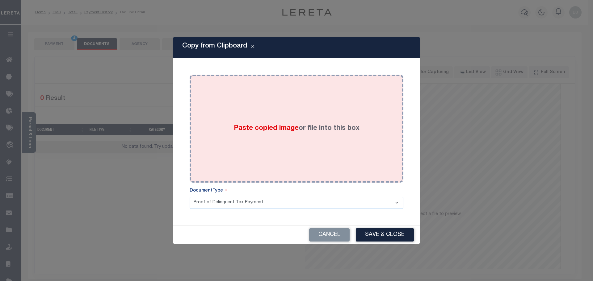
click at [332, 153] on div "Paste copied image or file into this box" at bounding box center [296, 128] width 204 height 99
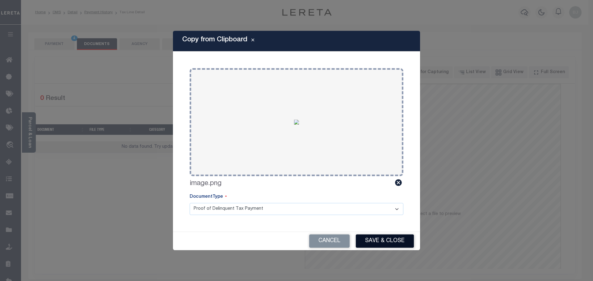
click at [367, 245] on button "Save & Close" at bounding box center [385, 241] width 58 height 13
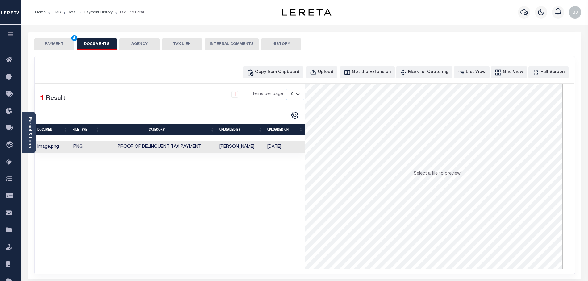
click at [70, 46] on button "PAYMENT 4" at bounding box center [54, 44] width 40 height 12
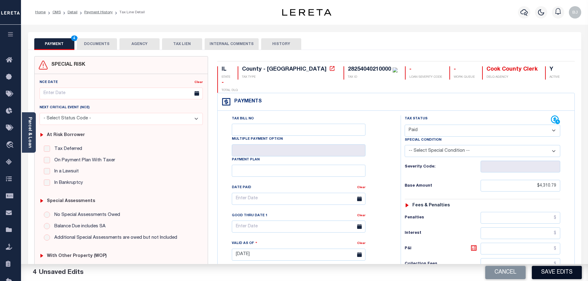
click at [568, 271] on button "Save Edits" at bounding box center [557, 272] width 50 height 13
checkbox input "false"
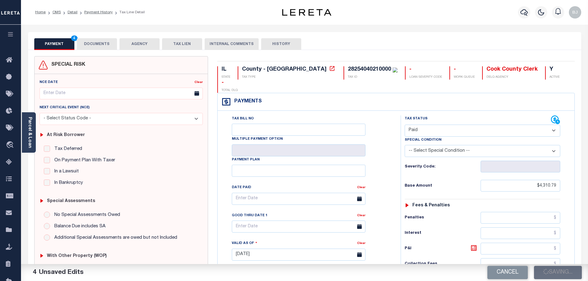
type input "$4,310.79"
type input "$0"
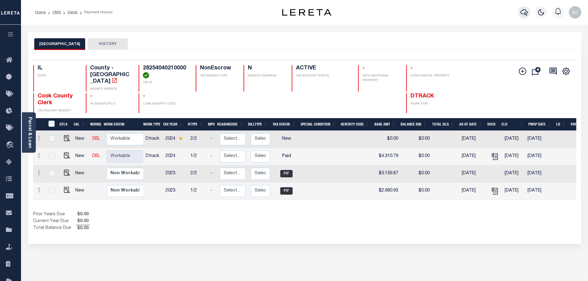
click at [525, 9] on icon "button" at bounding box center [524, 12] width 7 height 7
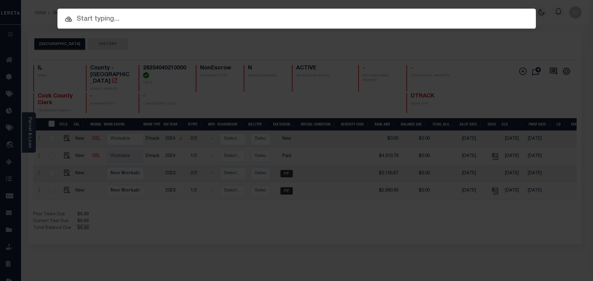
paste input "11950"
type input "11950"
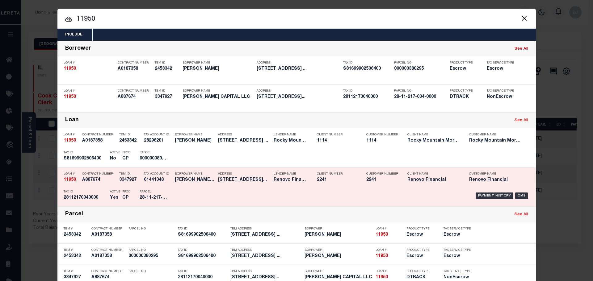
drag, startPoint x: 139, startPoint y: 181, endPoint x: 151, endPoint y: 181, distance: 12.0
click at [139, 181] on div "Tax Account ID 61441348" at bounding box center [154, 178] width 31 height 18
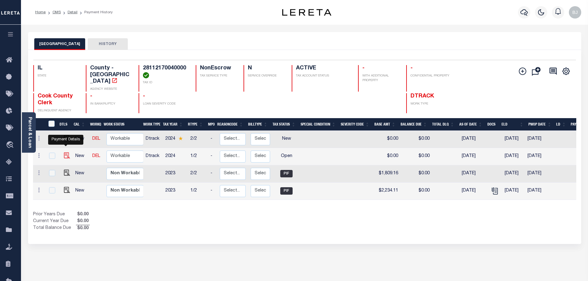
click at [66, 153] on img "" at bounding box center [67, 156] width 6 height 6
checkbox input "true"
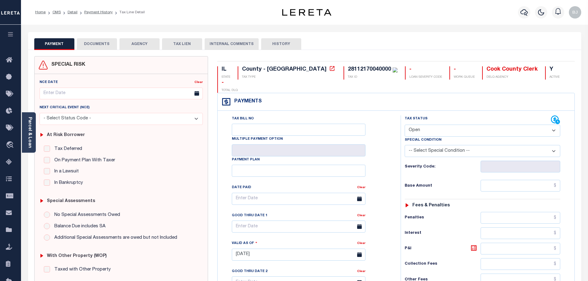
click at [436, 125] on select "- Select Status Code - Open Due/Unpaid Paid Incomplete No Tax Due Internal Refu…" at bounding box center [483, 131] width 156 height 12
select select "DUE"
click at [405, 125] on select "- Select Status Code - Open Due/Unpaid Paid Incomplete No Tax Due Internal Refu…" at bounding box center [483, 131] width 156 height 12
type input "[DATE]"
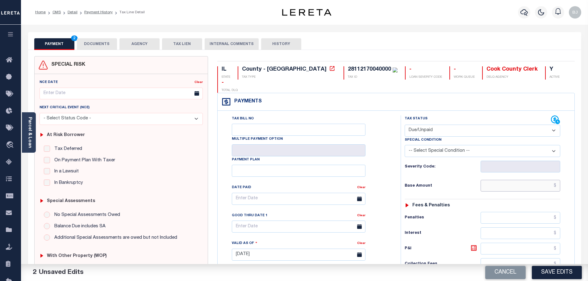
click at [516, 180] on input "text" at bounding box center [521, 186] width 80 height 12
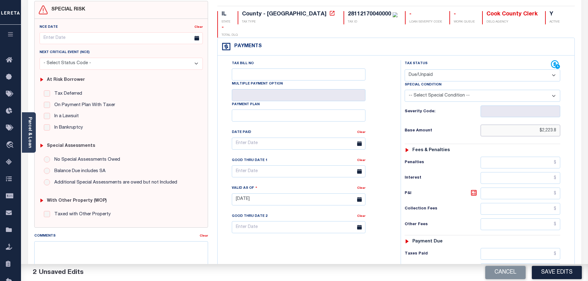
scroll to position [124, 0]
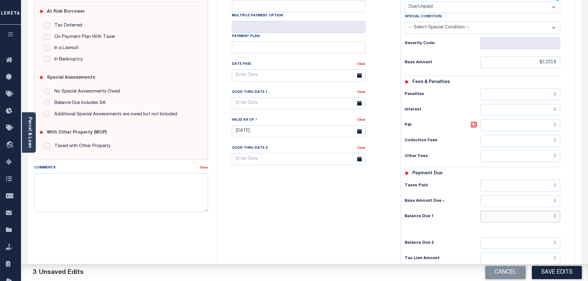
type input "$2,223.80"
click at [513, 211] on input "text" at bounding box center [521, 217] width 80 height 12
type input "$2,340.56"
click at [475, 123] on icon at bounding box center [474, 125] width 4 height 4
type input "$116.76"
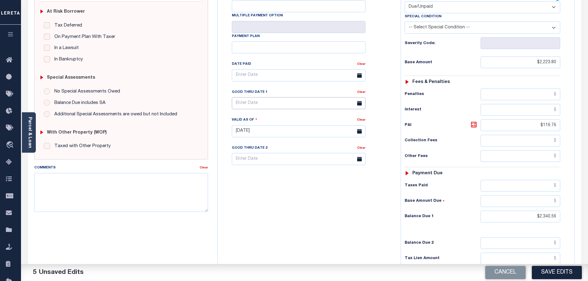
click at [247, 97] on input "text" at bounding box center [299, 103] width 134 height 12
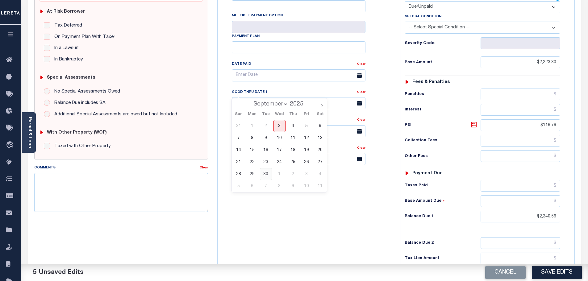
click at [271, 178] on span "30" at bounding box center [266, 174] width 12 height 12
type input "09/30/2025"
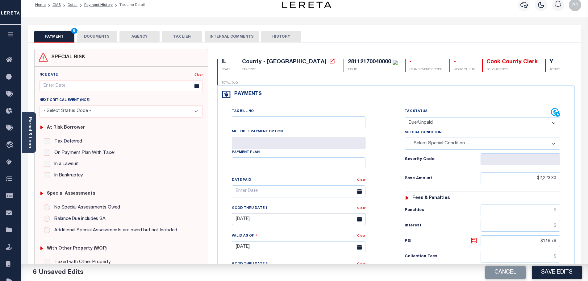
scroll to position [0, 0]
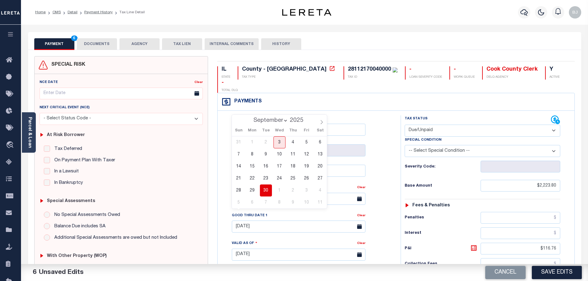
click at [98, 45] on button "DOCUMENTS" at bounding box center [97, 44] width 40 height 12
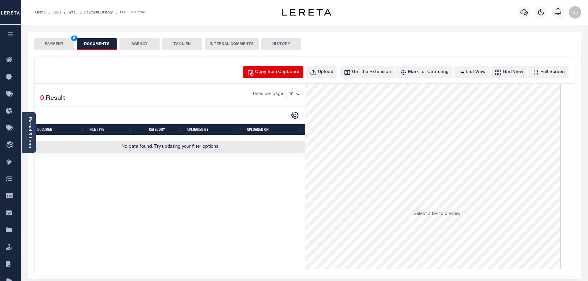
click at [278, 74] on div "Copy from Clipboard" at bounding box center [277, 72] width 44 height 7
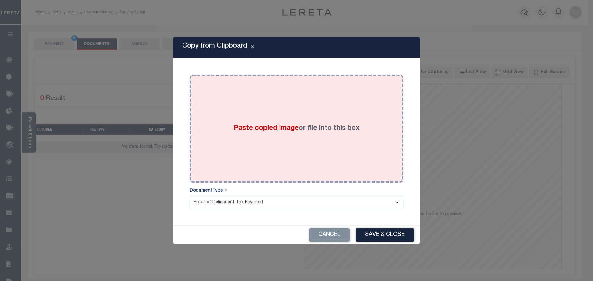
click at [290, 97] on div "Paste copied image or file into this box" at bounding box center [296, 128] width 204 height 99
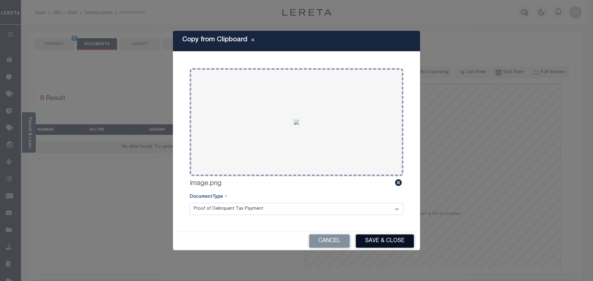
click at [391, 242] on button "Save & Close" at bounding box center [385, 241] width 58 height 13
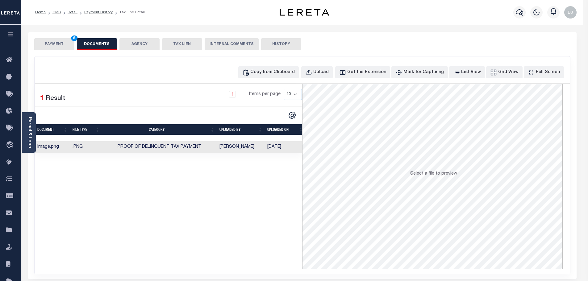
click at [65, 46] on button "PAYMENT 6" at bounding box center [54, 44] width 40 height 12
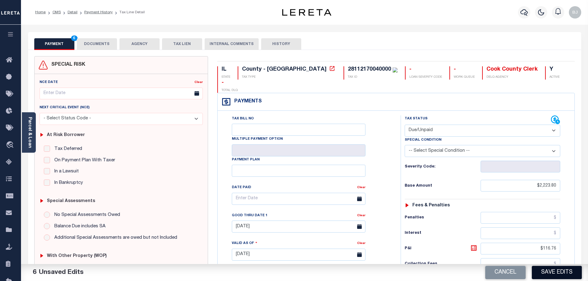
click at [556, 277] on button "Save Edits" at bounding box center [557, 272] width 50 height 13
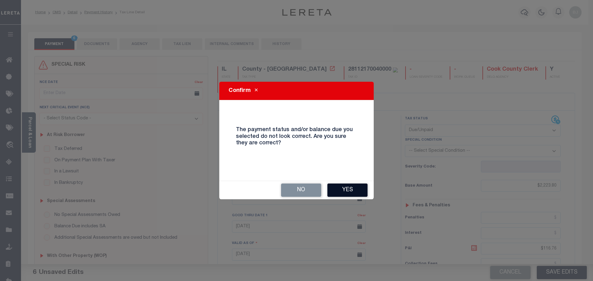
click at [353, 186] on button "Yes" at bounding box center [347, 190] width 40 height 13
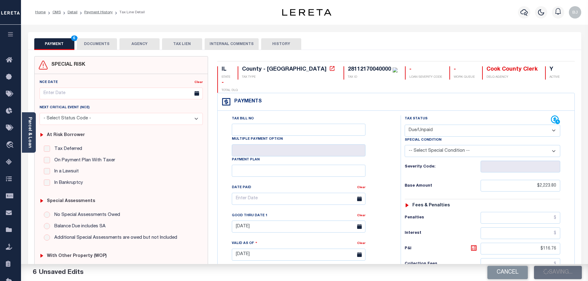
checkbox input "false"
type input "$2,223.8"
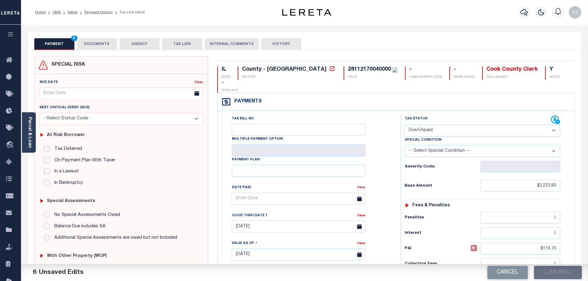
type input "$116.76"
type input "$2,340.56"
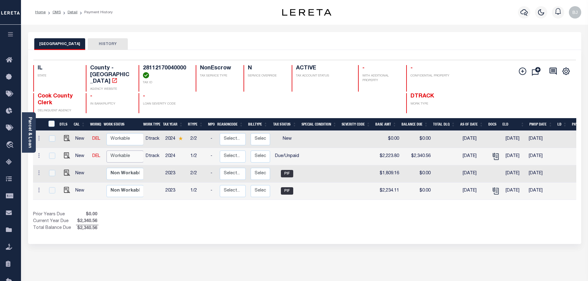
drag, startPoint x: 131, startPoint y: 153, endPoint x: 133, endPoint y: 156, distance: 4.0
click at [131, 153] on select "Non Workable Workable" at bounding box center [125, 157] width 37 height 12
checkbox input "true"
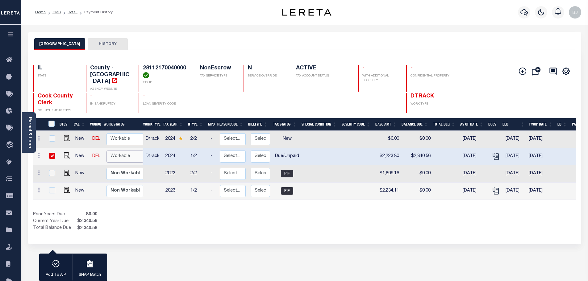
select select "true"
click at [107, 151] on select "Non Workable Workable" at bounding box center [125, 157] width 37 height 12
checkbox input "false"
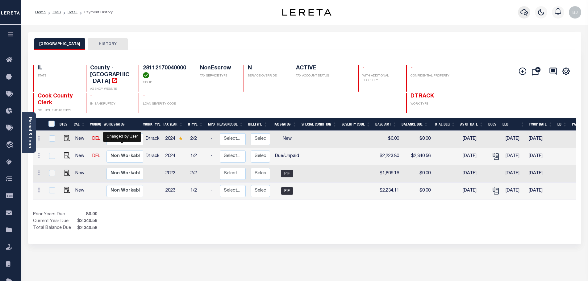
click at [522, 17] on button "button" at bounding box center [524, 12] width 12 height 12
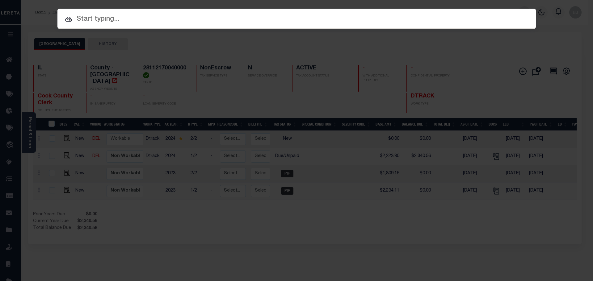
paste input "15172"
type input "15172"
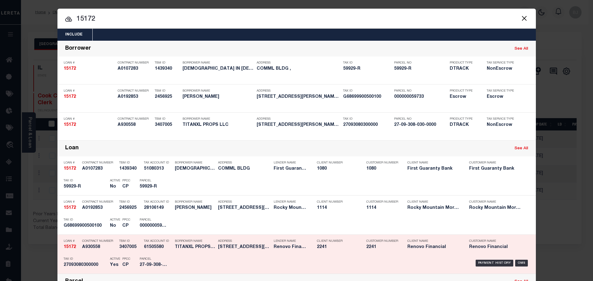
scroll to position [62, 0]
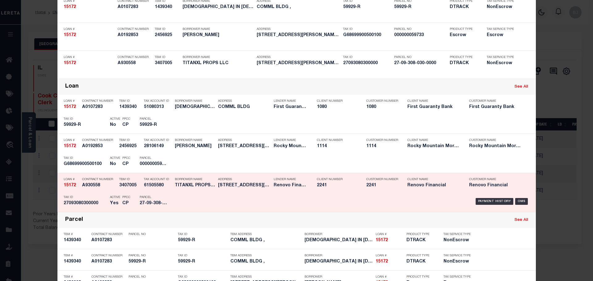
click at [191, 190] on div "Borrower Name TITANXL PROPS LLC" at bounding box center [195, 184] width 40 height 18
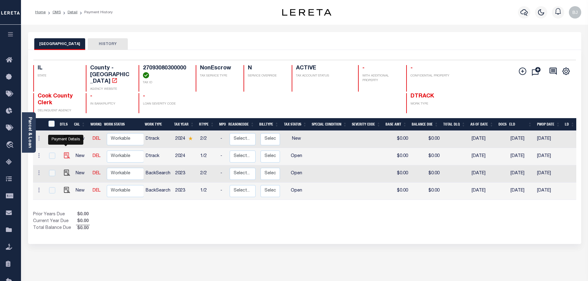
click at [65, 153] on img "" at bounding box center [67, 156] width 6 height 6
checkbox input "true"
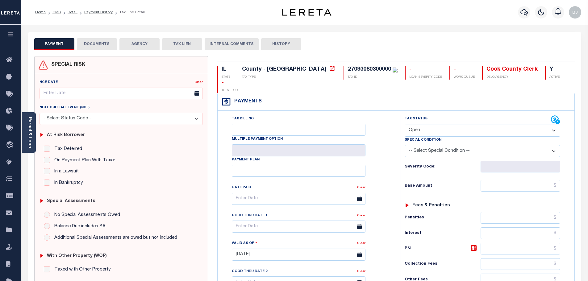
click at [465, 125] on select "- Select Status Code - Open Due/Unpaid Paid Incomplete No Tax Due Internal Refu…" at bounding box center [483, 131] width 156 height 12
select select "PYD"
click at [405, 125] on select "- Select Status Code - Open Due/Unpaid Paid Incomplete No Tax Due Internal Refu…" at bounding box center [483, 131] width 156 height 12
type input "[DATE]"
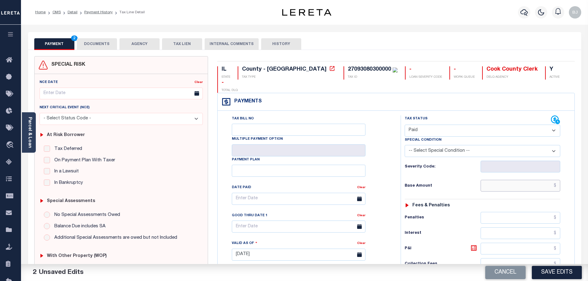
click at [515, 180] on input "text" at bounding box center [521, 186] width 80 height 12
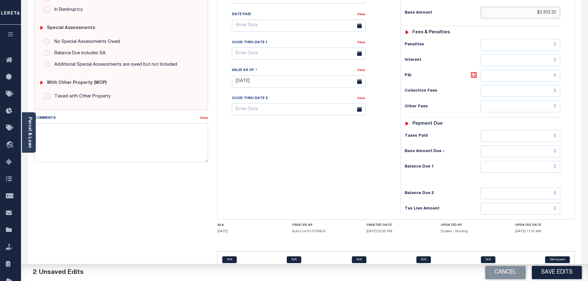
type input "$3,303.32"
click at [529, 161] on input "text" at bounding box center [521, 167] width 80 height 12
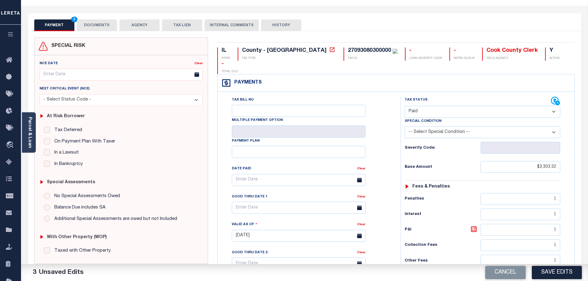
type input "$0.00"
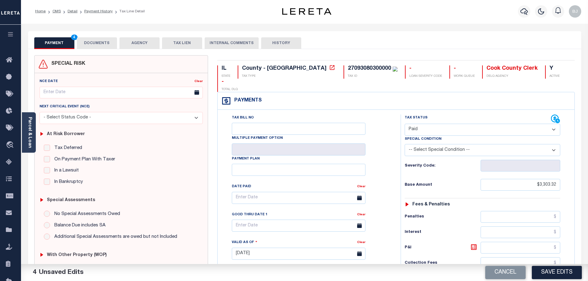
scroll to position [0, 0]
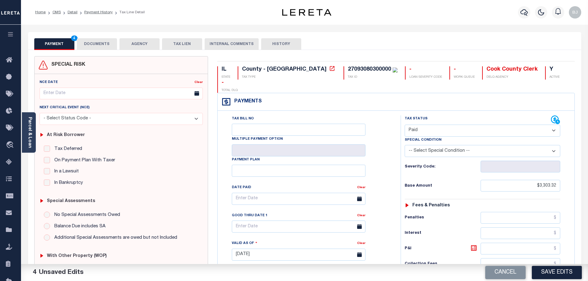
click at [109, 45] on button "DOCUMENTS" at bounding box center [97, 44] width 40 height 12
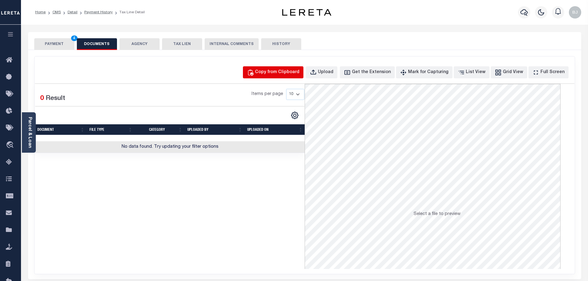
click at [304, 68] on button "Copy from Clipboard" at bounding box center [273, 72] width 61 height 12
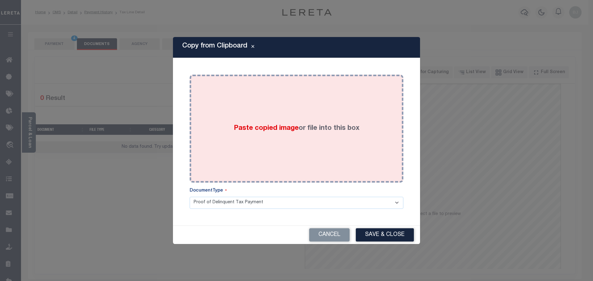
drag, startPoint x: 345, startPoint y: 137, endPoint x: 348, endPoint y: 144, distance: 7.6
click at [346, 139] on div "Paste copied image or file into this box" at bounding box center [296, 128] width 204 height 99
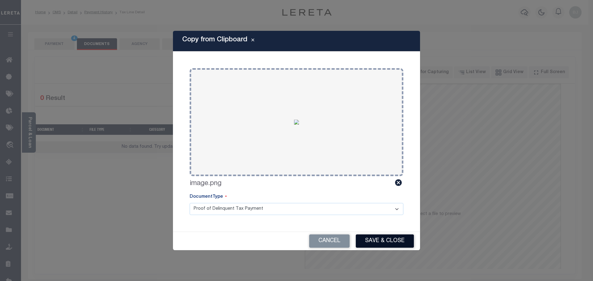
click at [409, 245] on button "Save & Close" at bounding box center [385, 241] width 58 height 13
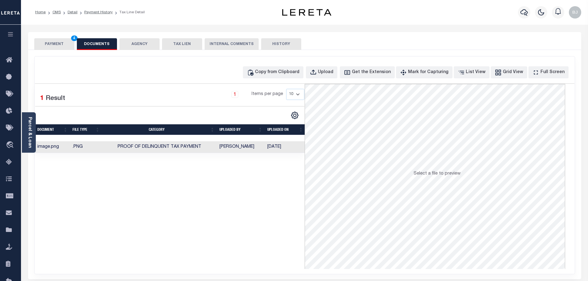
click at [62, 44] on button "PAYMENT 4" at bounding box center [54, 44] width 40 height 12
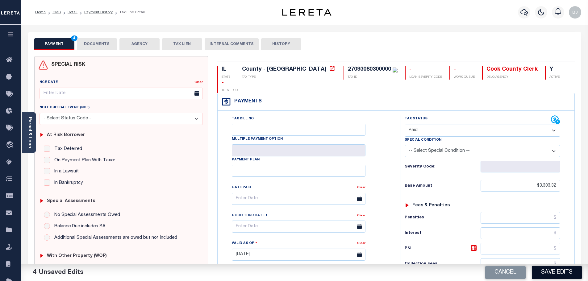
click at [558, 274] on button "Save Edits" at bounding box center [557, 272] width 50 height 13
checkbox input "false"
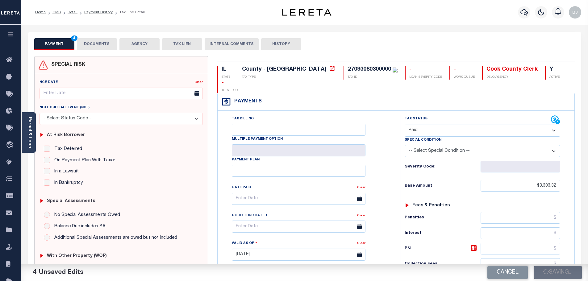
type input "$3,303.32"
type input "$0"
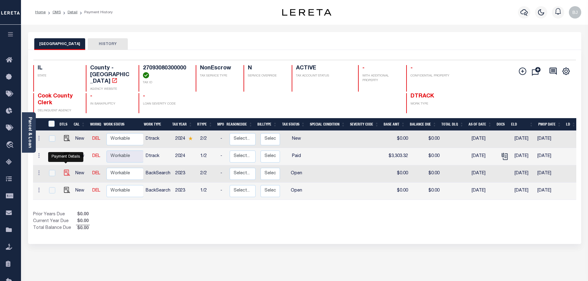
click at [65, 170] on img "" at bounding box center [67, 173] width 6 height 6
checkbox input "true"
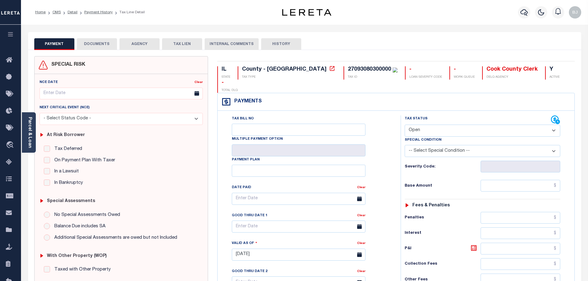
drag, startPoint x: 451, startPoint y: 117, endPoint x: 451, endPoint y: 121, distance: 4.1
click at [451, 125] on select "- Select Status Code - Open Due/Unpaid Paid Incomplete No Tax Due Internal Refu…" at bounding box center [483, 131] width 156 height 12
select select "PYD"
click at [405, 125] on select "- Select Status Code - Open Due/Unpaid Paid Incomplete No Tax Due Internal Refu…" at bounding box center [483, 131] width 156 height 12
type input "[DATE]"
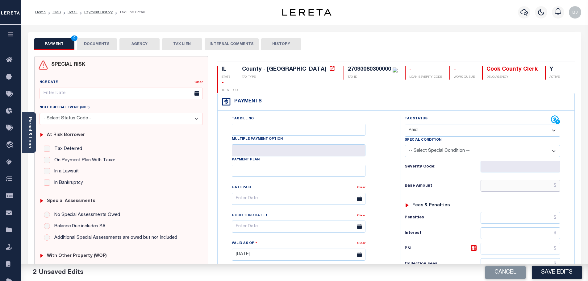
click at [518, 180] on input "text" at bounding box center [521, 186] width 80 height 12
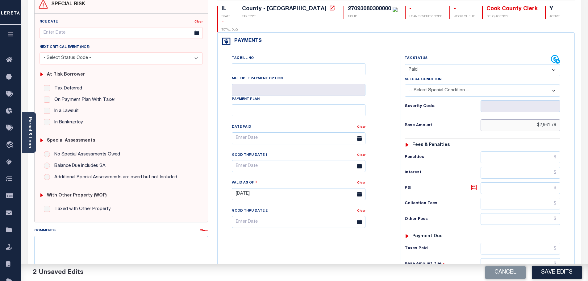
scroll to position [173, 0]
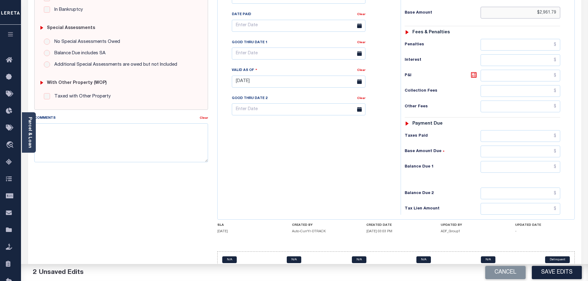
type input "$2,961.79"
click at [520, 161] on input "text" at bounding box center [521, 167] width 80 height 12
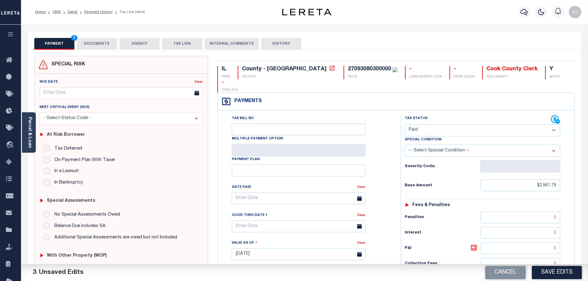
scroll to position [0, 0]
type input "$0.00"
click at [100, 39] on button "DOCUMENTS" at bounding box center [97, 44] width 40 height 12
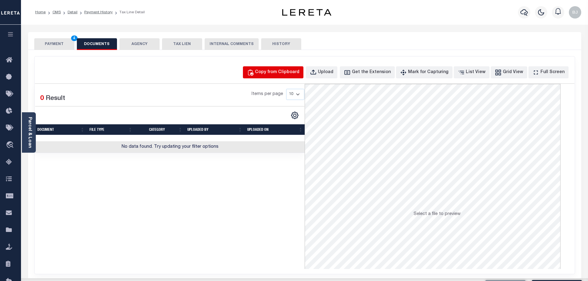
click at [300, 74] on div "Copy from Clipboard" at bounding box center [277, 72] width 44 height 7
select select "POP"
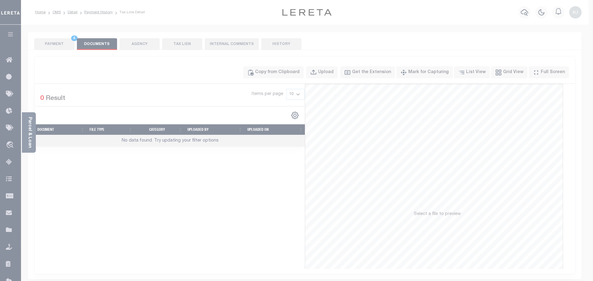
click at [0, 0] on div "Paste copied image or file into this box" at bounding box center [0, 0] width 0 height 0
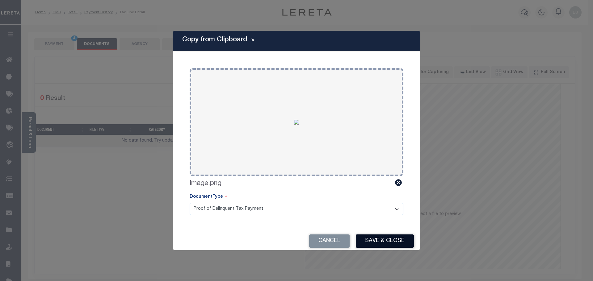
click at [373, 236] on button "Save & Close" at bounding box center [385, 241] width 58 height 13
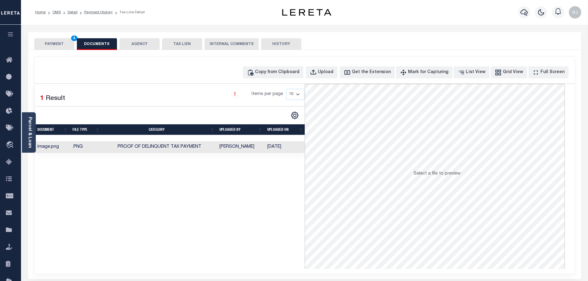
click at [63, 45] on button "PAYMENT 4" at bounding box center [54, 44] width 40 height 12
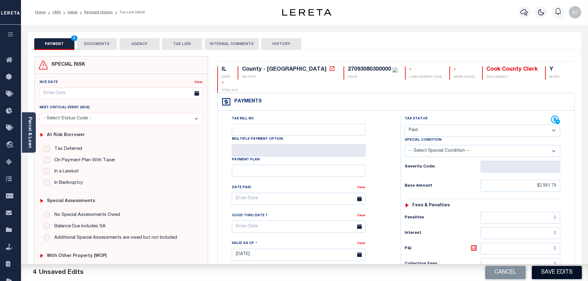
click at [564, 275] on button "Save Edits" at bounding box center [557, 272] width 50 height 13
checkbox input "false"
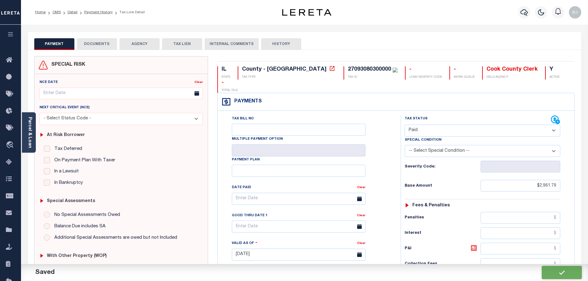
type input "$2,961.79"
type input "$0"
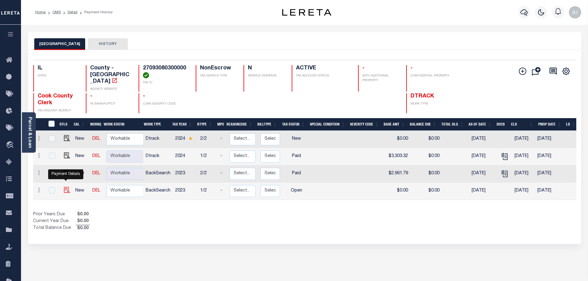
click at [67, 187] on img "" at bounding box center [67, 190] width 6 height 6
checkbox input "true"
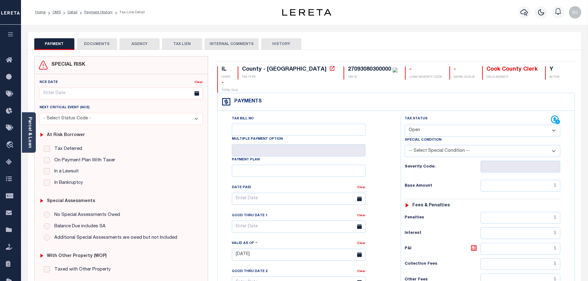
click at [111, 54] on div "SPECIAL RISK NCE Date Clear" at bounding box center [304, 254] width 553 height 408
click at [102, 45] on button "DOCUMENTS" at bounding box center [97, 44] width 40 height 12
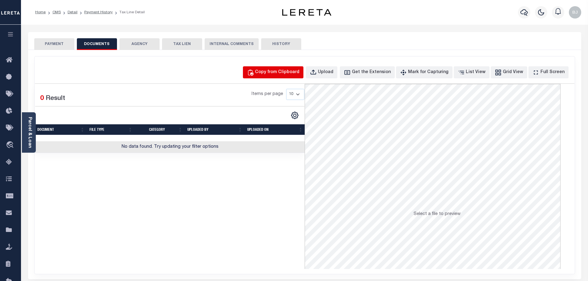
click at [290, 78] on button "Copy from Clipboard" at bounding box center [273, 72] width 61 height 12
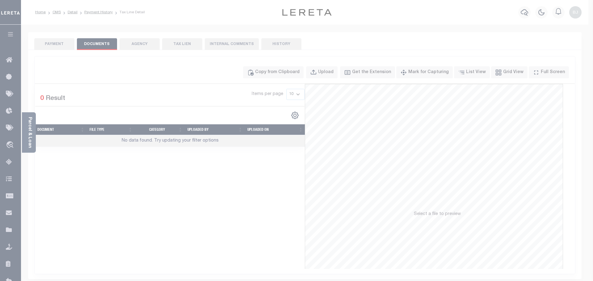
drag, startPoint x: 311, startPoint y: 107, endPoint x: 314, endPoint y: 111, distance: 5.0
click at [0, 0] on div "Paste copied image or file into this box" at bounding box center [0, 0] width 0 height 0
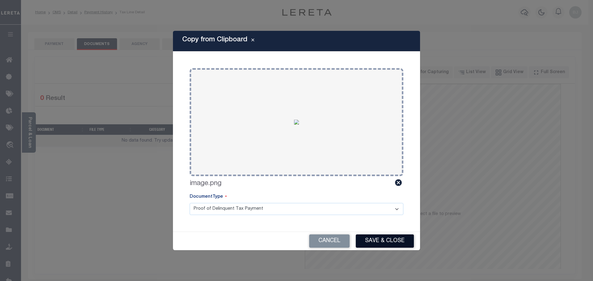
click at [389, 240] on button "Save & Close" at bounding box center [385, 241] width 58 height 13
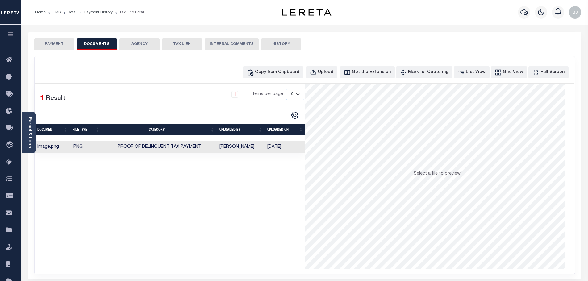
click at [53, 46] on button "PAYMENT" at bounding box center [54, 44] width 40 height 12
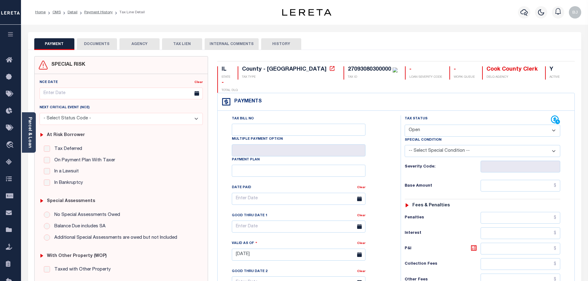
click at [426, 125] on select "- Select Status Code - Open Due/Unpaid Paid Incomplete No Tax Due Internal Refu…" at bounding box center [483, 131] width 156 height 12
select select "PYD"
click at [405, 125] on select "- Select Status Code - Open Due/Unpaid Paid Incomplete No Tax Due Internal Refu…" at bounding box center [483, 131] width 156 height 12
type input "[DATE]"
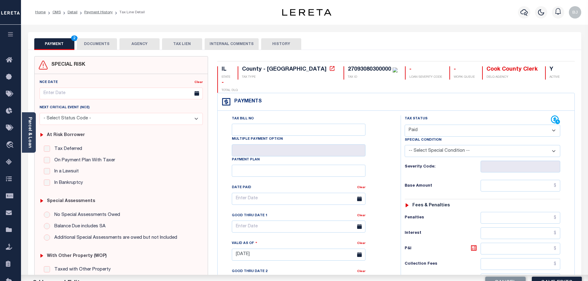
click at [501, 166] on div "Tax Status Status - Select Status Code -" at bounding box center [485, 251] width 168 height 273
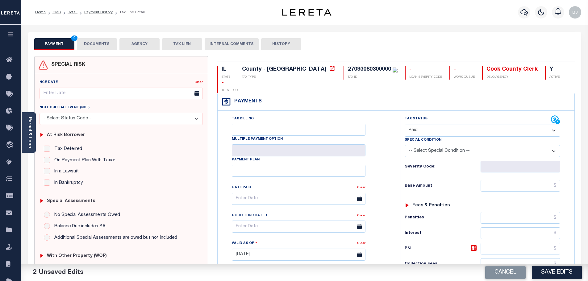
click at [507, 179] on div "Tax Status Status - Select Status Code -" at bounding box center [485, 251] width 168 height 273
click at [510, 180] on input "text" at bounding box center [521, 186] width 80 height 12
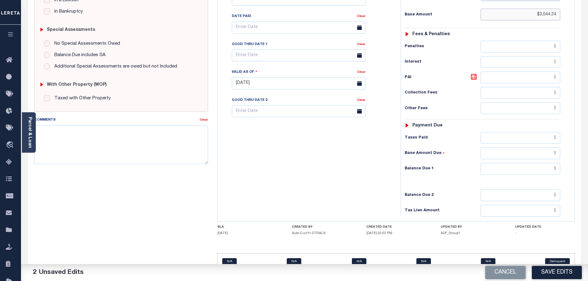
type input "$3,044.24"
click at [501, 163] on input "text" at bounding box center [521, 169] width 80 height 12
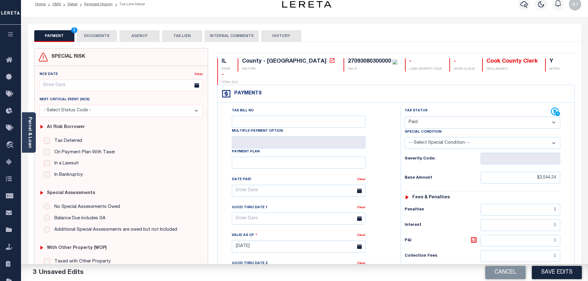
scroll to position [0, 0]
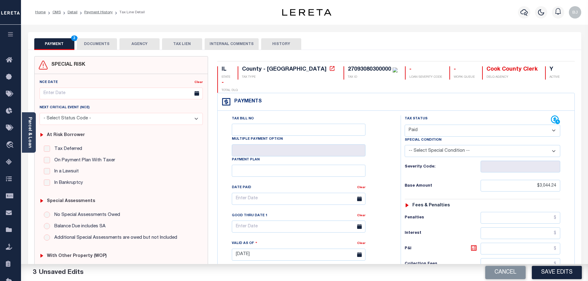
type input "$0.00"
drag, startPoint x: 101, startPoint y: 58, endPoint x: 101, endPoint y: 42, distance: 16.7
click at [101, 58] on div "SPECIAL RISK" at bounding box center [122, 66] width 174 height 18
click at [101, 42] on button "DOCUMENTS" at bounding box center [97, 44] width 40 height 12
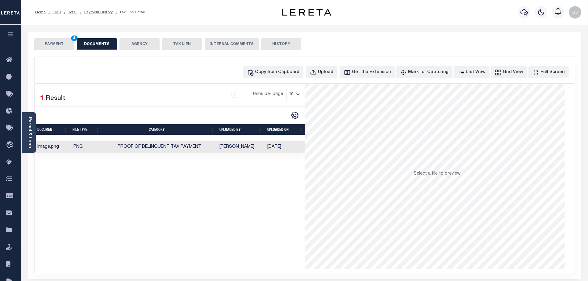
click at [54, 41] on button "PAYMENT 4" at bounding box center [54, 44] width 40 height 12
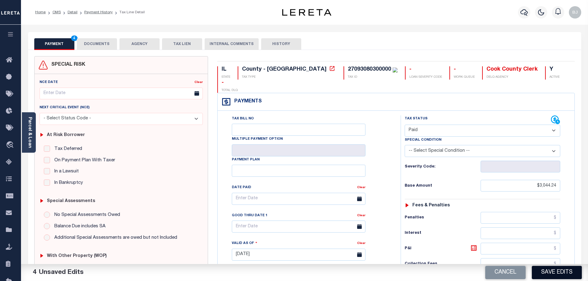
click at [556, 277] on button "Save Edits" at bounding box center [557, 272] width 50 height 13
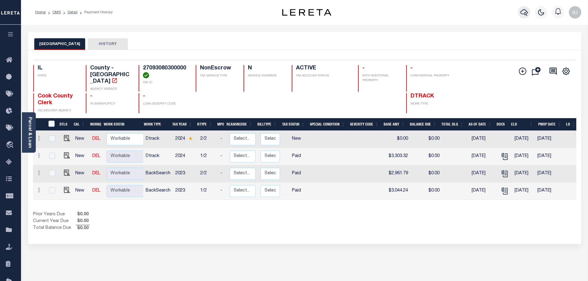
click at [522, 12] on icon "button" at bounding box center [524, 12] width 7 height 7
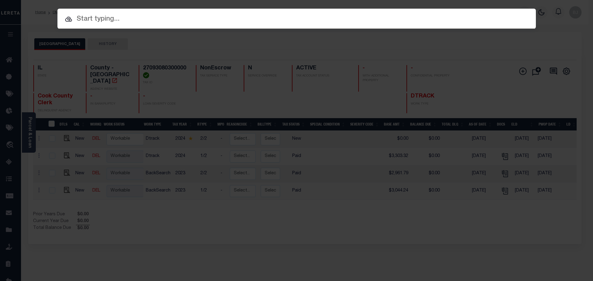
click at [302, 19] on input "text" at bounding box center [296, 19] width 478 height 11
paste input "14045"
type input "14045"
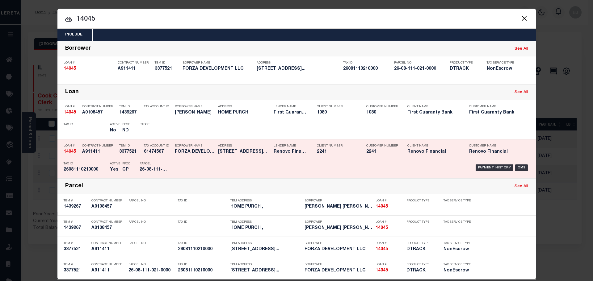
click at [180, 176] on div "Payment History OMS" at bounding box center [353, 168] width 353 height 18
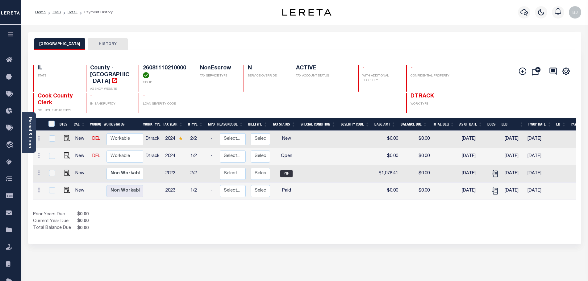
click at [62, 154] on link at bounding box center [65, 156] width 9 height 4
checkbox input "true"
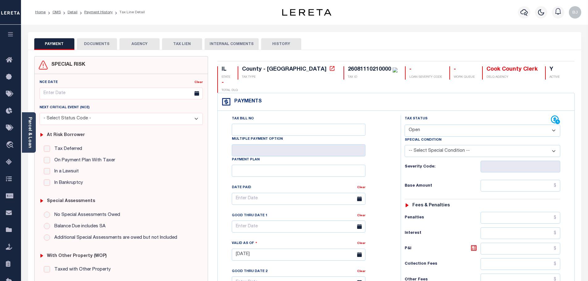
click at [405, 111] on div "Tax Bill No Multiple Payment Option Payment Plan" at bounding box center [396, 252] width 357 height 282
click at [441, 125] on select "- Select Status Code - Open Due/Unpaid Paid Incomplete No Tax Due Internal Refu…" at bounding box center [483, 131] width 156 height 12
select select "PYD"
click at [405, 125] on select "- Select Status Code - Open Due/Unpaid Paid Incomplete No Tax Due Internal Refu…" at bounding box center [483, 131] width 156 height 12
type input "[DATE]"
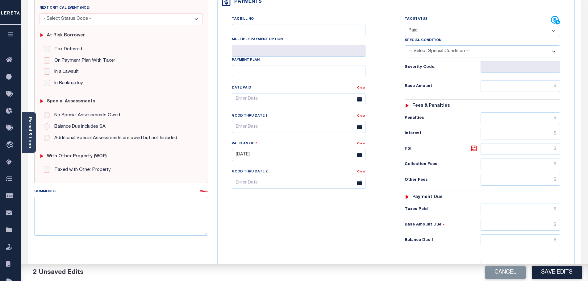
scroll to position [124, 0]
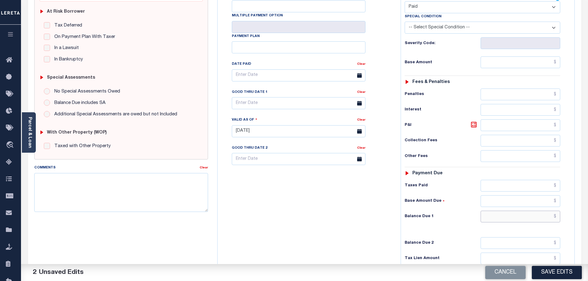
click at [527, 211] on input "text" at bounding box center [521, 217] width 80 height 12
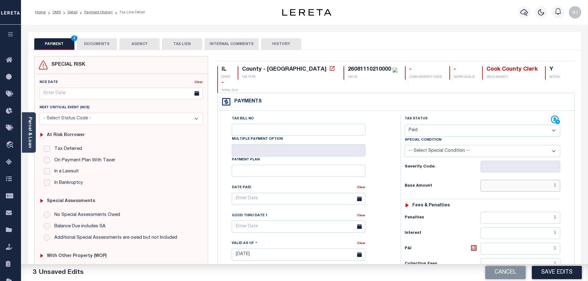
type input "$0.00"
click at [530, 180] on input "text" at bounding box center [521, 186] width 80 height 12
type input "$1,279.58"
click at [114, 46] on button "DOCUMENTS" at bounding box center [97, 44] width 40 height 12
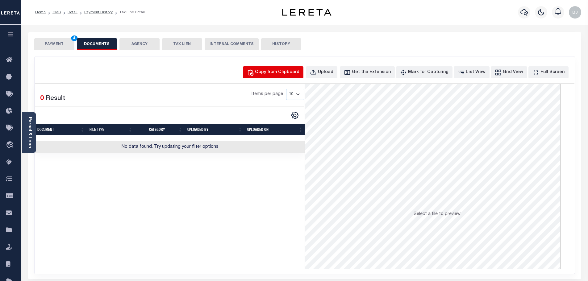
click at [295, 71] on div "Copy from Clipboard" at bounding box center [277, 72] width 44 height 7
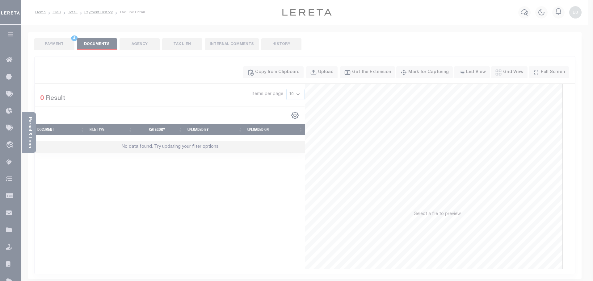
click at [0, 0] on div "Paste copied image or file into this box" at bounding box center [0, 0] width 0 height 0
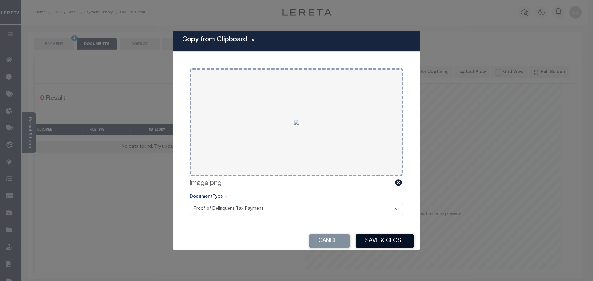
click at [399, 243] on button "Save & Close" at bounding box center [385, 241] width 58 height 13
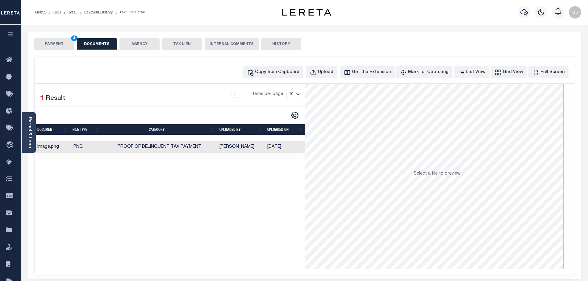
click at [51, 39] on button "PAYMENT 4" at bounding box center [54, 44] width 40 height 12
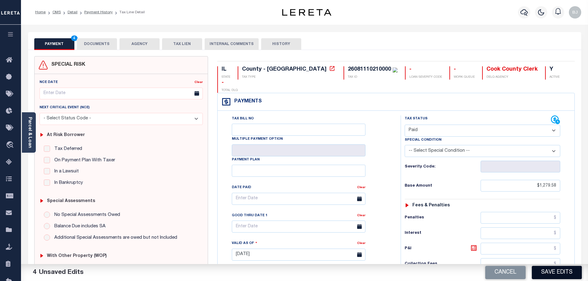
click at [550, 273] on button "Save Edits" at bounding box center [557, 272] width 50 height 13
checkbox input "false"
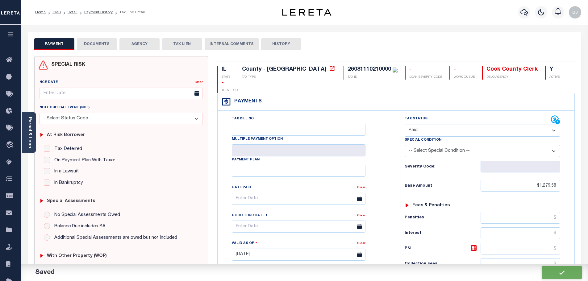
type input "$1,279.58"
type input "$0"
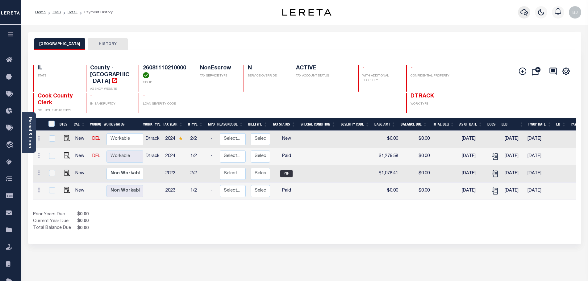
click at [522, 16] on icon "button" at bounding box center [524, 12] width 7 height 7
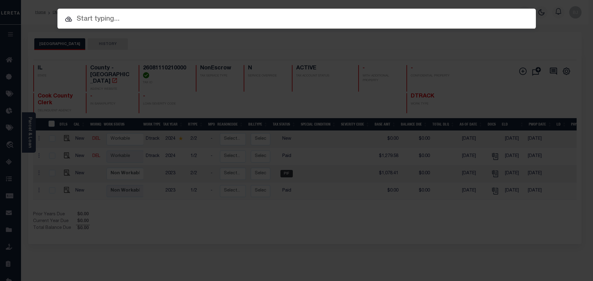
paste input "19989"
type input "19989"
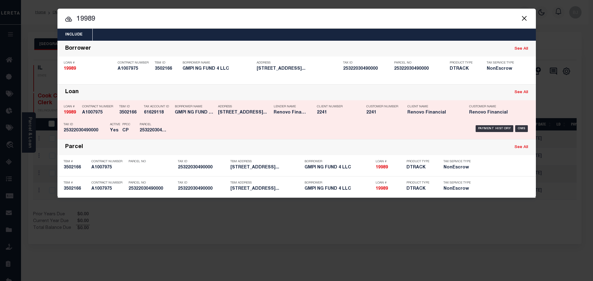
click at [291, 107] on p "Lender Name" at bounding box center [291, 107] width 34 height 4
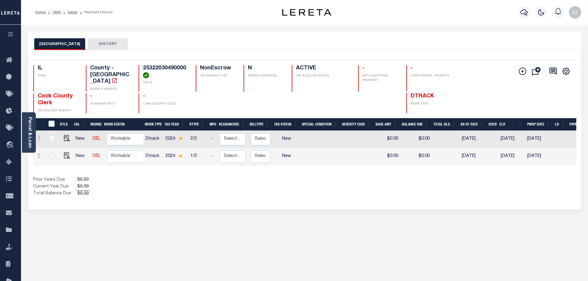
click at [62, 154] on link at bounding box center [65, 156] width 9 height 4
checkbox input "true"
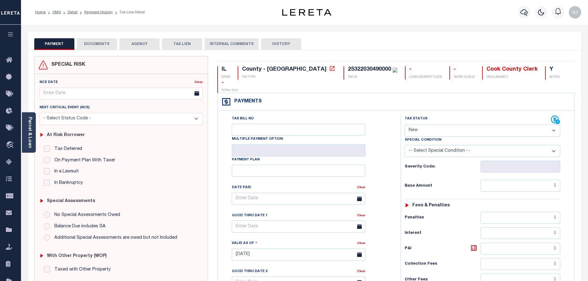
click at [91, 48] on button "DOCUMENTS" at bounding box center [97, 44] width 40 height 12
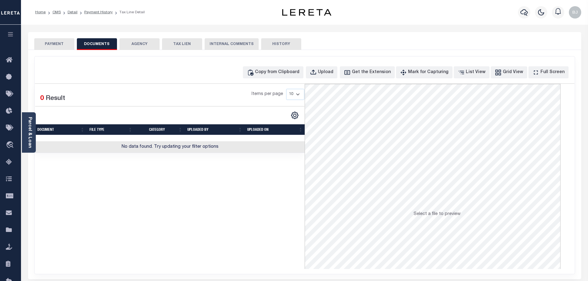
click at [266, 64] on div "Copy from Clipboard Upload Get the Extension Mark for Capturing Got it List Vie…" at bounding box center [305, 166] width 540 height 218
click at [284, 69] on div "Copy from Clipboard" at bounding box center [277, 72] width 44 height 7
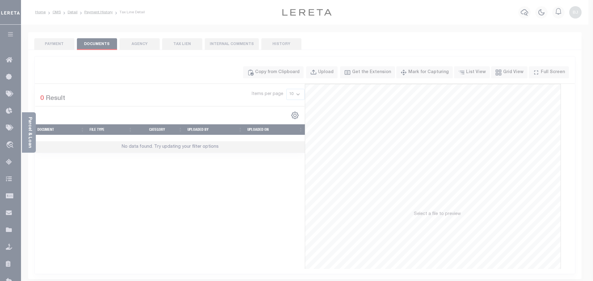
click at [0, 0] on label "Paste copied image or file into this box" at bounding box center [0, 0] width 0 height 0
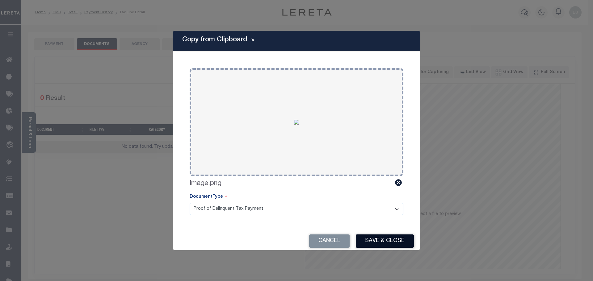
click at [384, 240] on button "Save & Close" at bounding box center [385, 241] width 58 height 13
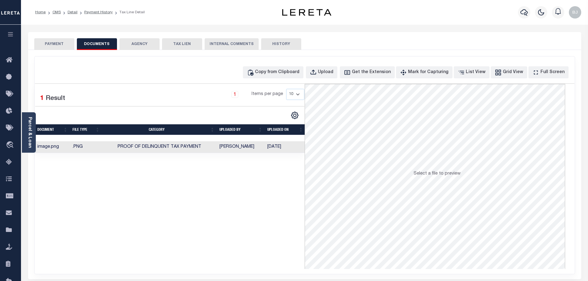
click at [55, 42] on button "PAYMENT" at bounding box center [54, 44] width 40 height 12
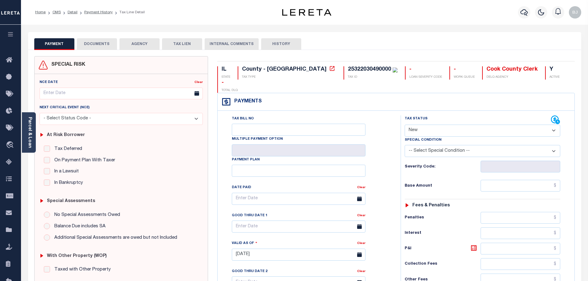
click at [482, 125] on select "- Select Status Code - Open Due/Unpaid Paid Incomplete No Tax Due Internal Refu…" at bounding box center [483, 131] width 156 height 12
select select "PYD"
click at [405, 125] on select "- Select Status Code - Open Due/Unpaid Paid Incomplete No Tax Due Internal Refu…" at bounding box center [483, 131] width 156 height 12
type input "09/03/2025"
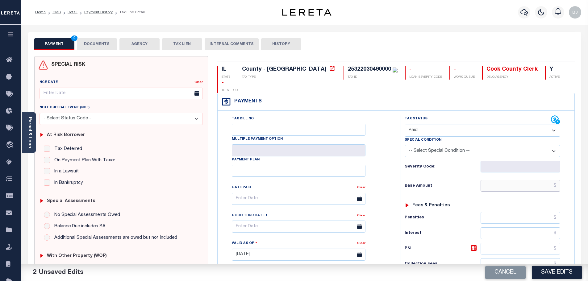
click at [512, 180] on input "text" at bounding box center [521, 186] width 80 height 12
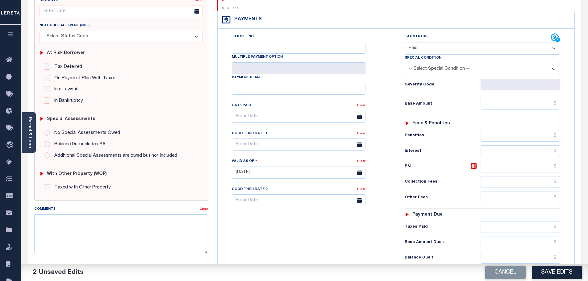
scroll to position [154, 0]
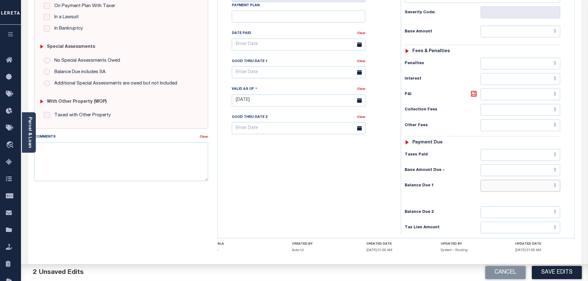
click at [523, 180] on input "text" at bounding box center [521, 186] width 80 height 12
type input "$0.00"
click at [557, 277] on button "Save Edits" at bounding box center [557, 272] width 50 height 13
checkbox input "false"
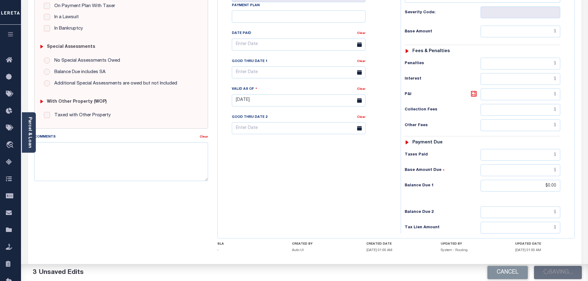
checkbox input "false"
type input "$0"
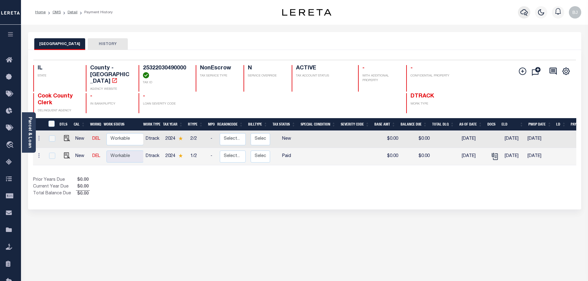
click at [525, 15] on icon "button" at bounding box center [524, 12] width 7 height 7
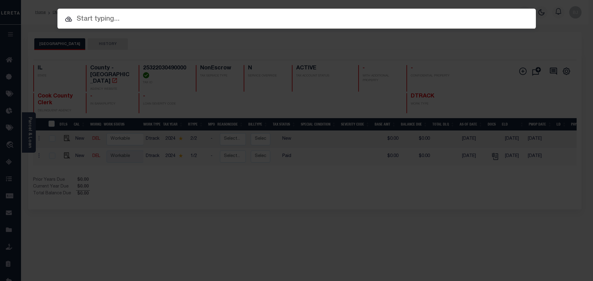
click at [310, 19] on input "text" at bounding box center [296, 19] width 478 height 11
paste input "11439"
type input "11439"
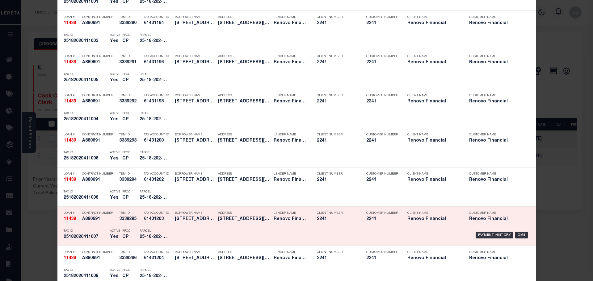
scroll to position [401, 0]
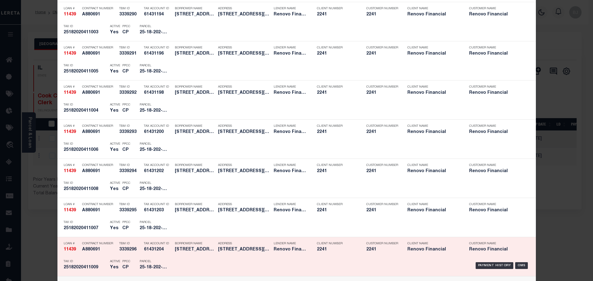
click at [193, 254] on div "Borrower Name 10447 S HALE AVE LLC" at bounding box center [195, 248] width 40 height 18
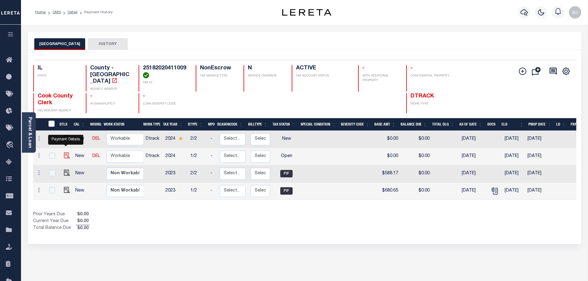
click at [67, 153] on img "" at bounding box center [67, 156] width 6 height 6
checkbox input "true"
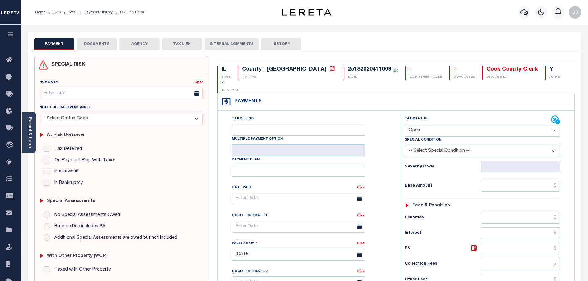
click at [434, 125] on select "- Select Status Code - Open Due/Unpaid Paid Incomplete No Tax Due Internal Refu…" at bounding box center [483, 131] width 156 height 12
select select "DUE"
click at [405, 125] on select "- Select Status Code - Open Due/Unpaid Paid Incomplete No Tax Due Internal Refu…" at bounding box center [483, 131] width 156 height 12
type input "09/03/2025"
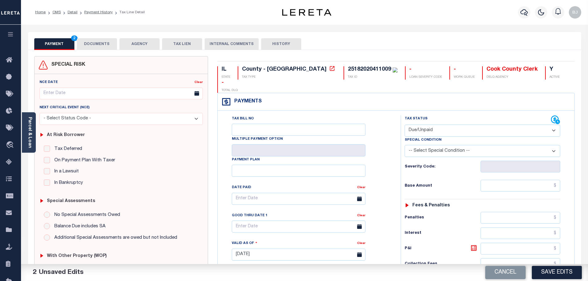
select select "PYD"
click at [535, 182] on div "Tax Status Status - Select Status Code -" at bounding box center [485, 251] width 168 height 273
click at [546, 180] on input "text" at bounding box center [521, 186] width 80 height 12
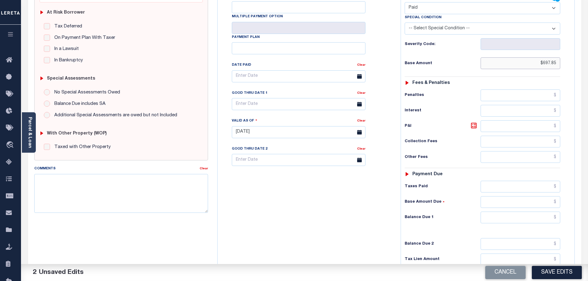
scroll to position [124, 0]
type input "$697.85"
click at [528, 211] on input "text" at bounding box center [521, 217] width 80 height 12
type input "$0"
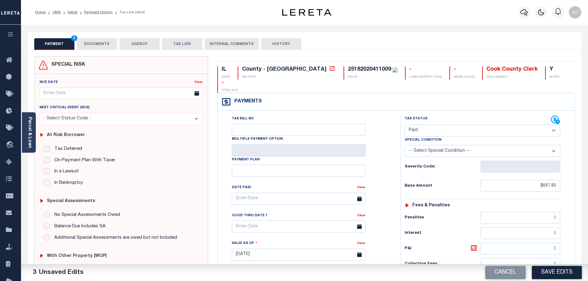
click at [101, 42] on button "DOCUMENTS" at bounding box center [97, 44] width 40 height 12
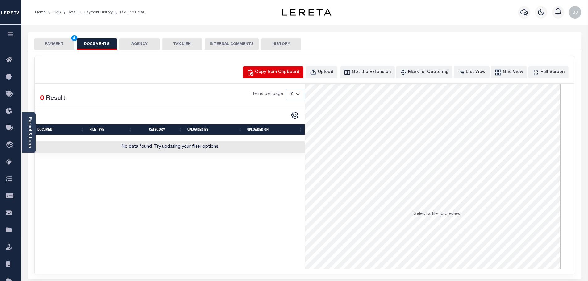
click at [300, 72] on div "Copy from Clipboard" at bounding box center [277, 72] width 44 height 7
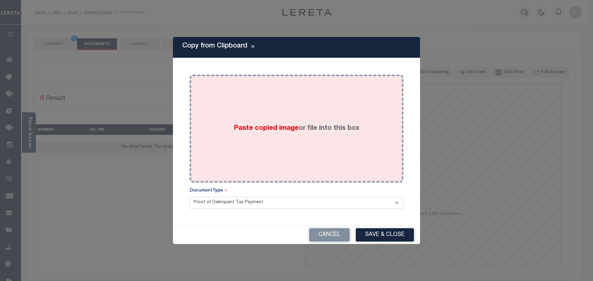
click at [350, 140] on div "Paste copied image or file into this box" at bounding box center [296, 128] width 204 height 99
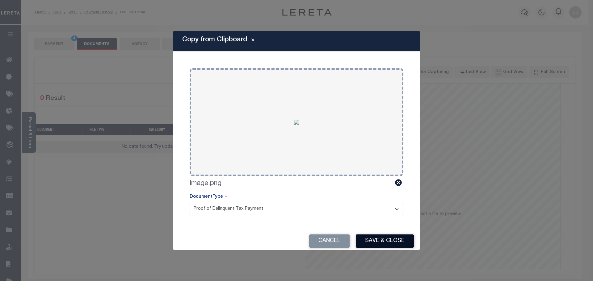
click at [382, 241] on button "Save & Close" at bounding box center [385, 241] width 58 height 13
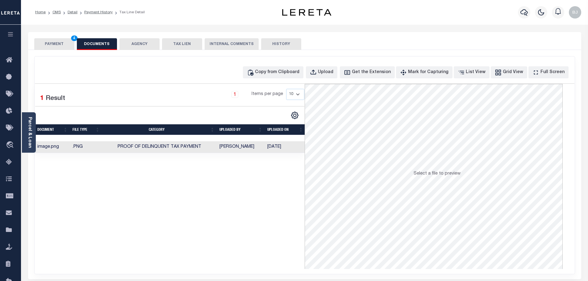
click at [55, 48] on button "PAYMENT 4" at bounding box center [54, 44] width 40 height 12
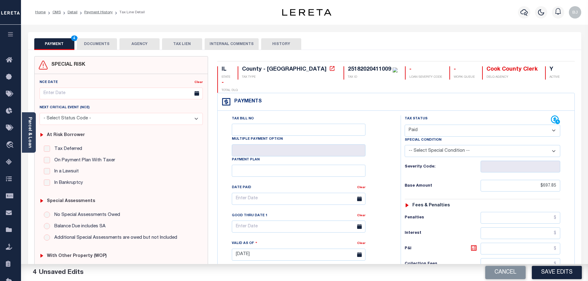
click at [552, 269] on button "Save Edits" at bounding box center [557, 272] width 50 height 13
click at [553, 271] on div "Cancel Saving..." at bounding box center [447, 272] width 284 height 17
checkbox input "false"
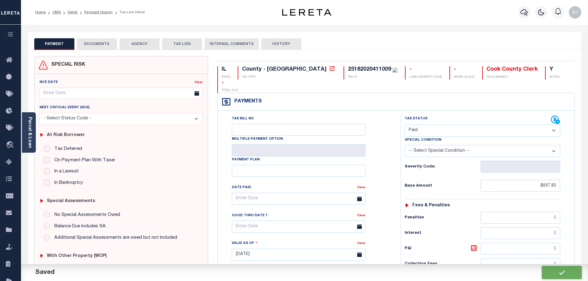
checkbox input "false"
type input "$697.85"
type input "$0"
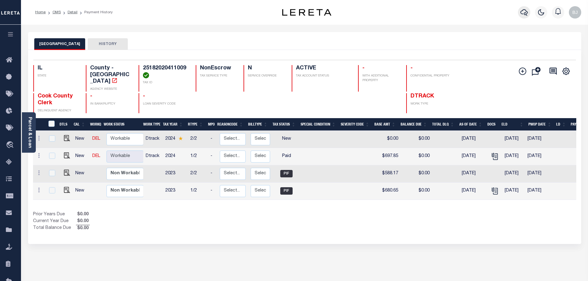
click at [529, 11] on button "button" at bounding box center [524, 12] width 12 height 12
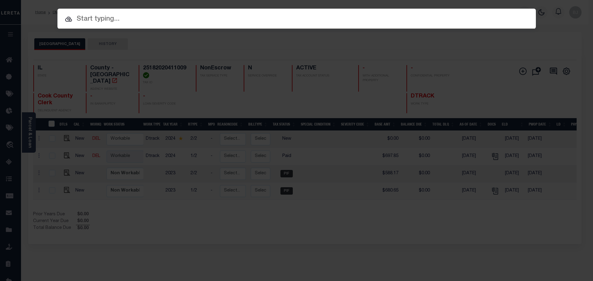
paste input "11439"
type input "11439"
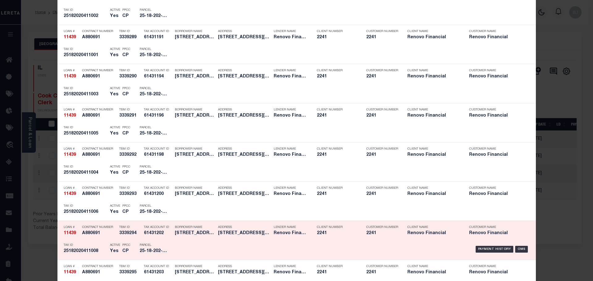
scroll to position [340, 0]
click at [170, 237] on div "Borrower Name 10447 S HALE AVE LLC" at bounding box center [191, 231] width 43 height 18
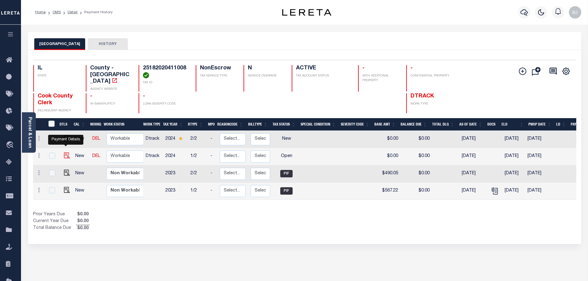
click at [65, 153] on img "" at bounding box center [67, 156] width 6 height 6
checkbox input "true"
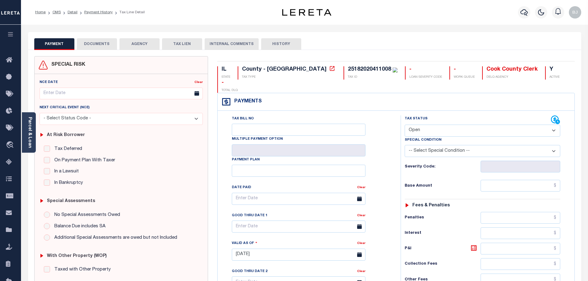
click at [464, 125] on select "- Select Status Code - Open Due/Unpaid Paid Incomplete No Tax Due Internal Refu…" at bounding box center [483, 131] width 156 height 12
select select "PYD"
click at [405, 125] on select "- Select Status Code - Open Due/Unpaid Paid Incomplete No Tax Due Internal Refu…" at bounding box center [483, 131] width 156 height 12
type input "[DATE]"
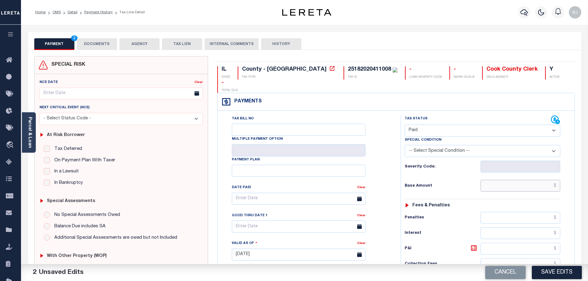
click at [519, 180] on input "text" at bounding box center [521, 186] width 80 height 12
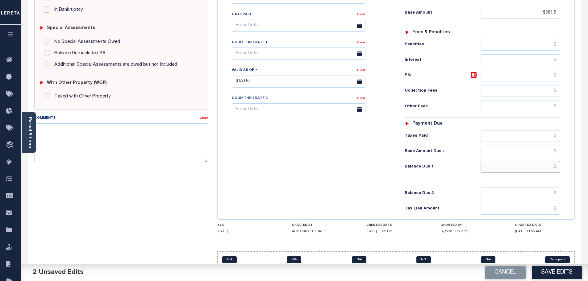
type input "$581.50"
click at [514, 161] on input "text" at bounding box center [521, 167] width 80 height 12
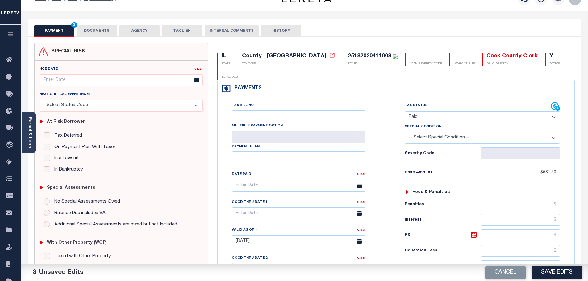
scroll to position [0, 0]
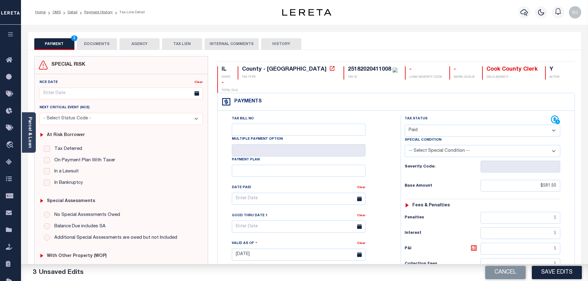
type input "$0.00"
click at [110, 35] on div "PAYMENT 3 DOCUMENTS AGENCY DELINQUENT PAYEE TAX LIEN" at bounding box center [304, 41] width 553 height 18
click at [111, 41] on button "DOCUMENTS" at bounding box center [97, 44] width 40 height 12
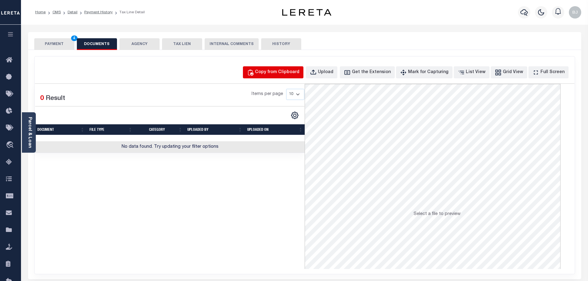
click at [300, 73] on div "Copy from Clipboard" at bounding box center [277, 72] width 44 height 7
select select "POP"
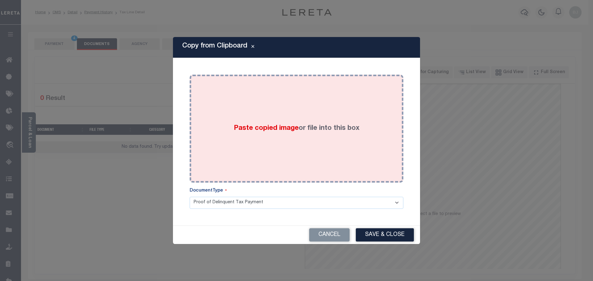
click at [327, 131] on label "Paste copied image or file into this box" at bounding box center [297, 129] width 126 height 10
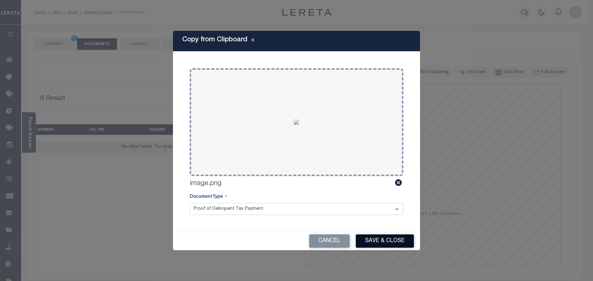
click at [388, 239] on button "Save & Close" at bounding box center [385, 241] width 58 height 13
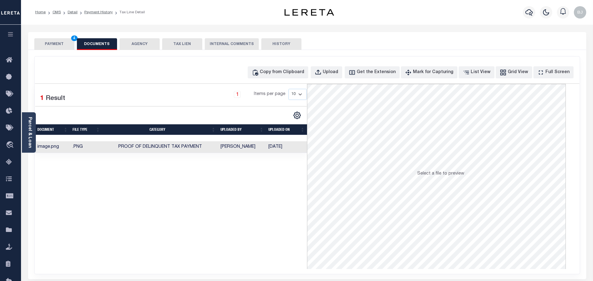
click at [57, 48] on button "PAYMENT 4" at bounding box center [54, 44] width 40 height 12
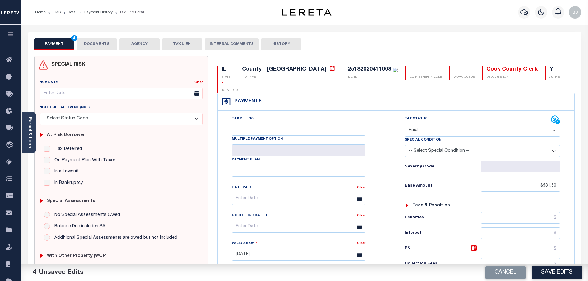
click at [561, 265] on div "Cancel Save Edits" at bounding box center [447, 272] width 284 height 17
click at [568, 270] on button "Save Edits" at bounding box center [557, 272] width 50 height 13
checkbox input "false"
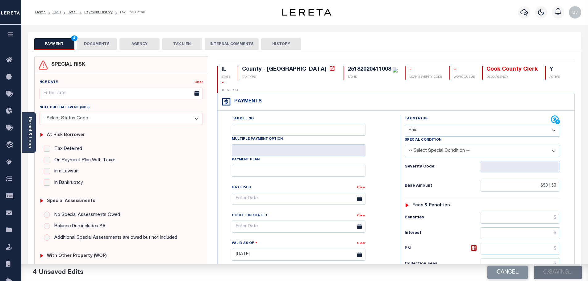
checkbox input "false"
type input "$581.5"
type input "$0"
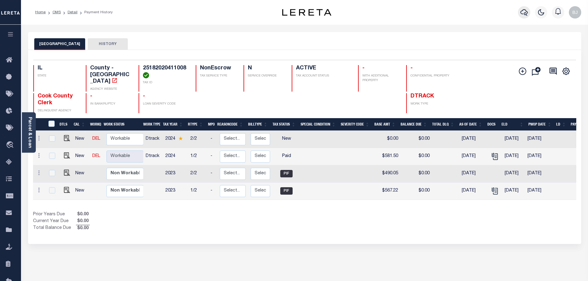
click at [524, 15] on icon "button" at bounding box center [524, 12] width 7 height 7
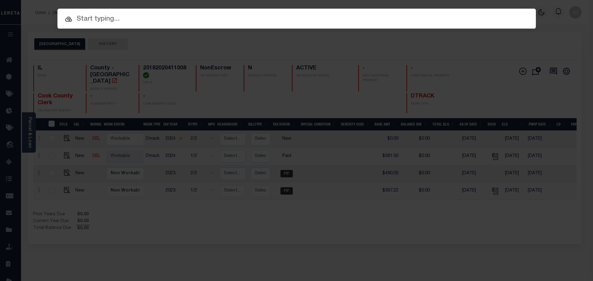
click at [250, 17] on input "text" at bounding box center [296, 19] width 478 height 11
paste input "11439"
type input "11439"
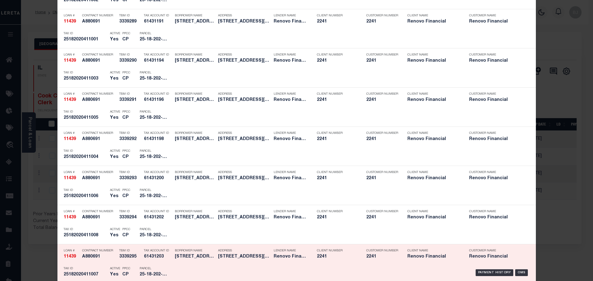
scroll to position [371, 0]
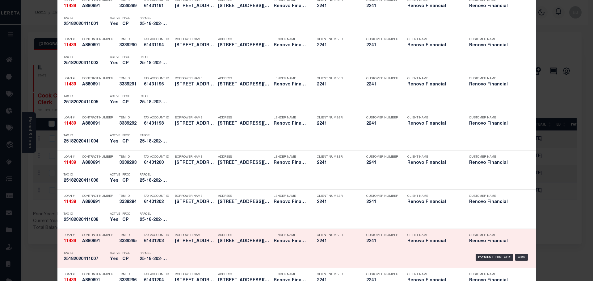
click at [158, 255] on p "Parcel" at bounding box center [154, 254] width 28 height 4
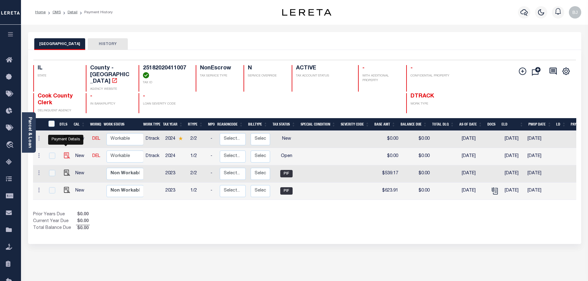
click at [64, 153] on img "" at bounding box center [67, 156] width 6 height 6
checkbox input "true"
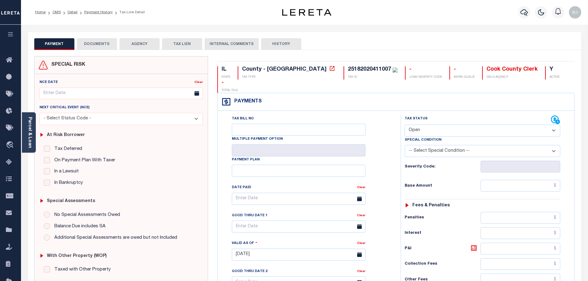
click at [112, 45] on button "DOCUMENTS" at bounding box center [97, 44] width 40 height 12
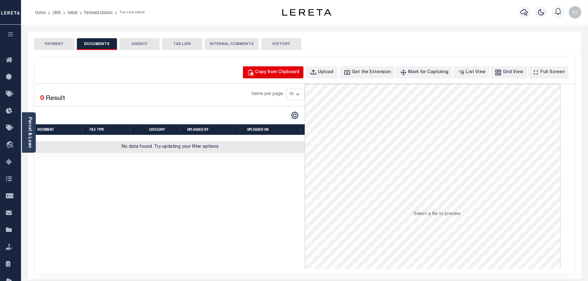
click at [298, 74] on div "Copy from Clipboard" at bounding box center [277, 72] width 44 height 7
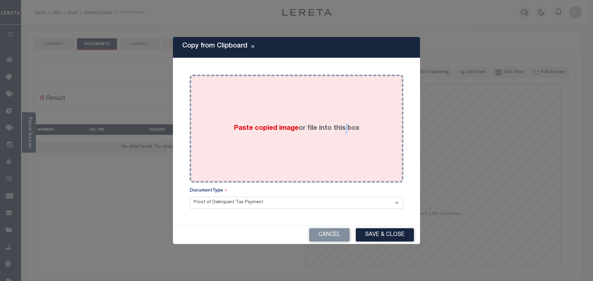
drag, startPoint x: 344, startPoint y: 158, endPoint x: 370, endPoint y: 184, distance: 36.5
click at [346, 157] on div "Paste copied image or file into this box" at bounding box center [296, 128] width 204 height 99
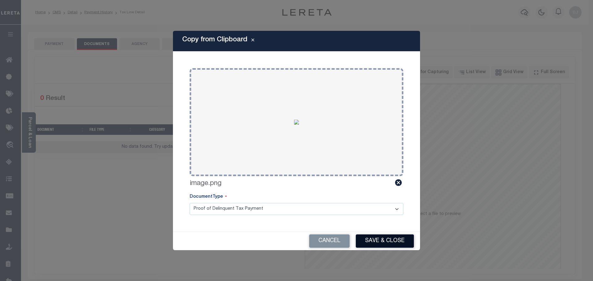
click at [392, 240] on button "Save & Close" at bounding box center [385, 241] width 58 height 13
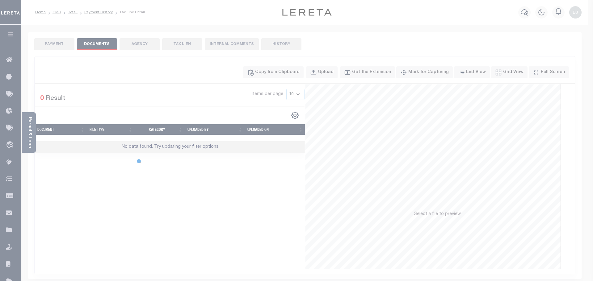
click at [40, 38] on div at bounding box center [296, 140] width 593 height 281
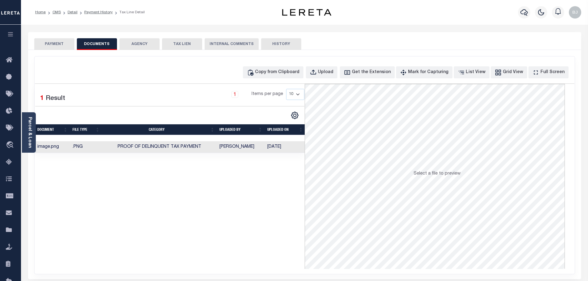
click at [45, 45] on button "PAYMENT" at bounding box center [54, 44] width 40 height 12
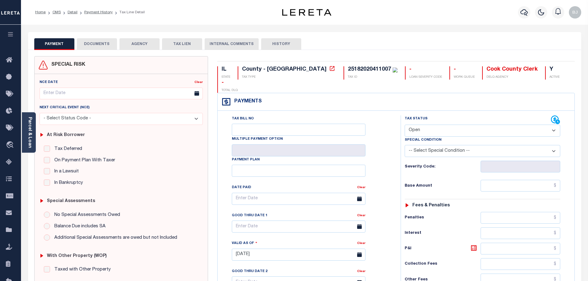
click at [443, 125] on select "- Select Status Code - Open Due/Unpaid Paid Incomplete No Tax Due Internal Refu…" at bounding box center [483, 131] width 156 height 12
select select "PYD"
click at [405, 125] on select "- Select Status Code - Open Due/Unpaid Paid Incomplete No Tax Due Internal Refu…" at bounding box center [483, 131] width 156 height 12
type input "[DATE]"
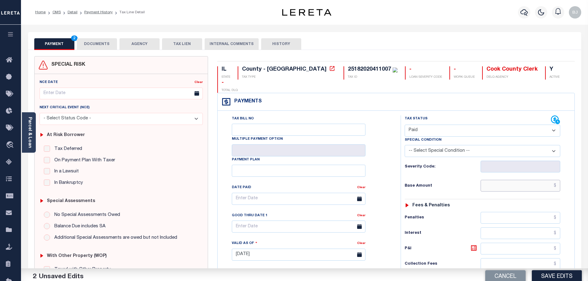
click at [507, 180] on input "text" at bounding box center [521, 186] width 80 height 12
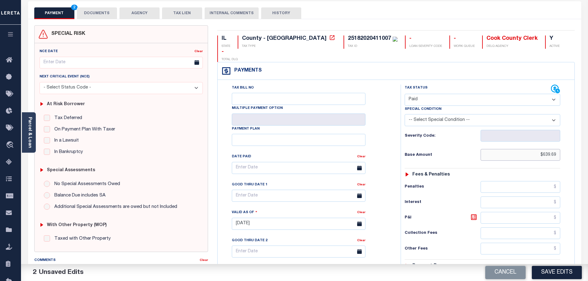
scroll to position [93, 0]
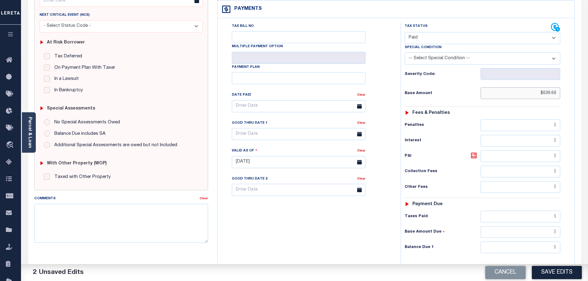
type input "$639.69"
click at [518, 242] on input "text" at bounding box center [521, 248] width 80 height 12
type input "$0.00"
click at [555, 273] on button "Save Edits" at bounding box center [557, 272] width 50 height 13
checkbox input "false"
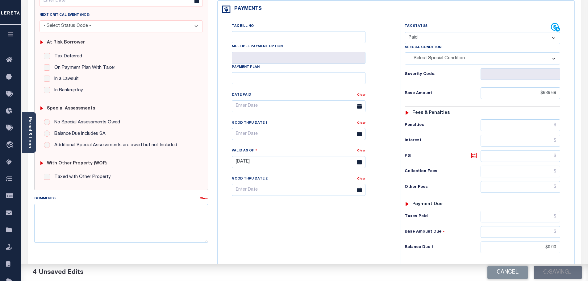
checkbox input "false"
type input "$639.69"
type input "$0"
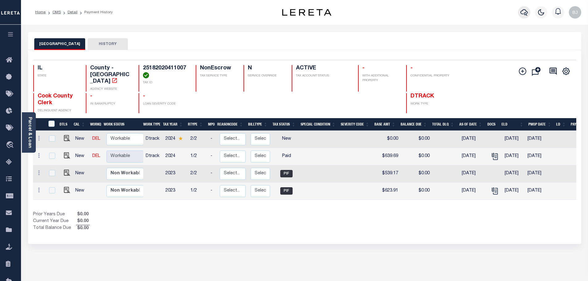
click at [519, 13] on button "button" at bounding box center [524, 12] width 12 height 12
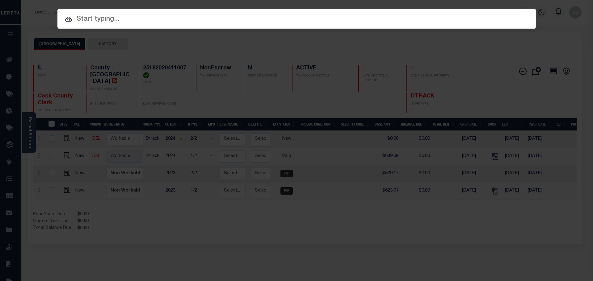
paste input "11439"
type input "11439"
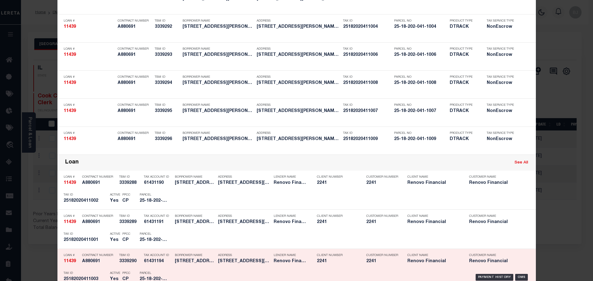
scroll to position [371, 0]
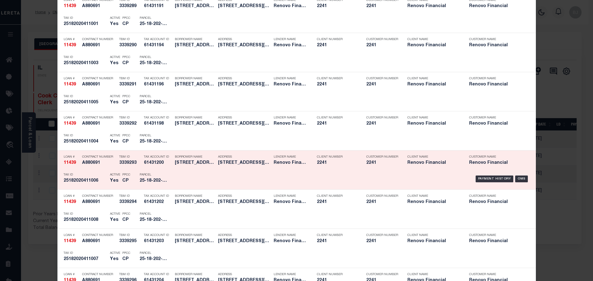
click at [115, 161] on div "TBM ID 3339293" at bounding box center [127, 161] width 25 height 18
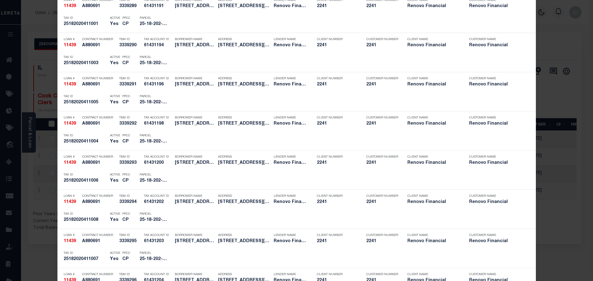
scroll to position [0, 0]
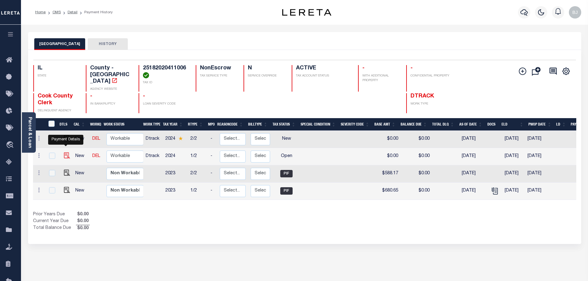
click at [66, 153] on img "" at bounding box center [67, 156] width 6 height 6
checkbox input "true"
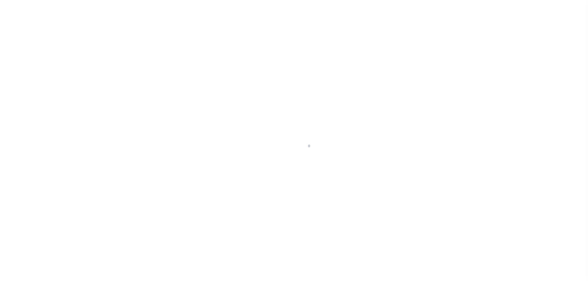
select select "OP2"
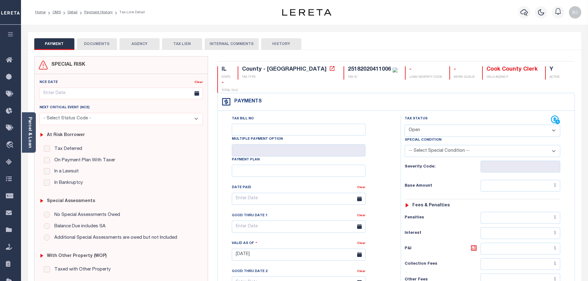
click at [89, 40] on button "DOCUMENTS" at bounding box center [97, 44] width 40 height 12
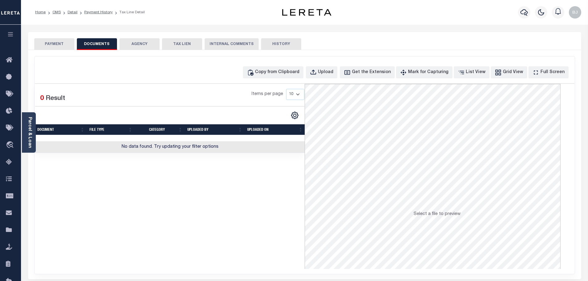
click at [311, 65] on div "Copy from Clipboard Upload Get the Extension Mark for Capturing Got it List Vie…" at bounding box center [305, 166] width 540 height 218
click at [304, 68] on button "Copy from Clipboard" at bounding box center [273, 72] width 61 height 12
select select "POP"
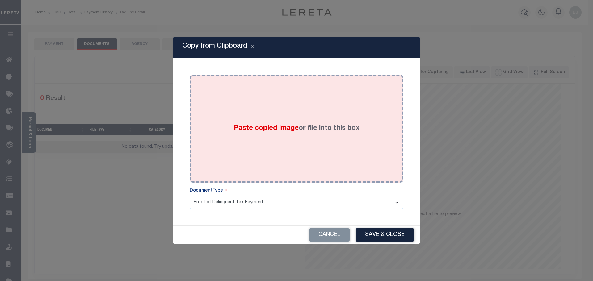
click at [321, 131] on label "Paste copied image or file into this box" at bounding box center [297, 129] width 126 height 10
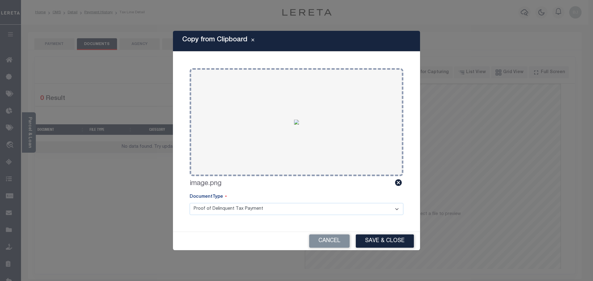
click at [386, 248] on div "Cancel Save & Close" at bounding box center [296, 241] width 247 height 18
click at [391, 238] on button "Save & Close" at bounding box center [385, 241] width 58 height 13
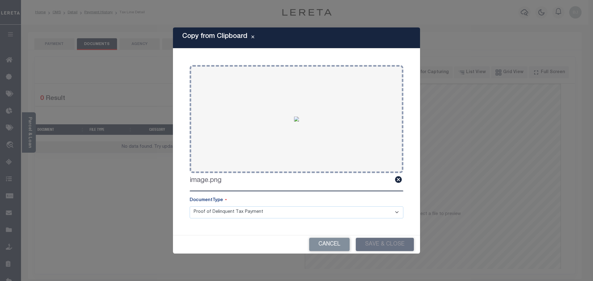
click at [47, 46] on div "Copy from Clipboard Paste copied image or file into this box Select file or dra…" at bounding box center [296, 140] width 593 height 281
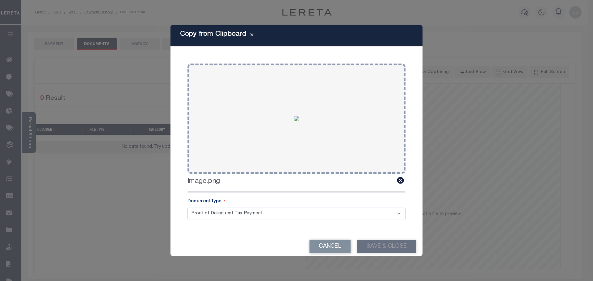
click at [47, 46] on div "Copy from Clipboard Paste copied image or file into this box Select file or dra…" at bounding box center [296, 140] width 593 height 281
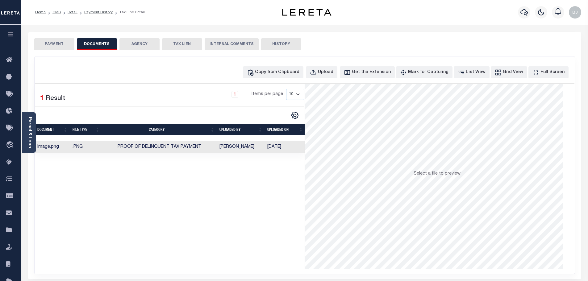
click at [48, 46] on button "PAYMENT" at bounding box center [54, 44] width 40 height 12
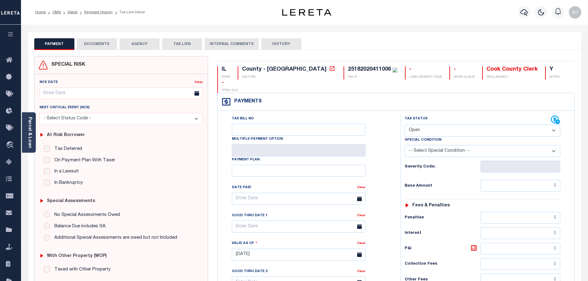
click at [491, 125] on select "- Select Status Code - Open Due/Unpaid Paid Incomplete No Tax Due Internal Refu…" at bounding box center [483, 131] width 156 height 12
select select "PYD"
click at [405, 125] on select "- Select Status Code - Open Due/Unpaid Paid Incomplete No Tax Due Internal Refu…" at bounding box center [483, 131] width 156 height 12
type input "09/03/2025"
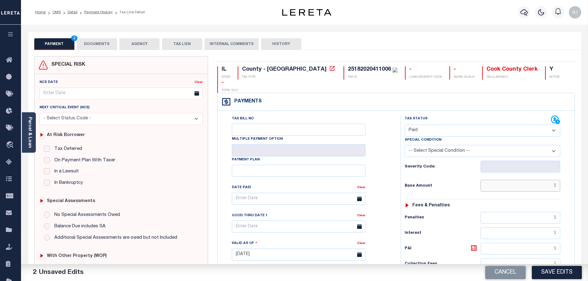
click at [536, 180] on input "text" at bounding box center [521, 186] width 80 height 12
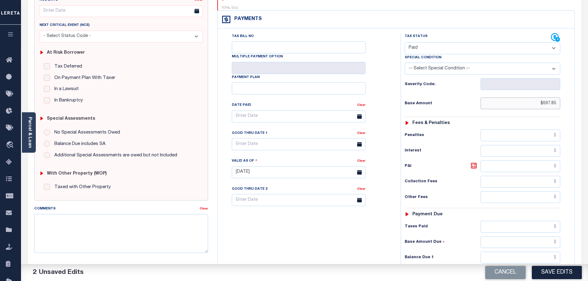
scroll to position [171, 0]
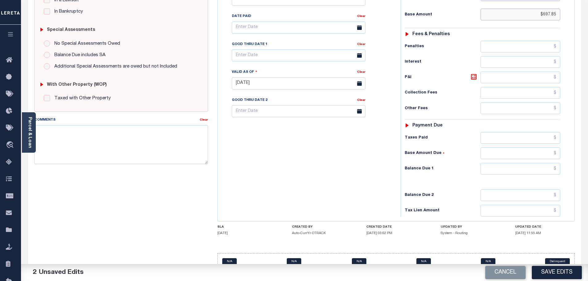
type input "$697.85"
click at [529, 163] on input "text" at bounding box center [521, 169] width 80 height 12
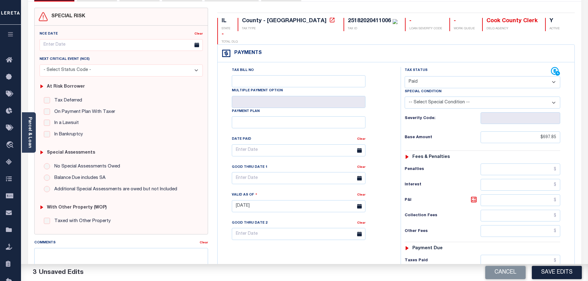
scroll to position [17, 0]
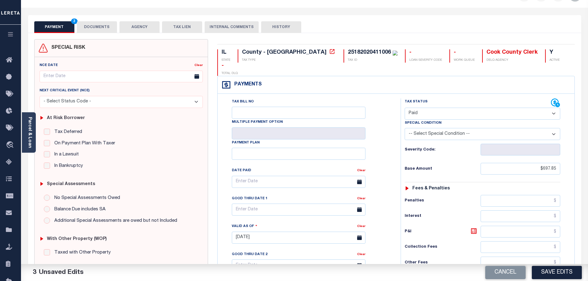
type input "$0.00"
click at [111, 27] on button "DOCUMENTS" at bounding box center [97, 27] width 40 height 12
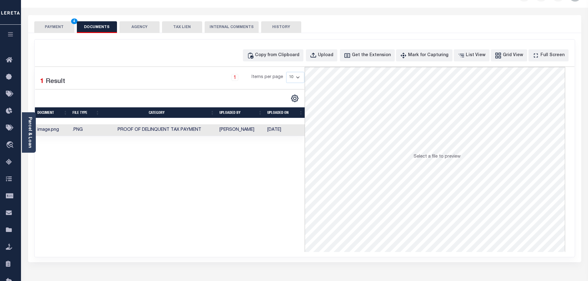
click at [71, 27] on button "PAYMENT 4" at bounding box center [54, 27] width 40 height 12
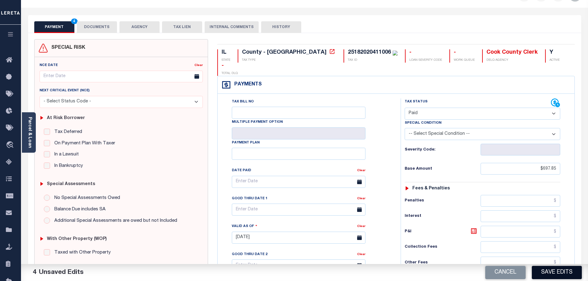
click at [561, 267] on button "Save Edits" at bounding box center [557, 272] width 50 height 13
checkbox input "false"
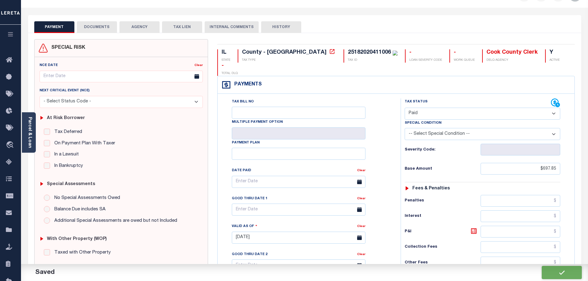
type input "$697.85"
type input "$0"
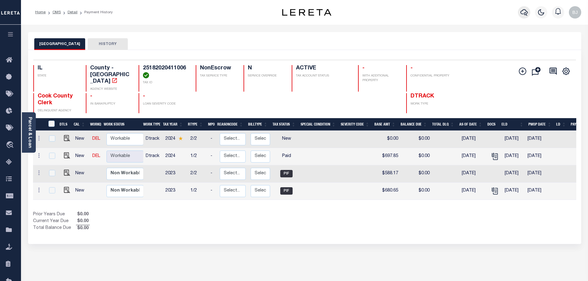
click at [522, 14] on icon "button" at bounding box center [524, 12] width 7 height 7
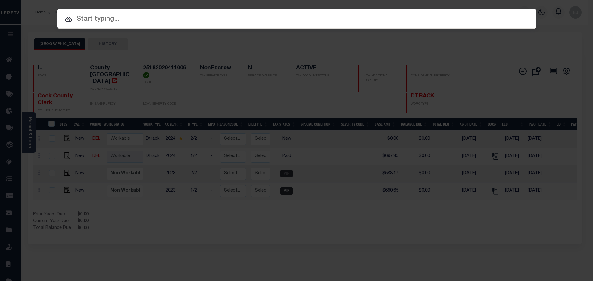
paste input "11439"
type input "11439"
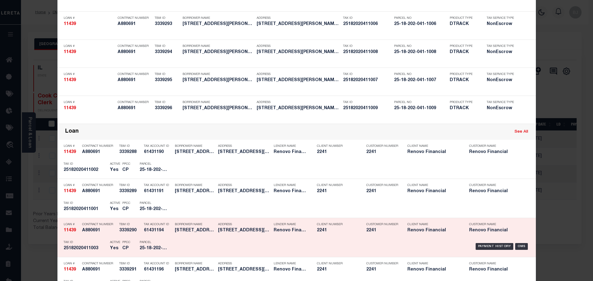
scroll to position [247, 0]
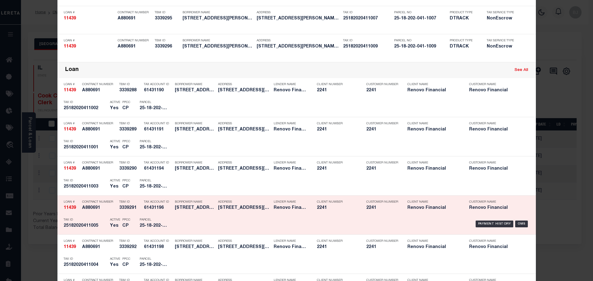
click at [197, 222] on div "Payment History OMS" at bounding box center [353, 224] width 353 height 18
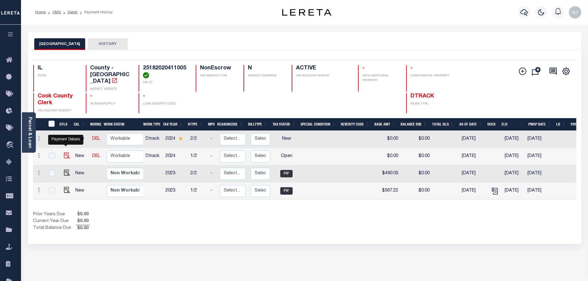
click at [64, 153] on img "" at bounding box center [67, 156] width 6 height 6
checkbox input "true"
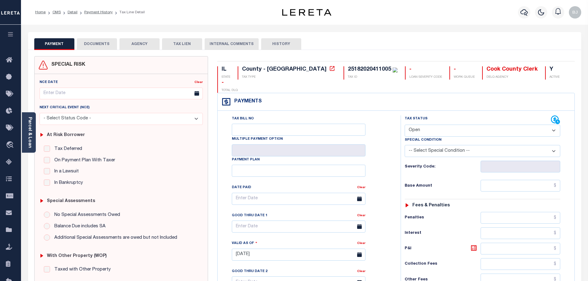
click at [458, 125] on select "- Select Status Code - Open Due/Unpaid Paid Incomplete No Tax Due Internal Refu…" at bounding box center [483, 131] width 156 height 12
select select "PYD"
click at [405, 125] on select "- Select Status Code - Open Due/Unpaid Paid Incomplete No Tax Due Internal Refu…" at bounding box center [483, 131] width 156 height 12
type input "09/03/2025"
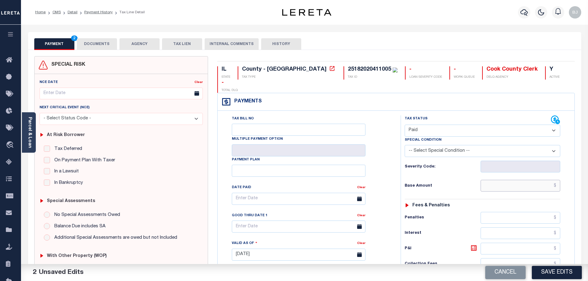
click at [525, 180] on input "text" at bounding box center [521, 186] width 80 height 12
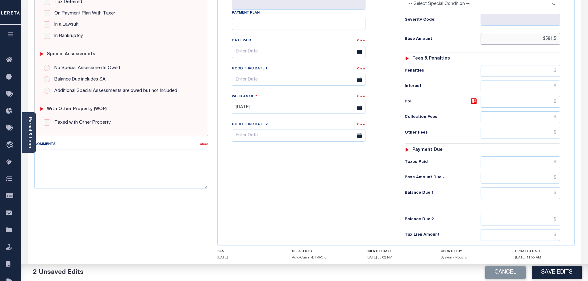
scroll to position [173, 0]
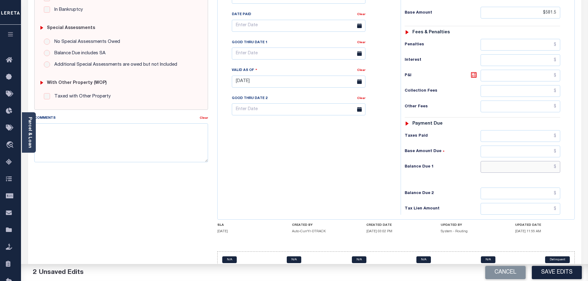
type input "$581.50"
click at [529, 161] on input "text" at bounding box center [521, 167] width 80 height 12
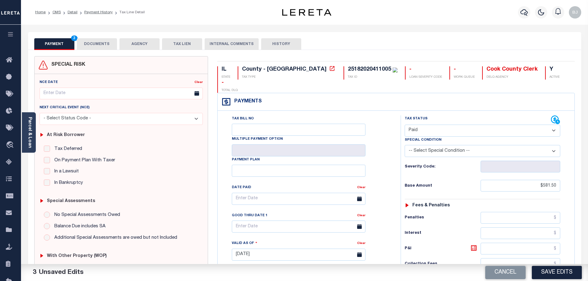
type input "$0.00"
click at [106, 42] on button "DOCUMENTS" at bounding box center [97, 44] width 40 height 12
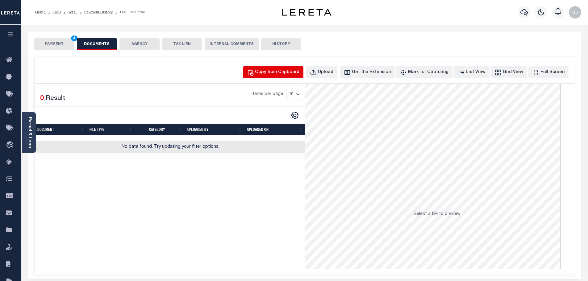
click at [279, 76] on button "Copy from Clipboard" at bounding box center [273, 72] width 61 height 12
select select "POP"
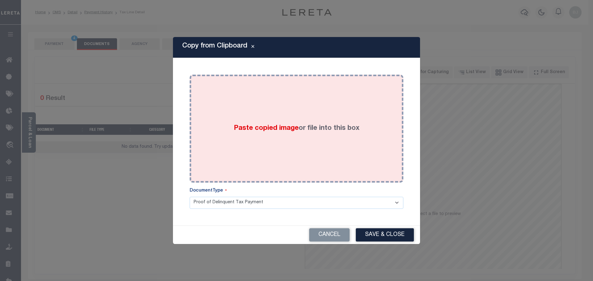
drag, startPoint x: 304, startPoint y: 110, endPoint x: 307, endPoint y: 116, distance: 7.0
click at [305, 112] on div "Paste copied image or file into this box" at bounding box center [296, 128] width 204 height 99
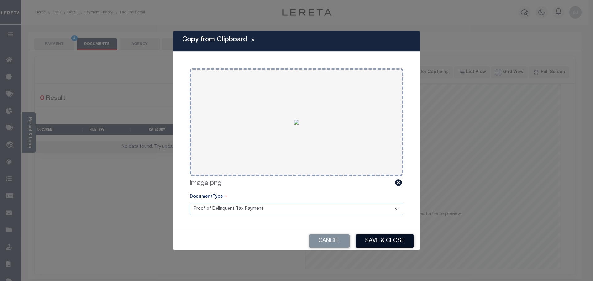
click at [381, 238] on button "Save & Close" at bounding box center [385, 241] width 58 height 13
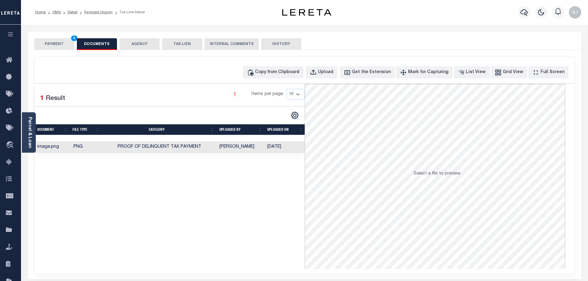
click at [48, 44] on button "PAYMENT 4" at bounding box center [54, 44] width 40 height 12
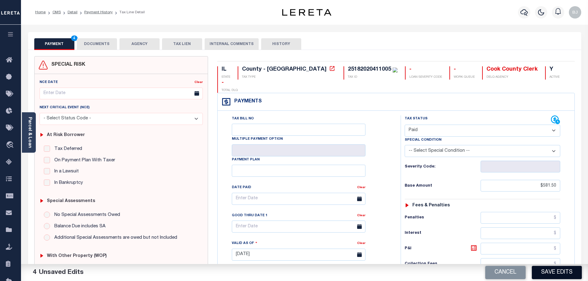
click at [552, 273] on button "Save Edits" at bounding box center [557, 272] width 50 height 13
checkbox input "false"
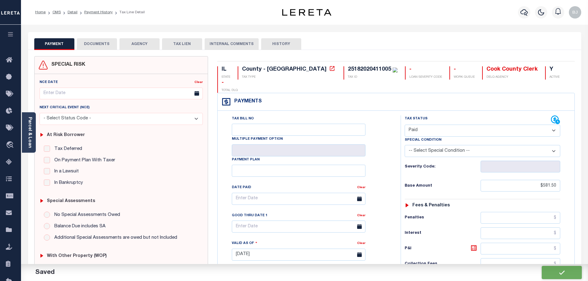
type input "$581.5"
type input "$0"
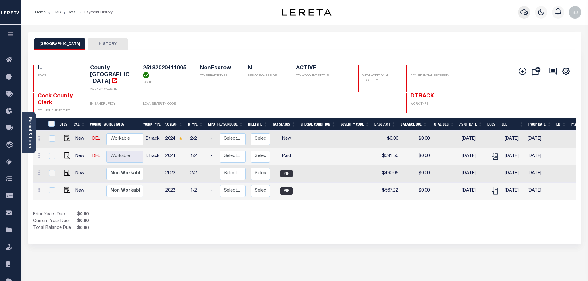
click at [518, 10] on button "button" at bounding box center [524, 12] width 12 height 12
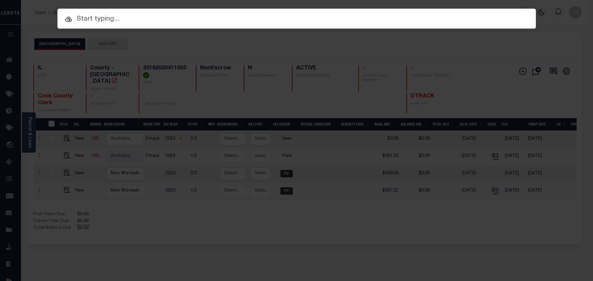
paste input "11439"
type input "11439"
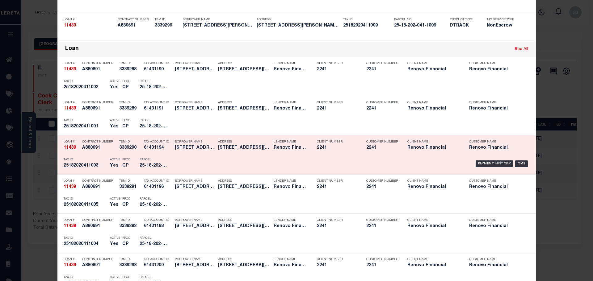
scroll to position [278, 0]
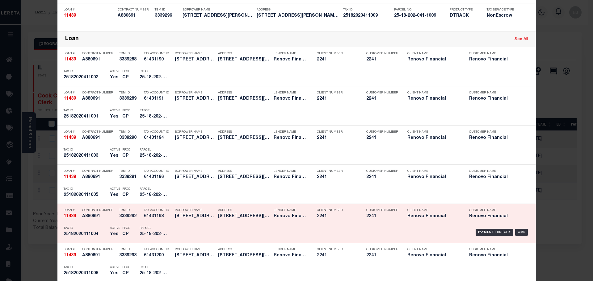
click at [161, 227] on p "Parcel" at bounding box center [154, 229] width 28 height 4
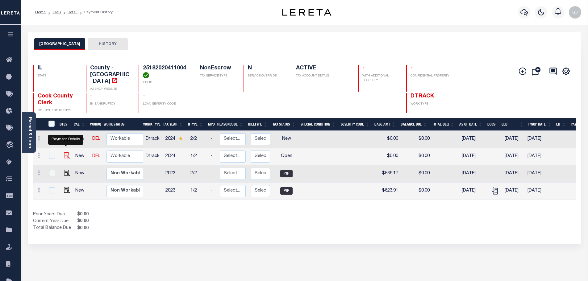
click at [69, 153] on img "" at bounding box center [67, 156] width 6 height 6
checkbox input "true"
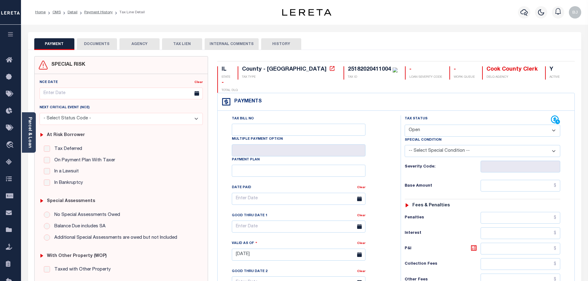
click at [441, 125] on select "- Select Status Code - Open Due/Unpaid Paid Incomplete No Tax Due Internal Refu…" at bounding box center [483, 131] width 156 height 12
select select "DUE"
click at [405, 125] on select "- Select Status Code - Open Due/Unpaid Paid Incomplete No Tax Due Internal Refu…" at bounding box center [483, 131] width 156 height 12
type input "[DATE]"
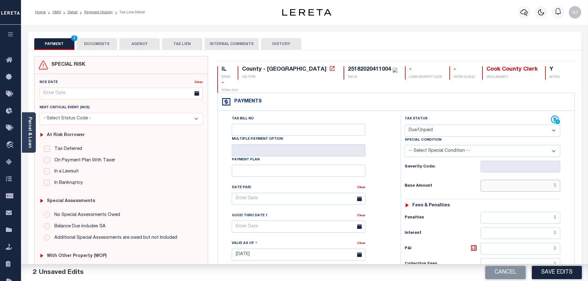
click at [523, 180] on input "text" at bounding box center [521, 186] width 80 height 12
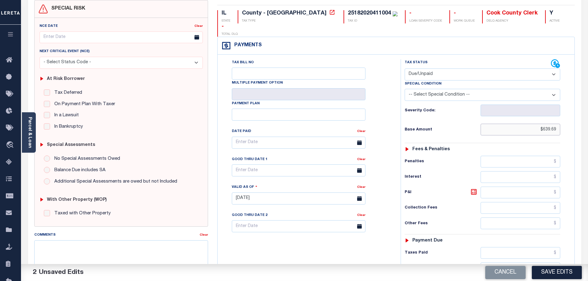
scroll to position [154, 0]
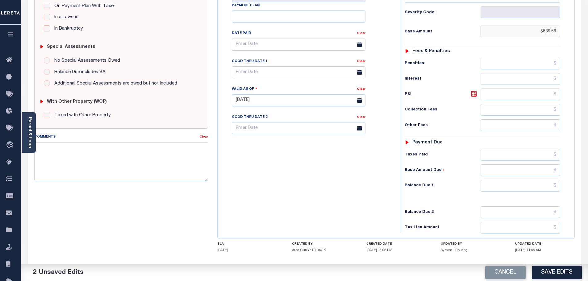
type input "$639.69"
click at [509, 180] on input "text" at bounding box center [521, 186] width 80 height 12
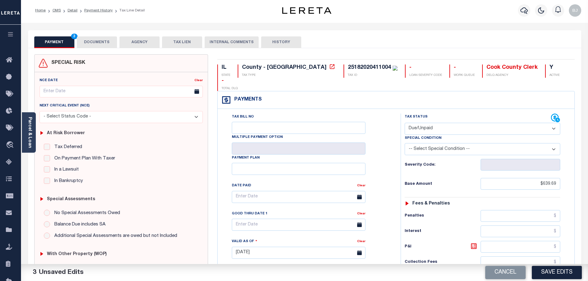
scroll to position [0, 0]
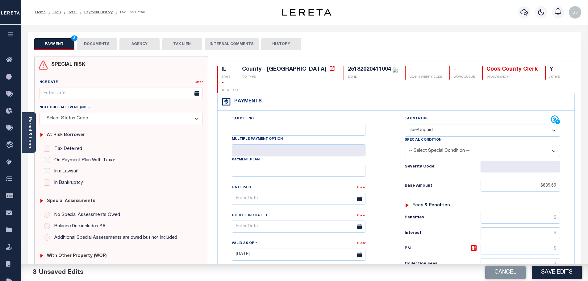
type input "$0.00"
click at [119, 39] on div "PAYMENT 4 DOCUMENTS AGENCY DELINQUENT PAYEE TAX LIEN HISTORY" at bounding box center [304, 43] width 541 height 11
click at [115, 41] on button "DOCUMENTS" at bounding box center [97, 44] width 40 height 12
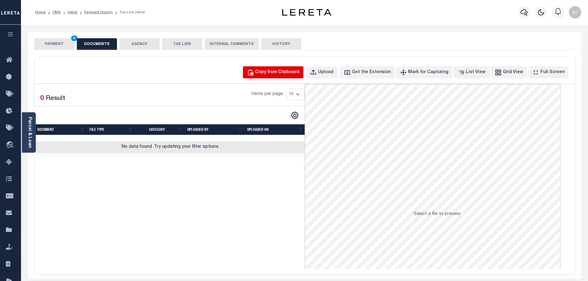
click at [287, 73] on div "Copy from Clipboard" at bounding box center [277, 72] width 44 height 7
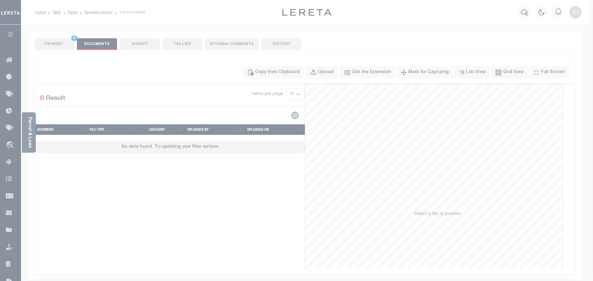
click at [0, 0] on div "Paste copied image or file into this box" at bounding box center [0, 0] width 0 height 0
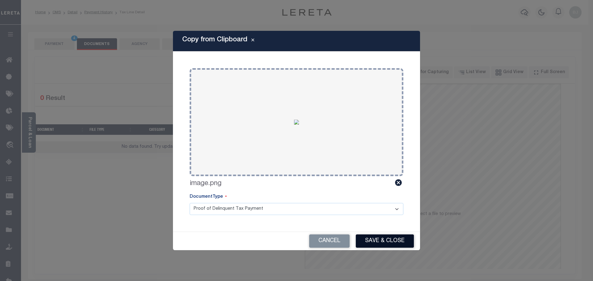
click at [389, 240] on button "Save & Close" at bounding box center [385, 241] width 58 height 13
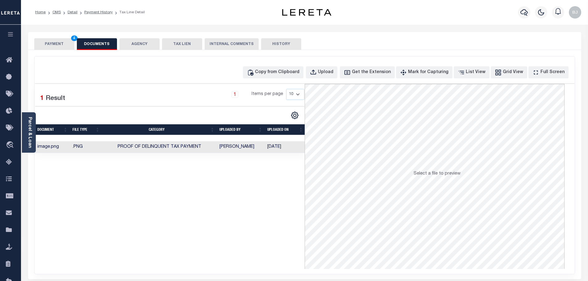
click at [64, 45] on button "PAYMENT 4" at bounding box center [54, 44] width 40 height 12
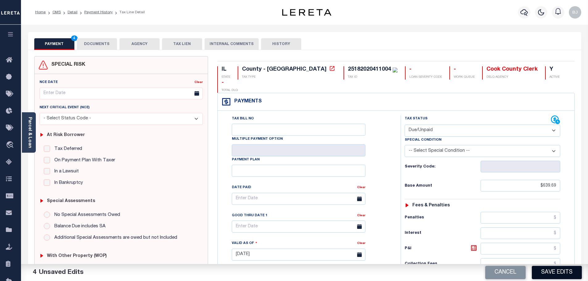
click at [556, 270] on button "Save Edits" at bounding box center [557, 272] width 50 height 13
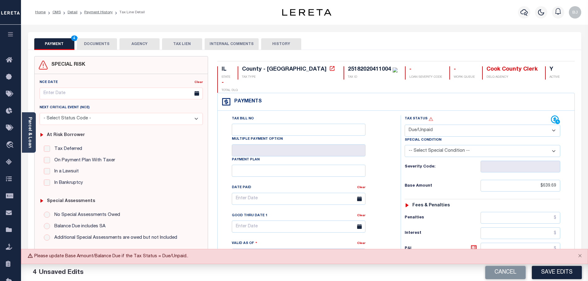
click at [492, 125] on select "- Select Status Code - Open Due/Unpaid Paid Incomplete No Tax Due Internal Refu…" at bounding box center [483, 131] width 156 height 12
click at [405, 125] on select "- Select Status Code - Open Due/Unpaid Paid Incomplete No Tax Due Internal Refu…" at bounding box center [483, 131] width 156 height 12
click at [492, 125] on select "- Select Status Code - Open Due/Unpaid Paid Incomplete No Tax Due Internal Refu…" at bounding box center [483, 131] width 156 height 12
select select "PYD"
click at [405, 125] on select "- Select Status Code - Open Due/Unpaid Paid Incomplete No Tax Due Internal Refu…" at bounding box center [483, 131] width 156 height 12
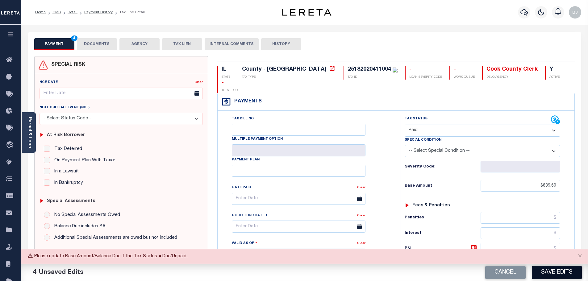
click at [559, 275] on button "Save Edits" at bounding box center [557, 272] width 50 height 13
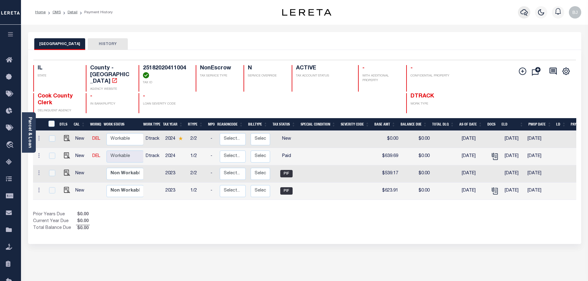
click at [527, 16] on icon "button" at bounding box center [524, 12] width 7 height 7
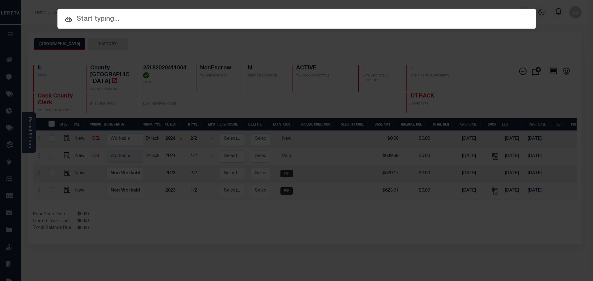
paste input "11439"
type input "11439"
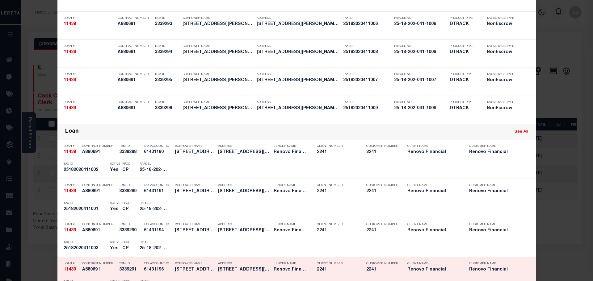
scroll to position [340, 0]
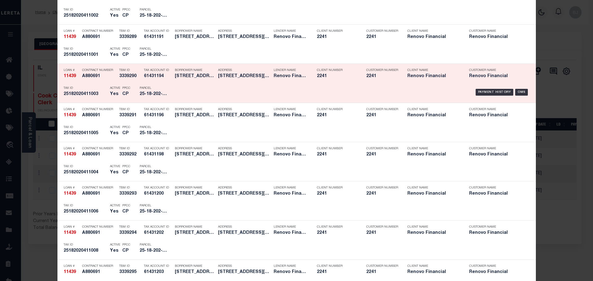
click at [252, 85] on div "Payment History OMS" at bounding box center [353, 92] width 353 height 18
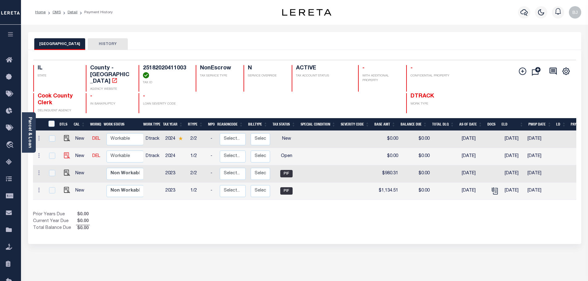
click at [68, 153] on img at bounding box center [67, 156] width 6 height 6
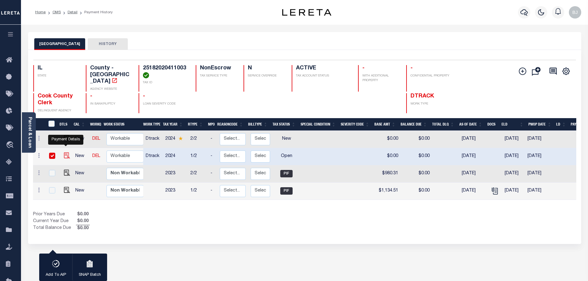
checkbox input "true"
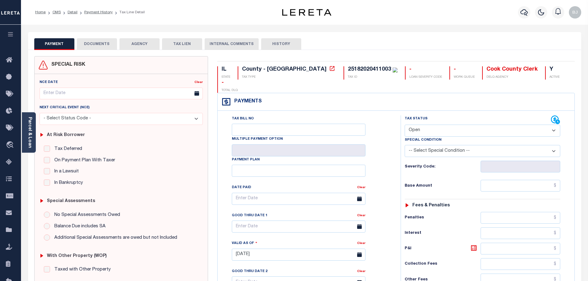
drag, startPoint x: 450, startPoint y: 120, endPoint x: 448, endPoint y: 123, distance: 4.0
click at [450, 125] on select "- Select Status Code - Open Due/Unpaid Paid Incomplete No Tax Due Internal Refu…" at bounding box center [483, 131] width 156 height 12
select select "PYD"
click at [405, 125] on select "- Select Status Code - Open Due/Unpaid Paid Incomplete No Tax Due Internal Refu…" at bounding box center [483, 131] width 156 height 12
type input "09/03/2025"
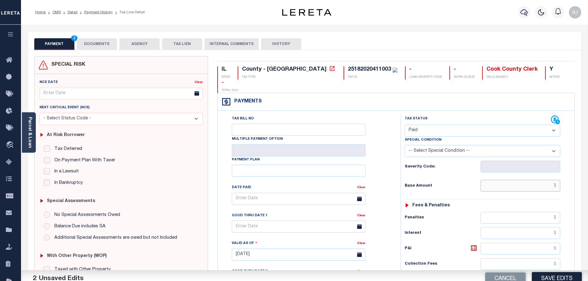
click at [523, 180] on input "text" at bounding box center [521, 186] width 80 height 12
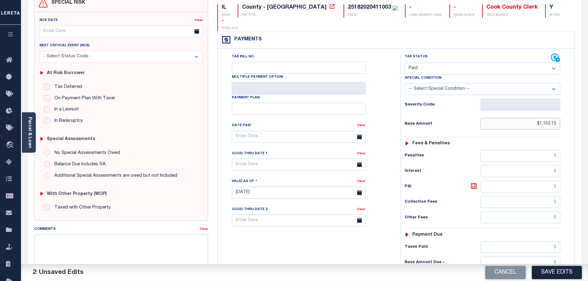
scroll to position [154, 0]
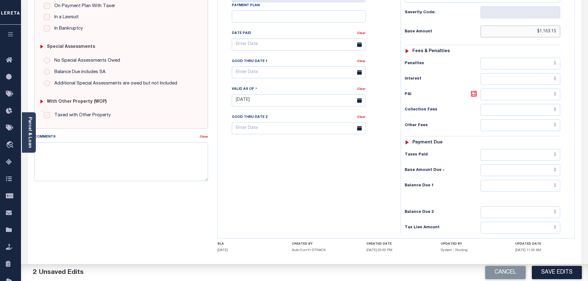
type input "$1,163.15"
click at [525, 180] on input "text" at bounding box center [521, 186] width 80 height 12
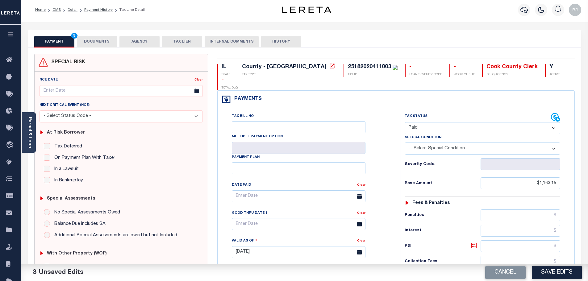
scroll to position [0, 0]
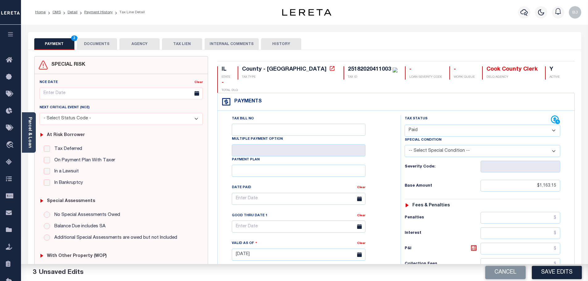
type input "$0.00"
click at [69, 46] on button "PAYMENT 4" at bounding box center [54, 44] width 40 height 12
click at [106, 46] on button "DOCUMENTS" at bounding box center [97, 44] width 40 height 12
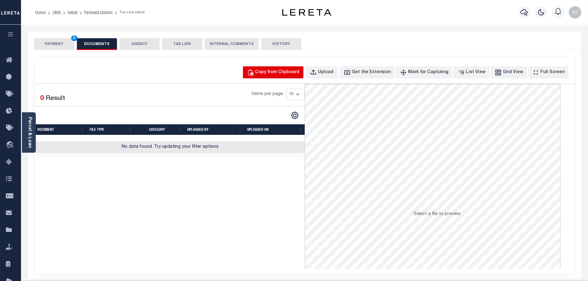
click at [283, 76] on button "Copy from Clipboard" at bounding box center [273, 72] width 61 height 12
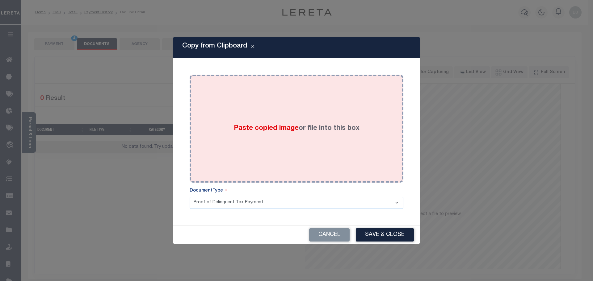
click at [334, 142] on div "Paste copied image or file into this box" at bounding box center [296, 128] width 204 height 99
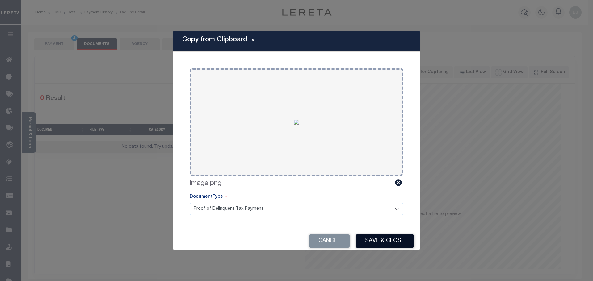
click at [386, 242] on button "Save & Close" at bounding box center [385, 241] width 58 height 13
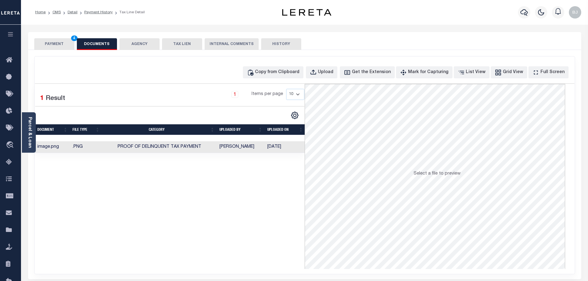
click at [54, 40] on button "PAYMENT 4" at bounding box center [54, 44] width 40 height 12
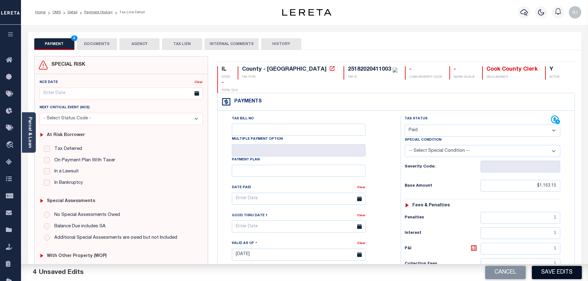
click at [561, 277] on button "Save Edits" at bounding box center [557, 272] width 50 height 13
checkbox input "false"
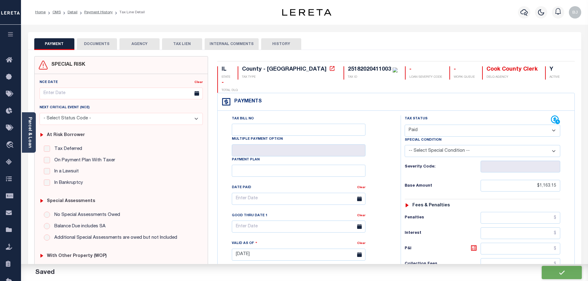
type input "$1,163.15"
type input "$0"
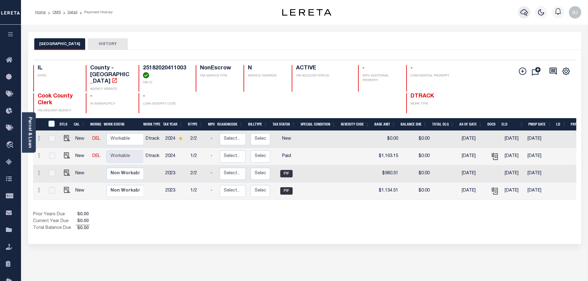
click at [523, 13] on icon "button" at bounding box center [524, 12] width 7 height 7
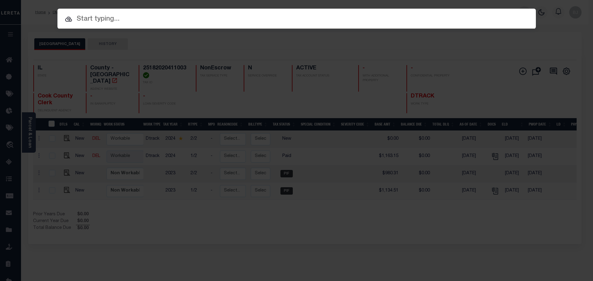
paste input "11439"
type input "11439"
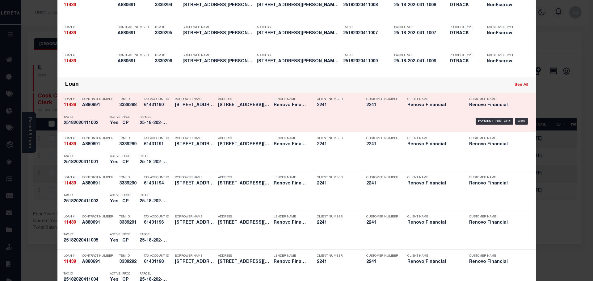
scroll to position [278, 0]
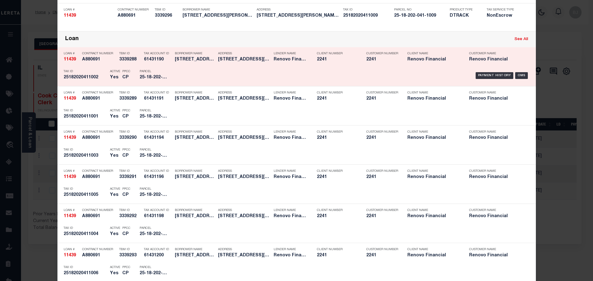
click at [118, 74] on div "PPCC CP" at bounding box center [126, 76] width 17 height 18
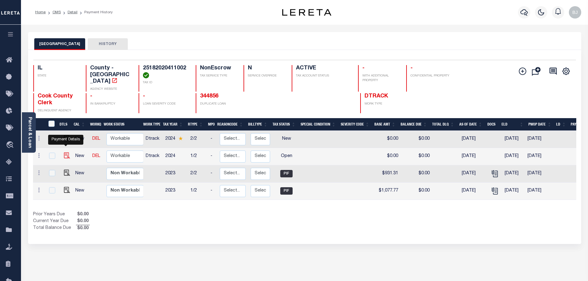
click at [65, 153] on img "" at bounding box center [67, 156] width 6 height 6
checkbox input "true"
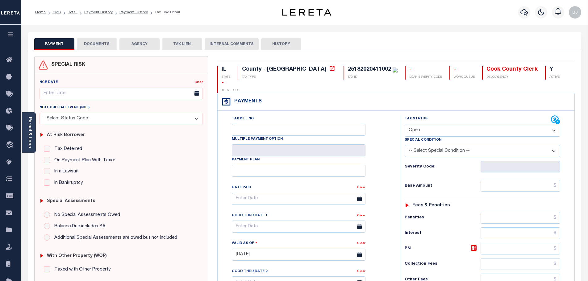
click at [451, 125] on select "- Select Status Code - Open Due/Unpaid Paid Incomplete No Tax Due Internal Refu…" at bounding box center [483, 131] width 156 height 12
select select "PYD"
click at [405, 125] on select "- Select Status Code - Open Due/Unpaid Paid Incomplete No Tax Due Internal Refu…" at bounding box center [483, 131] width 156 height 12
type input "[DATE]"
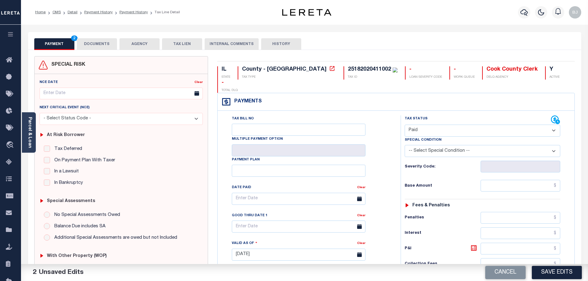
click at [513, 167] on div "Tax Status Status - Select Status Code -" at bounding box center [485, 251] width 168 height 273
click at [513, 180] on input "text" at bounding box center [521, 186] width 80 height 12
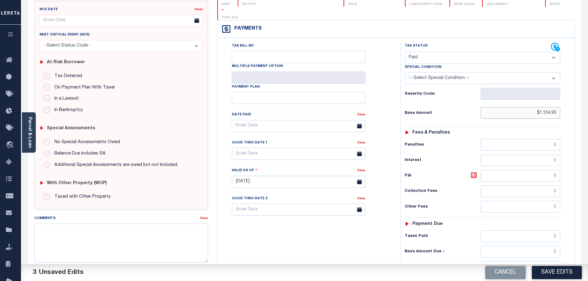
scroll to position [124, 0]
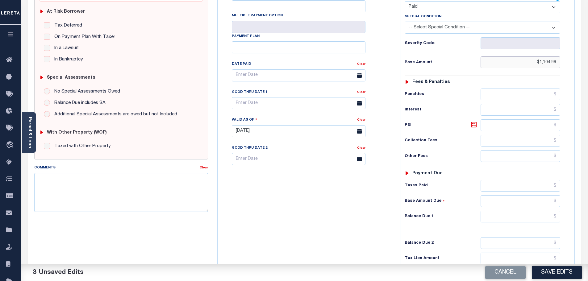
type input "$1,104.99"
click at [525, 211] on input "text" at bounding box center [521, 217] width 80 height 12
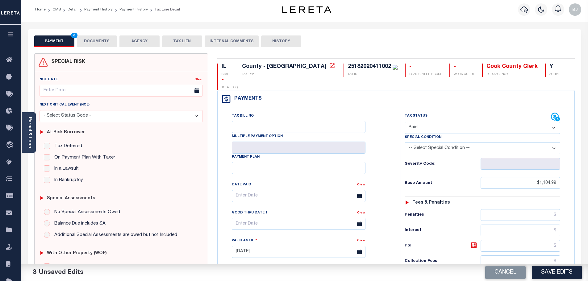
scroll to position [0, 0]
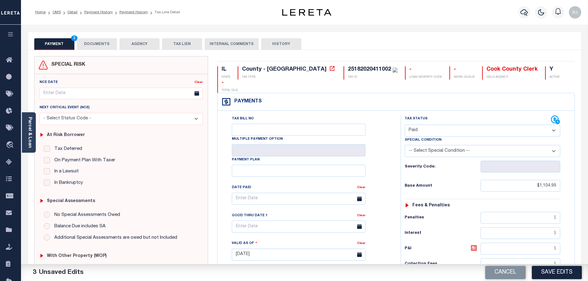
type input "$0.00"
click at [87, 46] on button "DOCUMENTS" at bounding box center [97, 44] width 40 height 12
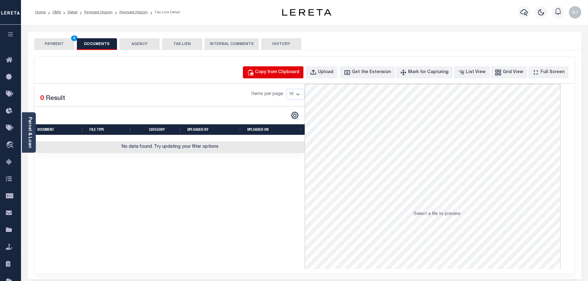
click at [286, 72] on div "Copy from Clipboard" at bounding box center [277, 72] width 44 height 7
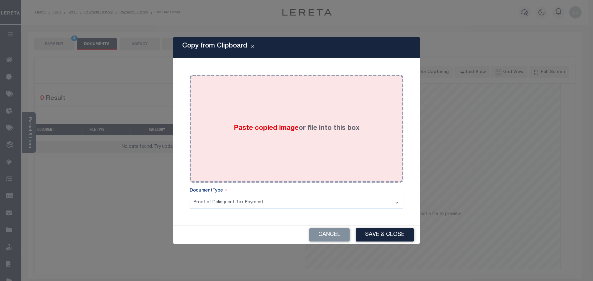
click at [316, 124] on label "Paste copied image or file into this box" at bounding box center [297, 129] width 126 height 10
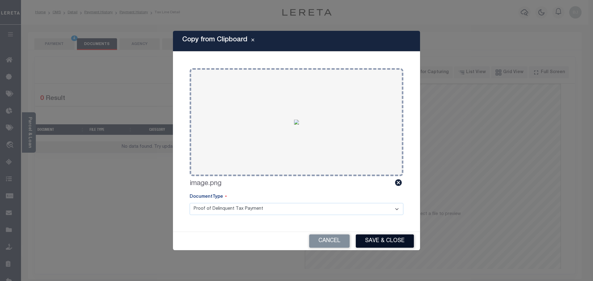
click at [402, 235] on button "Save & Close" at bounding box center [385, 241] width 58 height 13
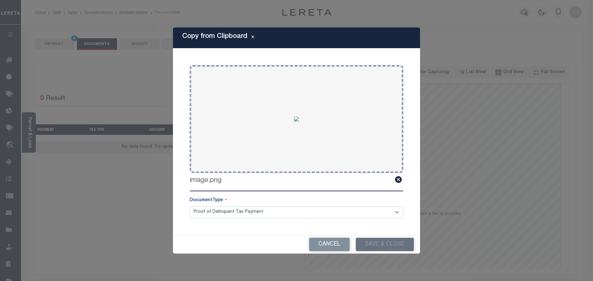
click at [402, 236] on div "Cancel Save & Close" at bounding box center [296, 245] width 247 height 18
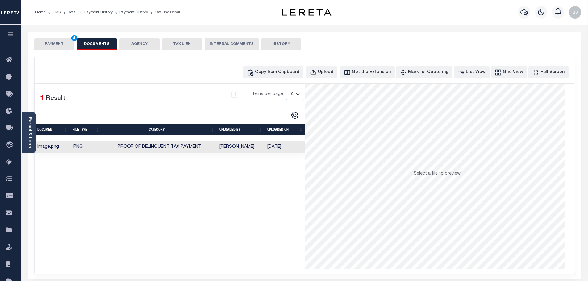
click at [57, 43] on button "PAYMENT 4" at bounding box center [54, 44] width 40 height 12
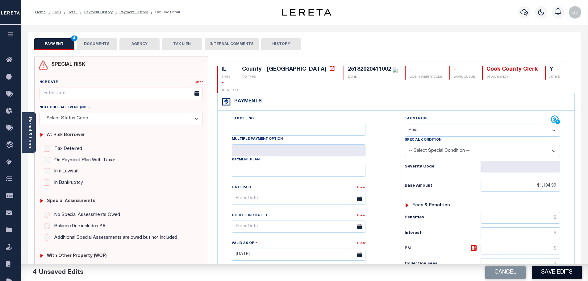
click at [575, 278] on button "Save Edits" at bounding box center [557, 272] width 50 height 13
checkbox input "false"
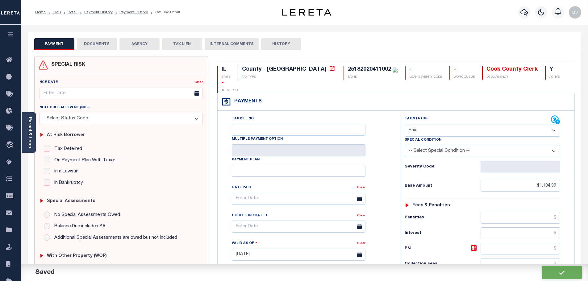
type input "$1,104.99"
type input "$0"
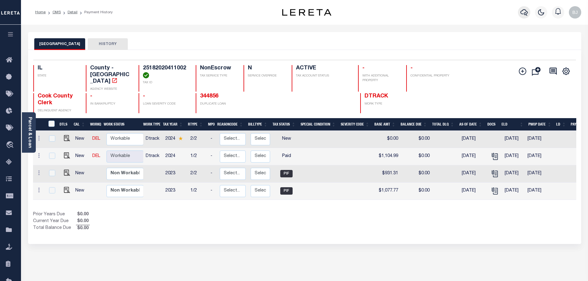
drag, startPoint x: 532, startPoint y: 15, endPoint x: 524, endPoint y: 15, distance: 7.4
click at [531, 15] on div at bounding box center [524, 13] width 17 height 22
click at [524, 15] on icon "button" at bounding box center [524, 12] width 7 height 7
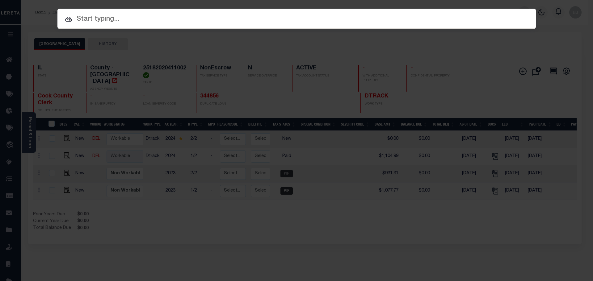
paste input "11439"
type input "11439"
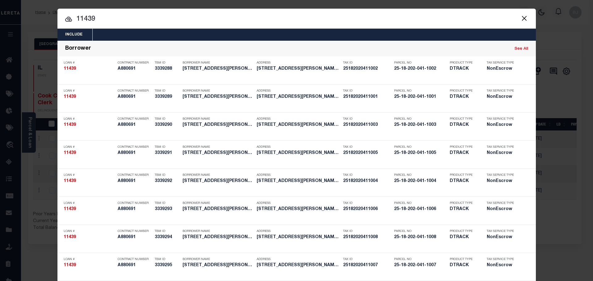
scroll to position [185, 0]
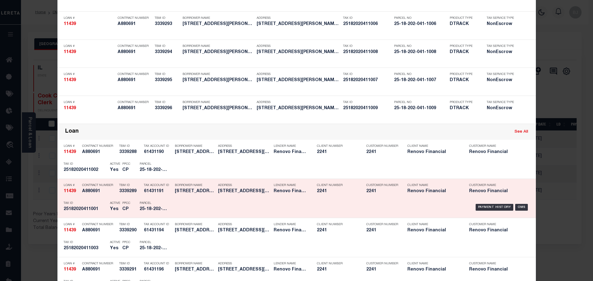
click at [154, 205] on p "Parcel" at bounding box center [154, 204] width 28 height 4
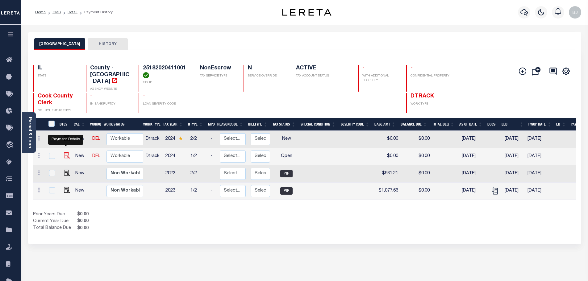
click at [66, 153] on img "" at bounding box center [67, 156] width 6 height 6
checkbox input "true"
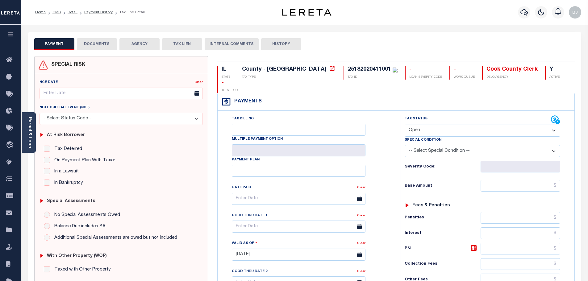
click at [440, 115] on div "Tax Status Status" at bounding box center [478, 119] width 146 height 9
click at [430, 125] on select "- Select Status Code - Open Due/Unpaid Paid Incomplete No Tax Due Internal Refu…" at bounding box center [483, 131] width 156 height 12
select select "PYD"
click at [405, 125] on select "- Select Status Code - Open Due/Unpaid Paid Incomplete No Tax Due Internal Refu…" at bounding box center [483, 131] width 156 height 12
type input "[DATE]"
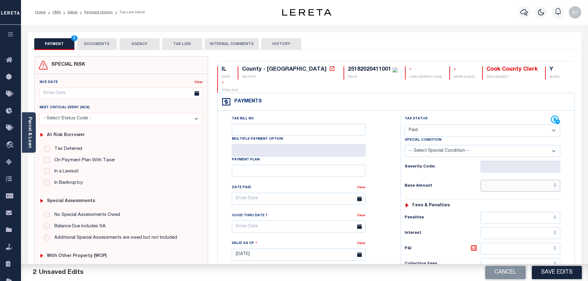
click at [524, 180] on input "text" at bounding box center [521, 186] width 80 height 12
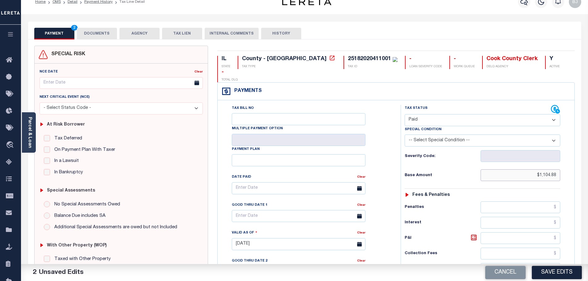
scroll to position [154, 0]
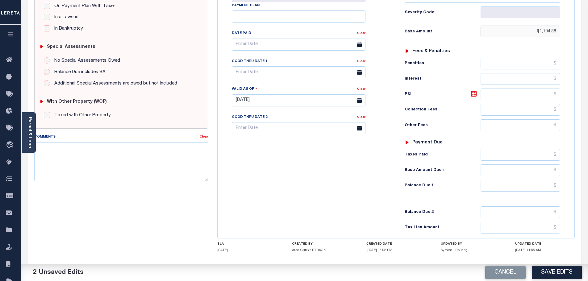
type input "$1,104.88"
click at [524, 180] on input "text" at bounding box center [521, 186] width 80 height 12
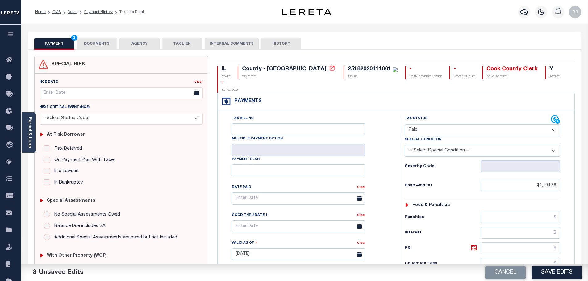
scroll to position [0, 0]
type input "$0.00"
click at [94, 44] on button "DOCUMENTS" at bounding box center [97, 44] width 40 height 12
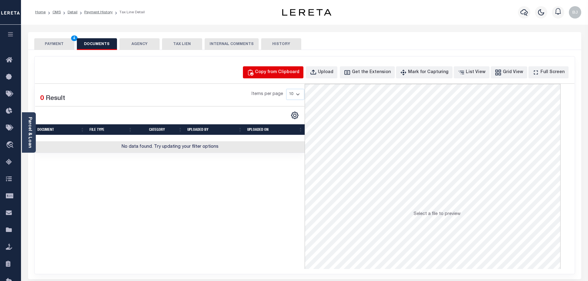
click at [302, 78] on button "Copy from Clipboard" at bounding box center [273, 72] width 61 height 12
select select "POP"
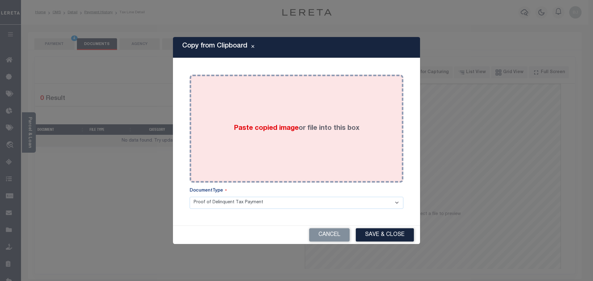
click at [310, 145] on div "Paste copied image or file into this box" at bounding box center [296, 128] width 204 height 99
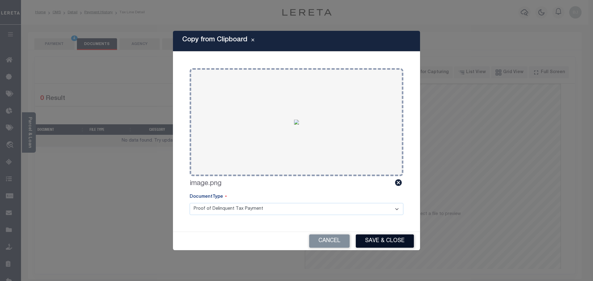
click at [388, 246] on button "Save & Close" at bounding box center [385, 241] width 58 height 13
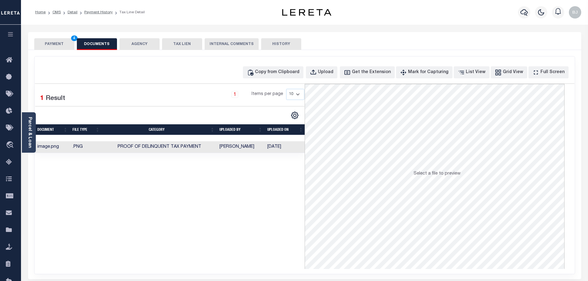
click at [56, 40] on button "PAYMENT 4" at bounding box center [54, 44] width 40 height 12
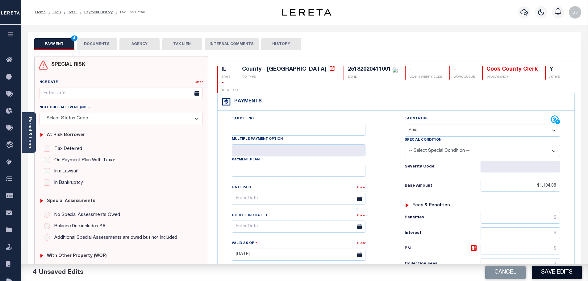
click at [568, 272] on button "Save Edits" at bounding box center [557, 272] width 50 height 13
checkbox input "false"
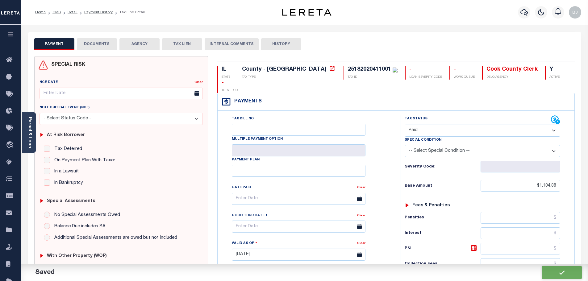
type input "$1,104.88"
type input "$0"
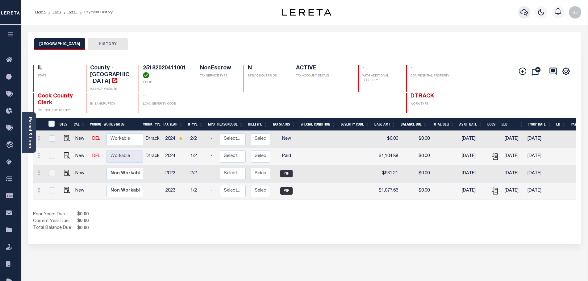
click at [523, 14] on icon "button" at bounding box center [524, 12] width 7 height 6
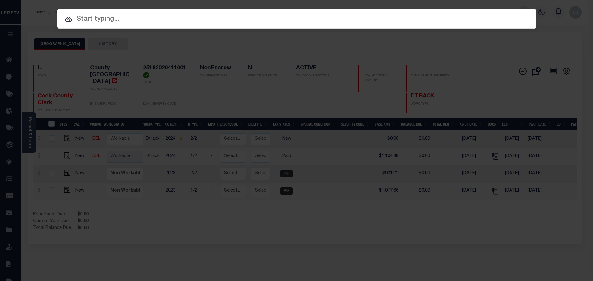
paste input "19993"
type input "19993"
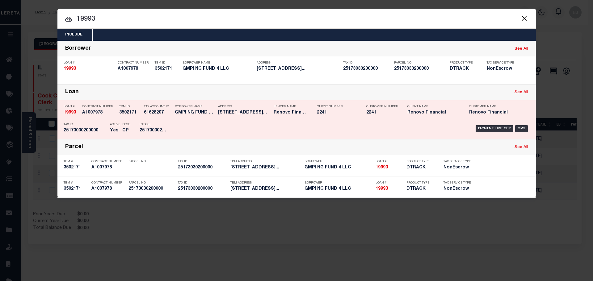
click at [306, 128] on div "Payment History OMS" at bounding box center [353, 129] width 353 height 18
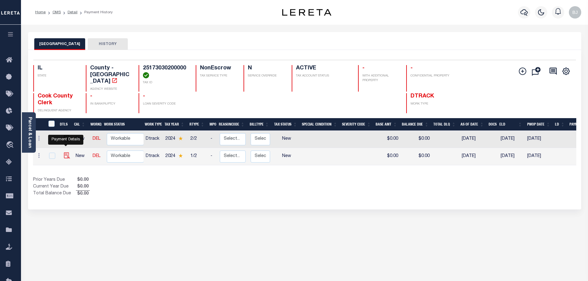
click at [66, 153] on img "" at bounding box center [67, 156] width 6 height 6
checkbox input "true"
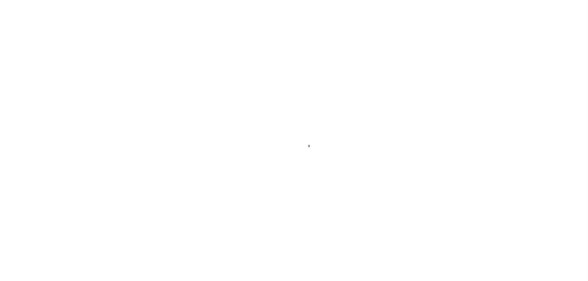
select select "NW2"
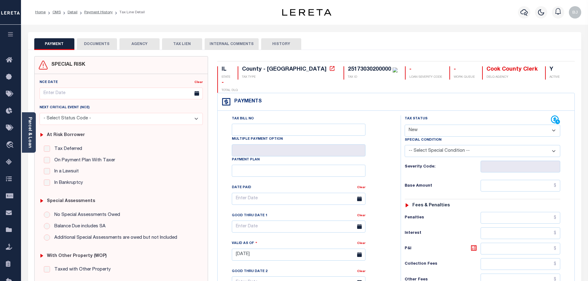
drag, startPoint x: 405, startPoint y: 119, endPoint x: 429, endPoint y: 124, distance: 24.6
click at [405, 125] on select "- Select Status Code - Open Due/Unpaid Paid Incomplete No Tax Due Internal Refu…" at bounding box center [483, 131] width 156 height 12
select select
click at [405, 125] on select "- Select Status Code - Open Due/Unpaid Paid Incomplete No Tax Due Internal Refu…" at bounding box center [483, 131] width 156 height 12
type input "09/03/2025"
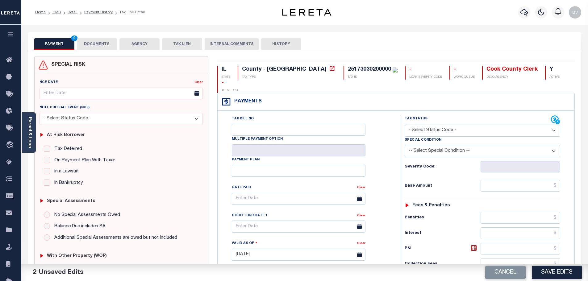
drag, startPoint x: 436, startPoint y: 120, endPoint x: 437, endPoint y: 123, distance: 3.7
click at [436, 125] on select "- Select Status Code - Open Due/Unpaid Paid Incomplete No Tax Due Internal Refu…" at bounding box center [483, 131] width 156 height 12
select select "PYD"
click at [405, 125] on select "- Select Status Code - Open Due/Unpaid Paid Incomplete No Tax Due Internal Refu…" at bounding box center [483, 131] width 156 height 12
click at [537, 180] on input "text" at bounding box center [521, 186] width 80 height 12
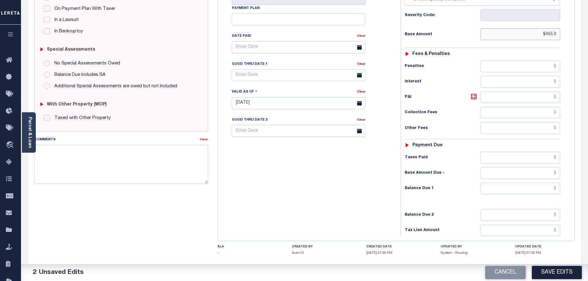
scroll to position [154, 0]
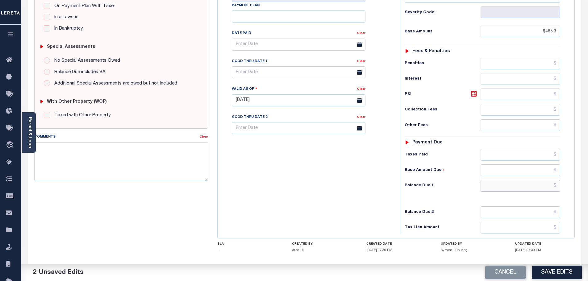
type input "$465.30"
click at [537, 180] on input "text" at bounding box center [521, 186] width 80 height 12
type input "$0"
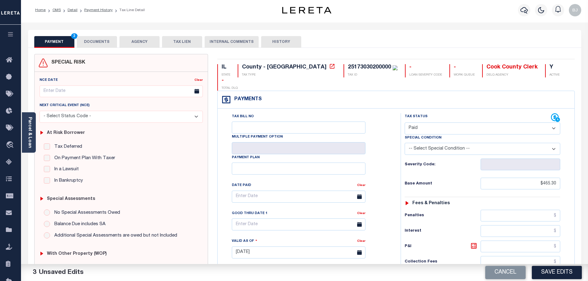
scroll to position [0, 0]
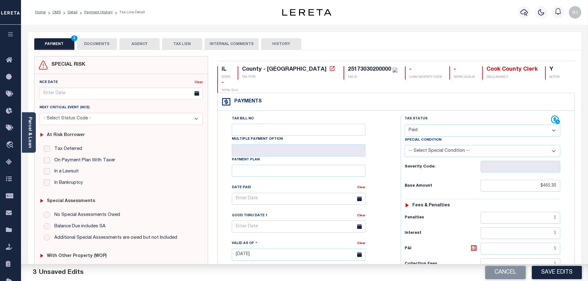
click at [91, 46] on button "DOCUMENTS" at bounding box center [97, 44] width 40 height 12
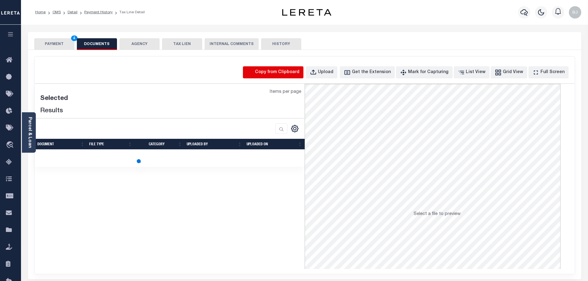
click at [253, 73] on icon "button" at bounding box center [250, 72] width 5 height 6
select select "POP"
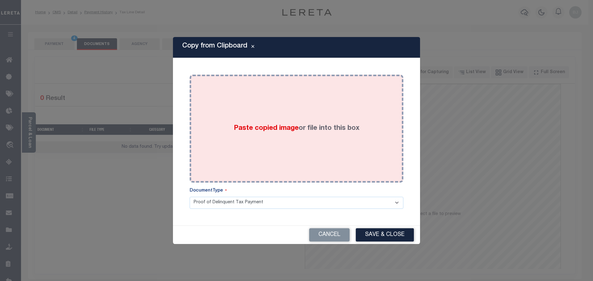
click at [279, 121] on div "Paste copied image or file into this box" at bounding box center [296, 128] width 204 height 99
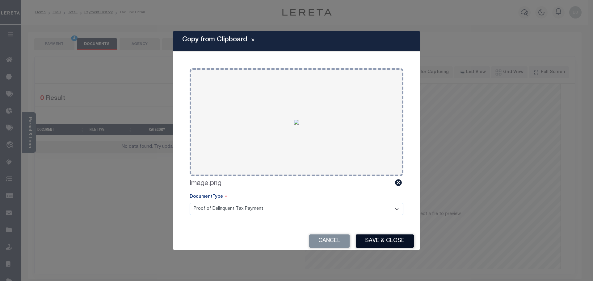
click at [391, 243] on button "Save & Close" at bounding box center [385, 241] width 58 height 13
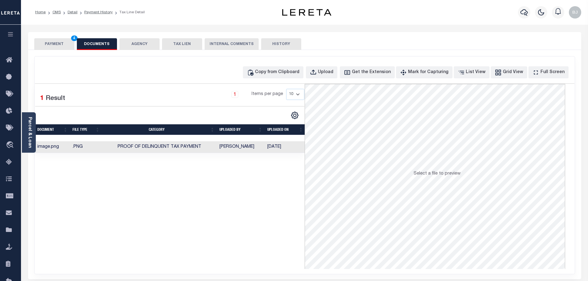
click at [40, 48] on button "PAYMENT 4" at bounding box center [54, 44] width 40 height 12
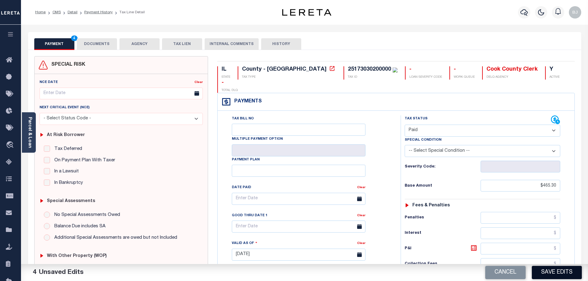
click at [555, 273] on button "Save Edits" at bounding box center [557, 272] width 50 height 13
checkbox input "false"
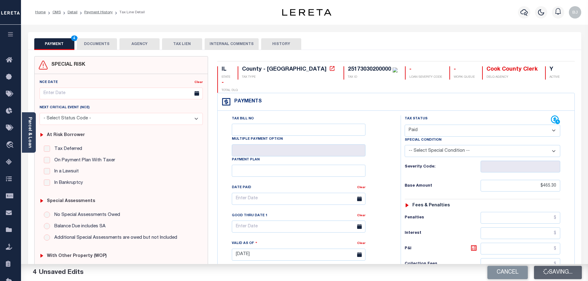
type input "$465.3"
type input "$0"
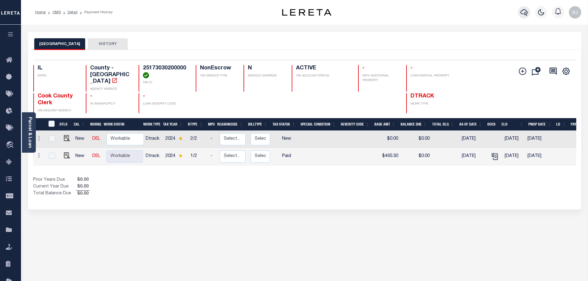
click at [521, 14] on icon "button" at bounding box center [524, 12] width 7 height 6
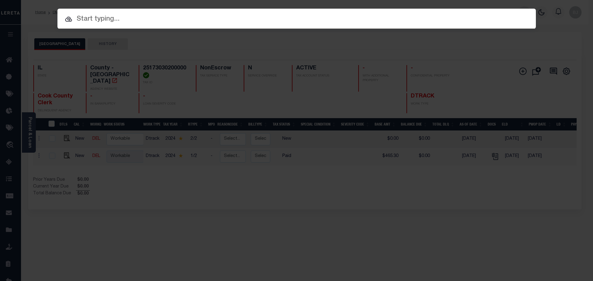
paste input "15211"
type input "15211"
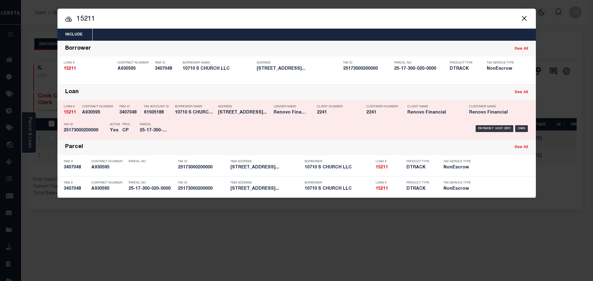
click at [308, 123] on div "Payment History OMS" at bounding box center [353, 129] width 353 height 18
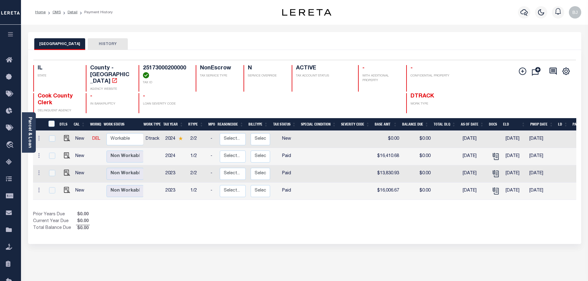
click at [527, 1] on div "Home OMS Detail Payment History" at bounding box center [304, 12] width 567 height 25
click at [522, 21] on div at bounding box center [524, 13] width 17 height 22
click at [526, 14] on icon "button" at bounding box center [524, 12] width 7 height 7
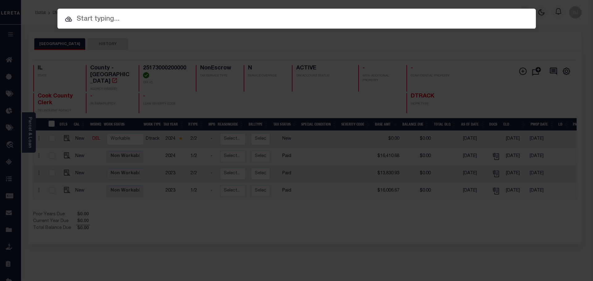
click at [285, 19] on input "text" at bounding box center [296, 19] width 478 height 11
paste input "19262"
type input "19262"
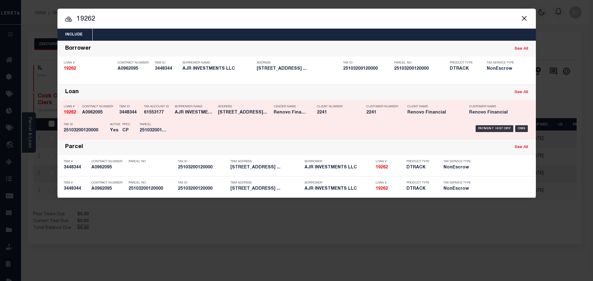
click at [232, 122] on div "Payment History OMS" at bounding box center [353, 129] width 353 height 18
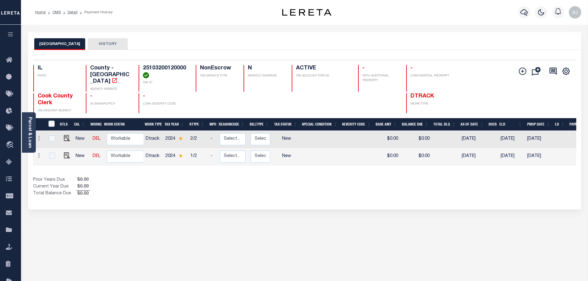
click at [62, 154] on td at bounding box center [65, 156] width 15 height 17
checkbox input "true"
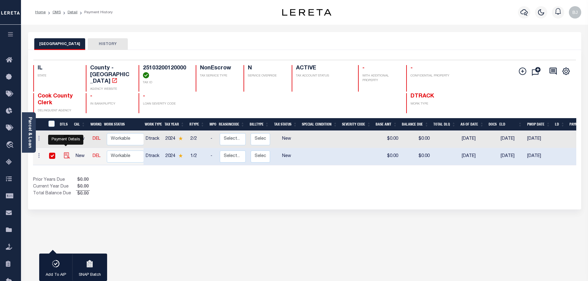
click at [66, 153] on img "" at bounding box center [67, 156] width 6 height 6
checkbox input "false"
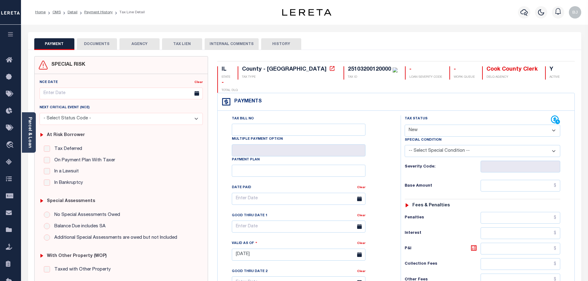
click at [445, 125] on select "- Select Status Code - Open Due/Unpaid Paid Incomplete No Tax Due Internal Refu…" at bounding box center [483, 131] width 156 height 12
select select "DUE"
click at [405, 125] on select "- Select Status Code - Open Due/Unpaid Paid Incomplete No Tax Due Internal Refu…" at bounding box center [483, 131] width 156 height 12
type input "09/03/2025"
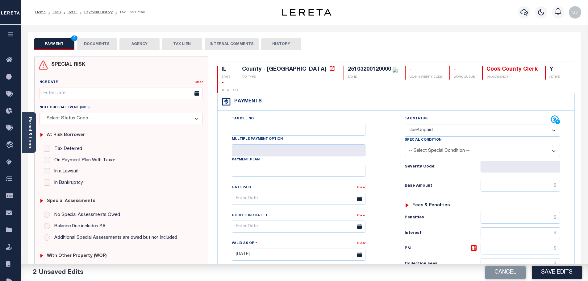
select select "PYD"
click at [506, 180] on input "text" at bounding box center [521, 186] width 80 height 12
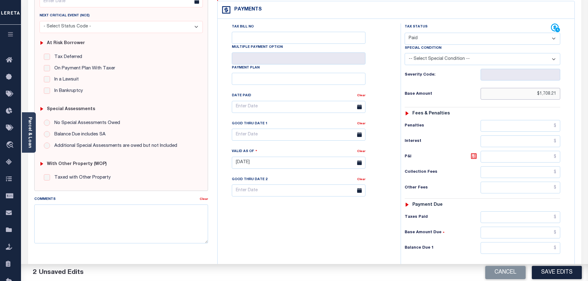
scroll to position [93, 0]
type input "$1,708.21"
click at [523, 242] on input "text" at bounding box center [521, 248] width 80 height 12
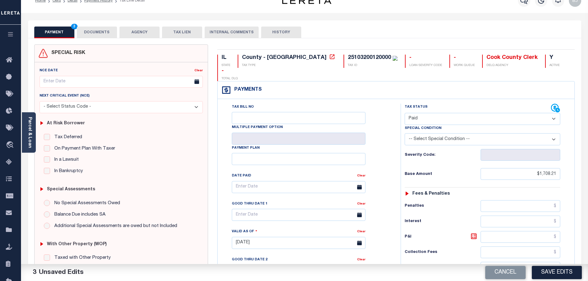
scroll to position [0, 0]
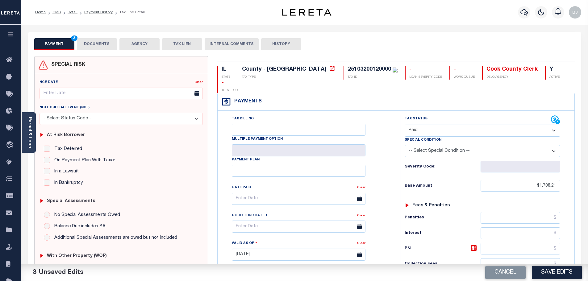
type input "$0.00"
drag, startPoint x: 100, startPoint y: 46, endPoint x: 105, endPoint y: 48, distance: 5.9
click at [99, 46] on button "DOCUMENTS" at bounding box center [97, 44] width 40 height 12
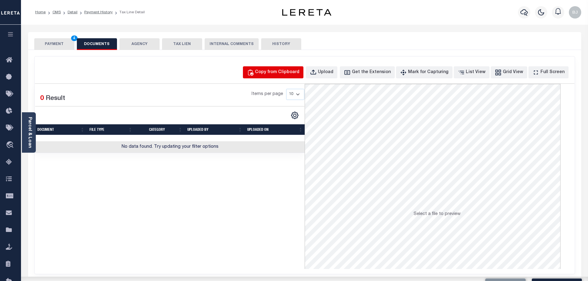
click at [283, 74] on div "Copy from Clipboard" at bounding box center [277, 72] width 44 height 7
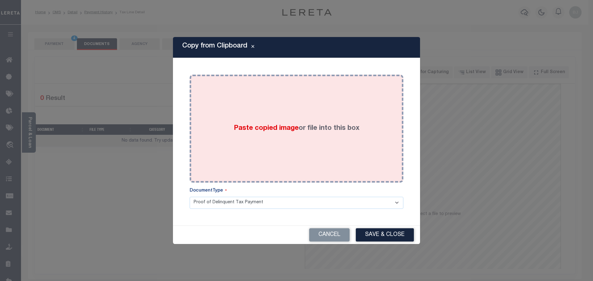
click at [318, 150] on div "Paste copied image or file into this box" at bounding box center [296, 128] width 204 height 99
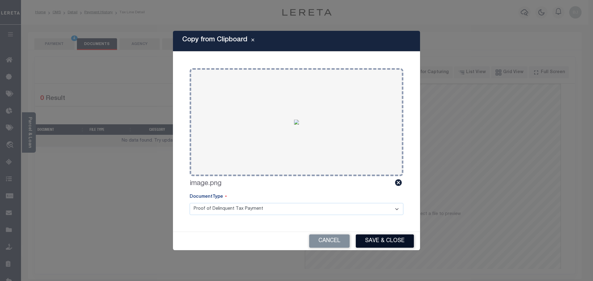
click at [371, 242] on button "Save & Close" at bounding box center [385, 241] width 58 height 13
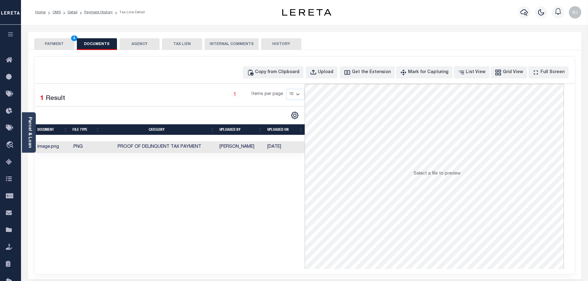
click at [57, 45] on button "PAYMENT 4" at bounding box center [54, 44] width 40 height 12
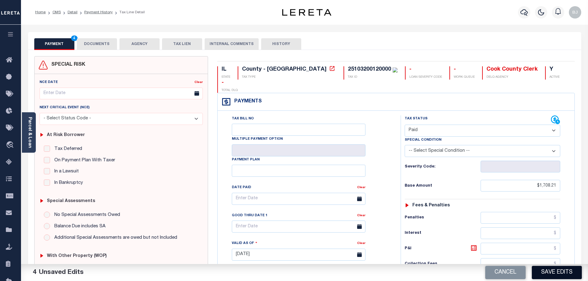
click at [555, 270] on button "Save Edits" at bounding box center [557, 272] width 50 height 13
checkbox input "false"
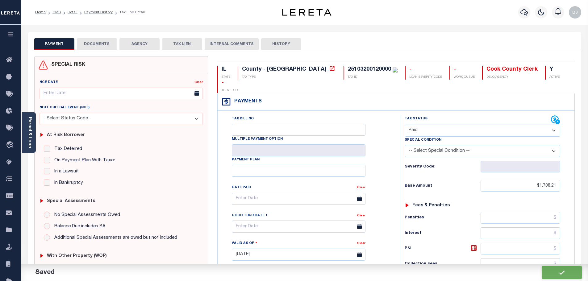
type input "$1,708.21"
type input "$0"
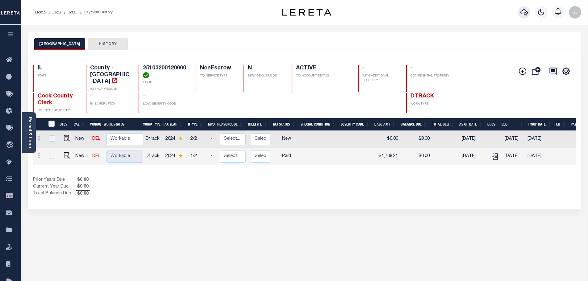
click at [527, 8] on button "button" at bounding box center [524, 12] width 12 height 12
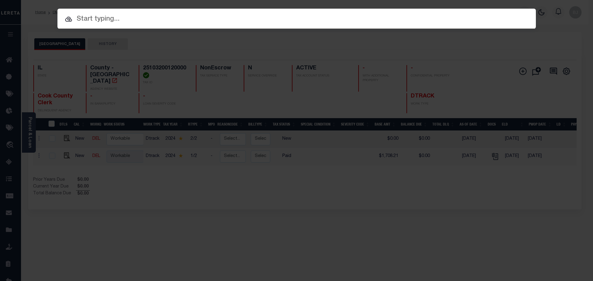
click at [267, 19] on input "text" at bounding box center [296, 19] width 478 height 11
paste input "15328"
type input "15328"
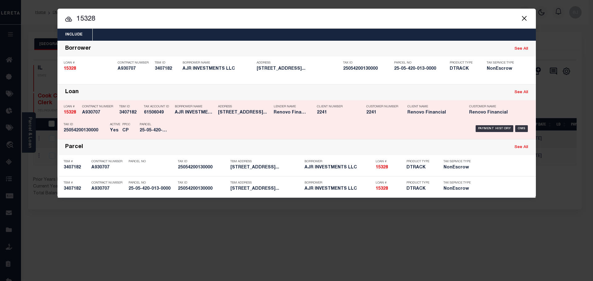
click at [393, 125] on div "Payment History OMS" at bounding box center [353, 129] width 353 height 18
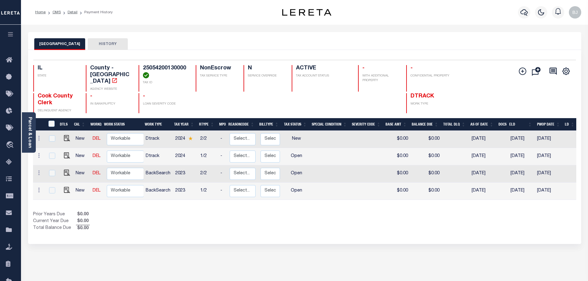
click at [271, 36] on div "COOK COUNTY HISTORY" at bounding box center [304, 41] width 553 height 18
